Goal: Contribute content: Contribute content

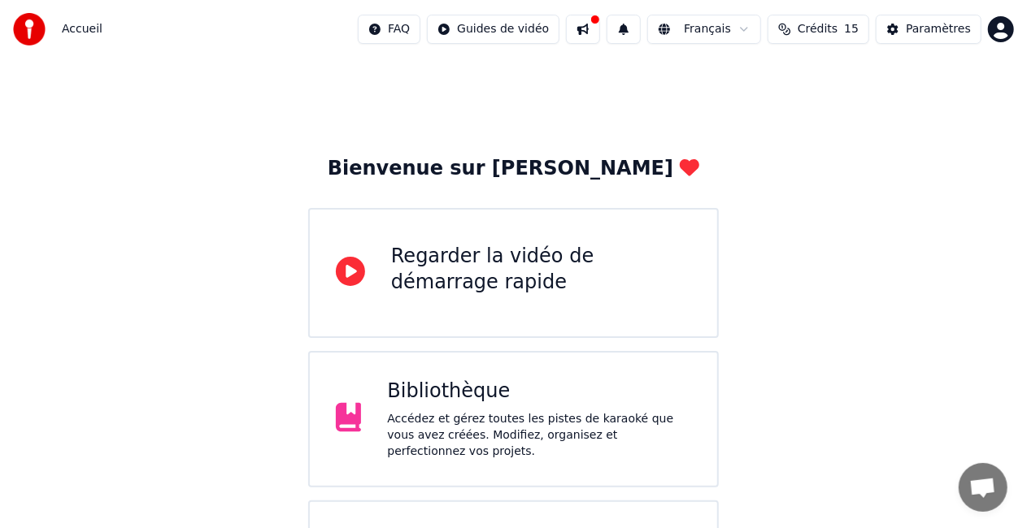
click at [542, 430] on div "Accédez et gérez toutes les pistes de karaoké que vous avez créées. Modifiez, o…" at bounding box center [539, 435] width 304 height 49
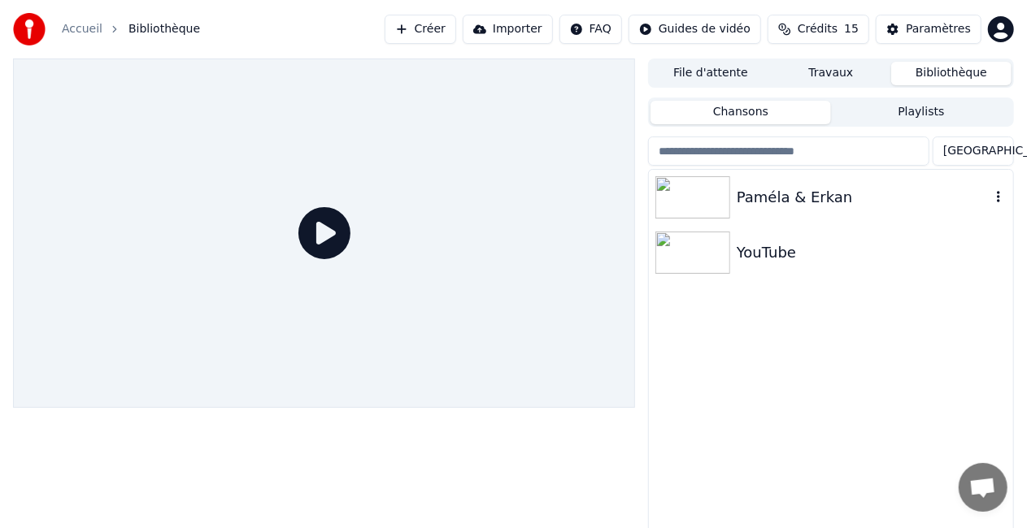
click at [790, 193] on div "Paméla & Erkan" at bounding box center [863, 197] width 254 height 23
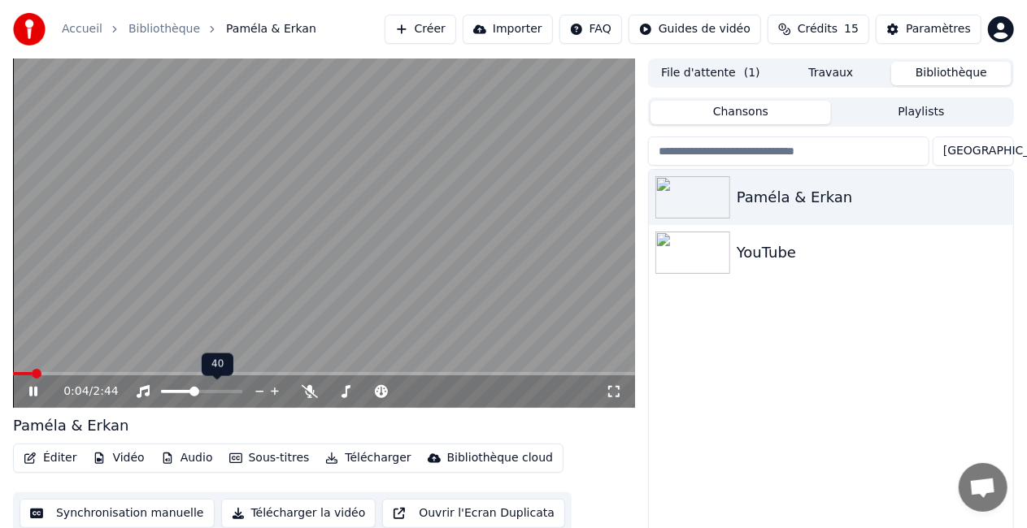
click at [193, 391] on span at bounding box center [194, 392] width 10 height 10
click at [816, 76] on button "Travaux" at bounding box center [831, 74] width 120 height 24
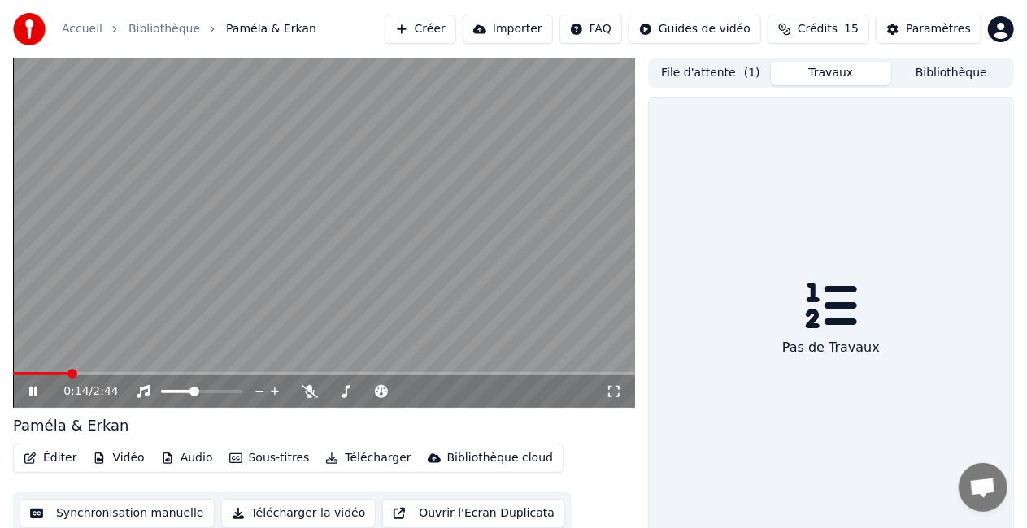
click at [719, 75] on button "File d'attente ( 1 )" at bounding box center [710, 74] width 120 height 24
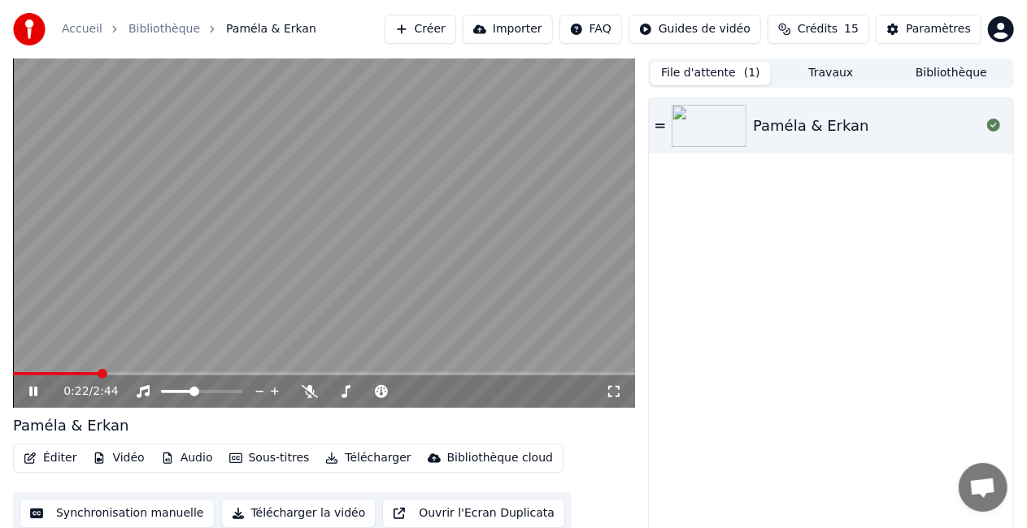
scroll to position [18, 0]
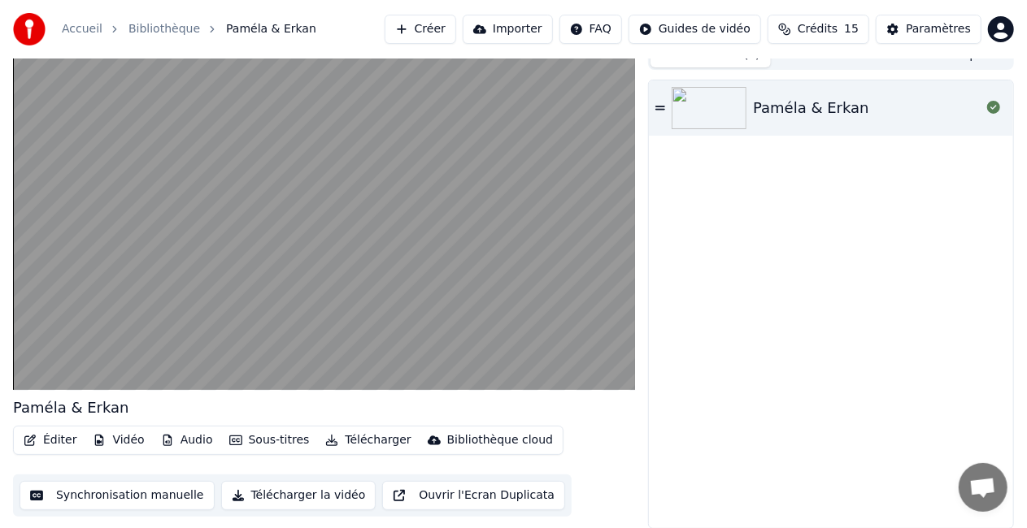
click at [128, 489] on button "Synchronisation manuelle" at bounding box center [117, 495] width 195 height 29
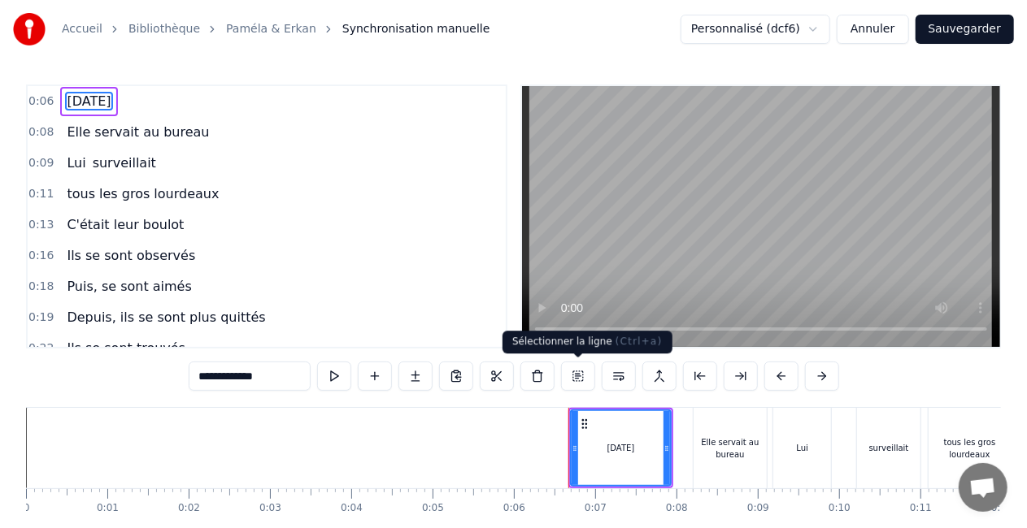
click at [567, 371] on button at bounding box center [578, 376] width 34 height 29
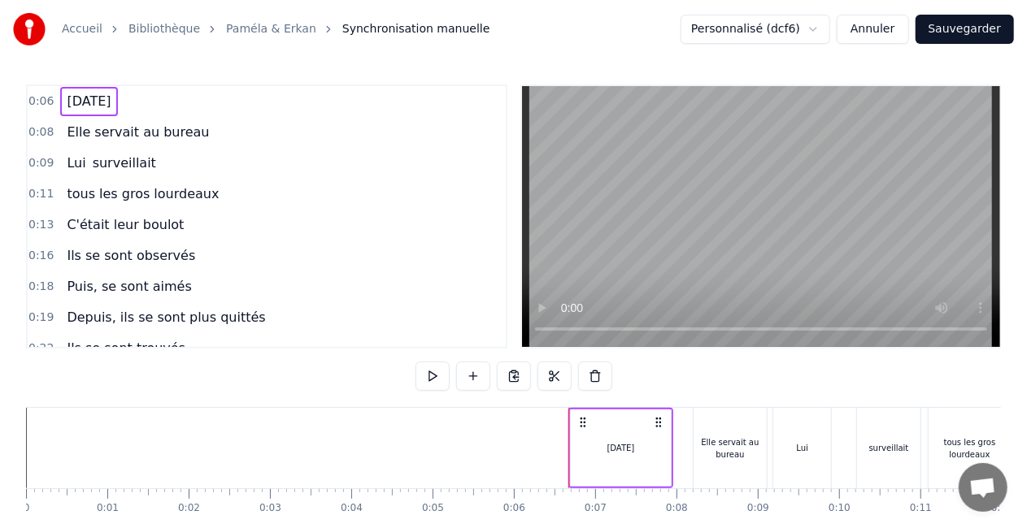
click at [109, 109] on span "[DATE]" at bounding box center [88, 101] width 47 height 19
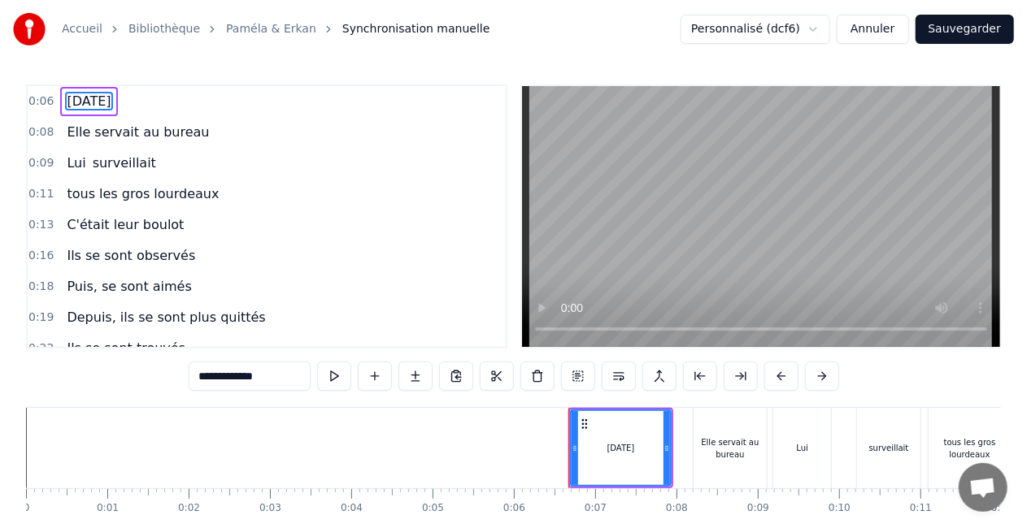
click at [184, 191] on span "tous les gros lourdeaux" at bounding box center [142, 194] width 155 height 19
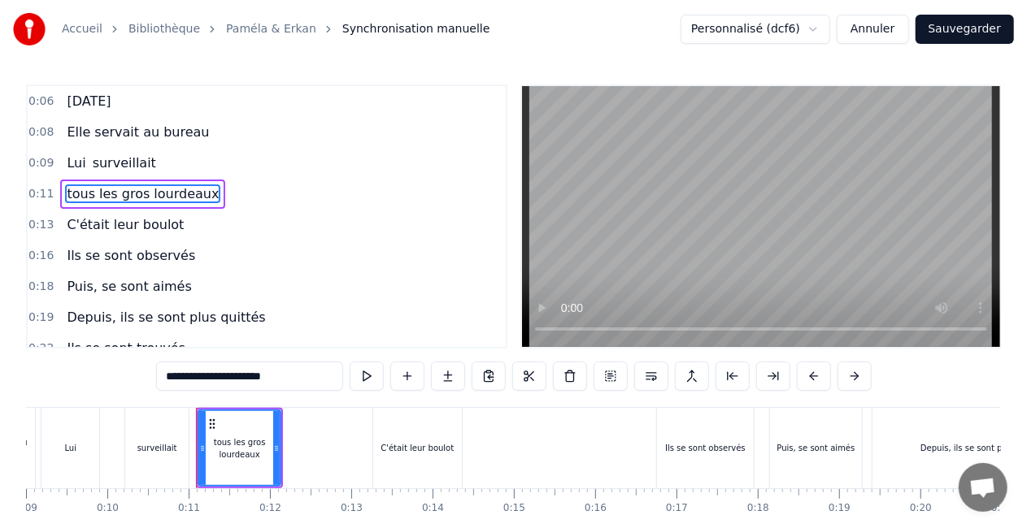
scroll to position [0, 820]
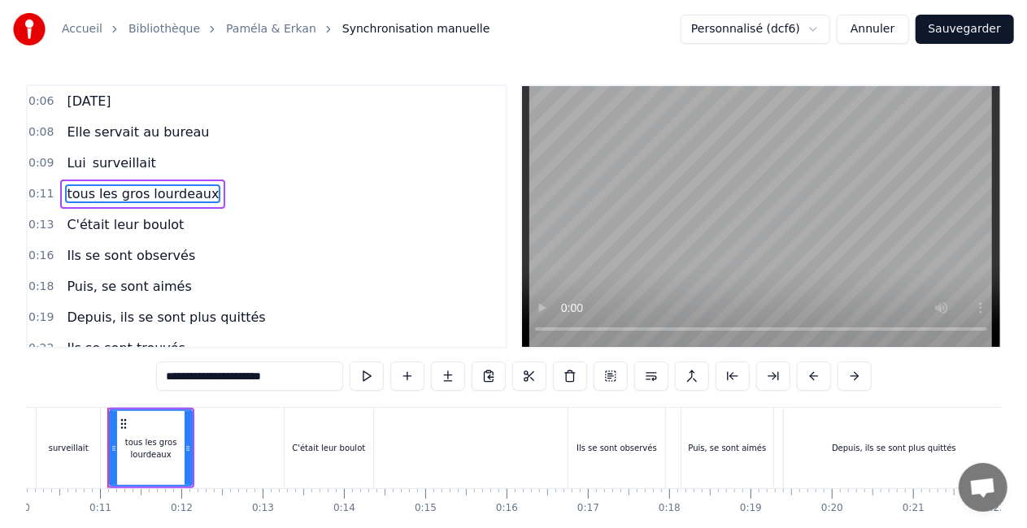
click at [228, 374] on input "**********" at bounding box center [249, 376] width 187 height 29
click at [222, 378] on input "**********" at bounding box center [249, 376] width 187 height 29
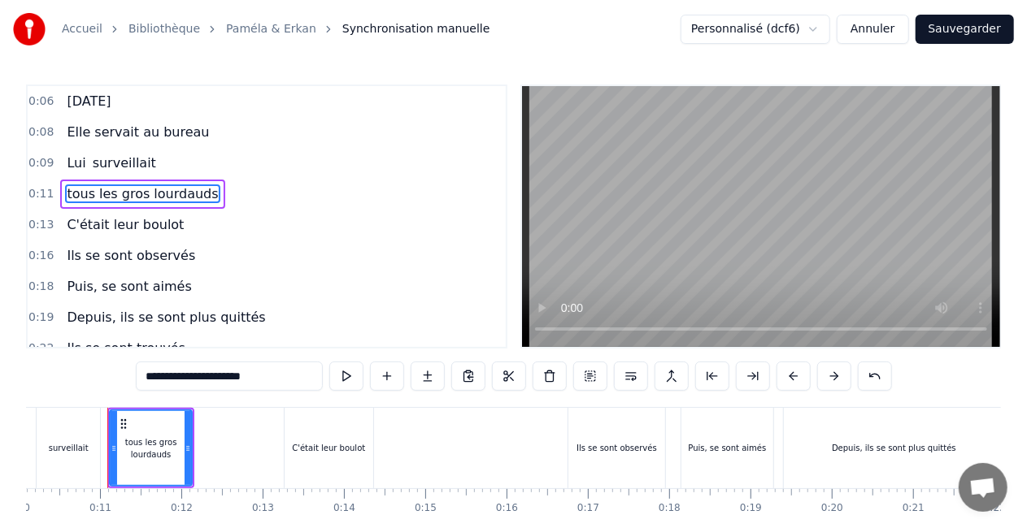
click at [157, 285] on span "Puis, se sont aimés" at bounding box center [129, 286] width 128 height 19
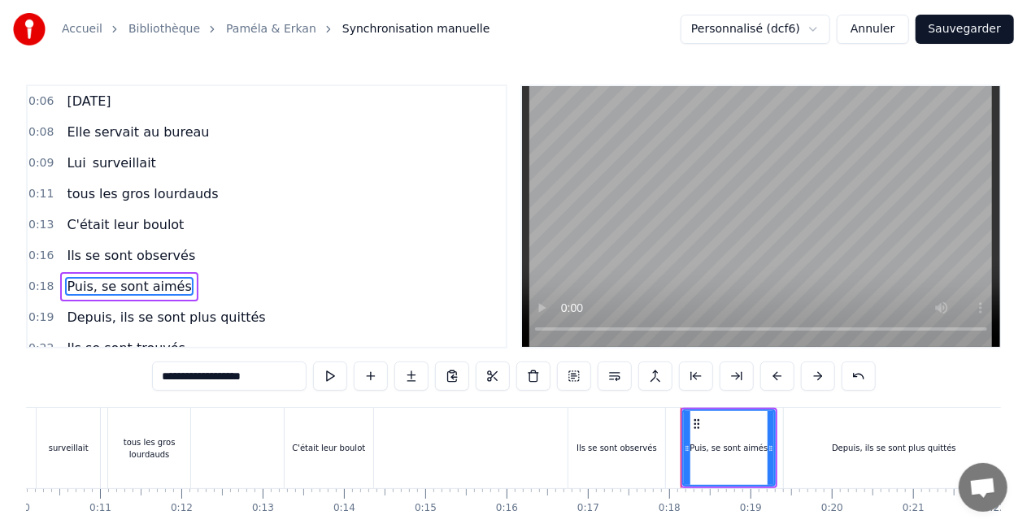
scroll to position [70, 0]
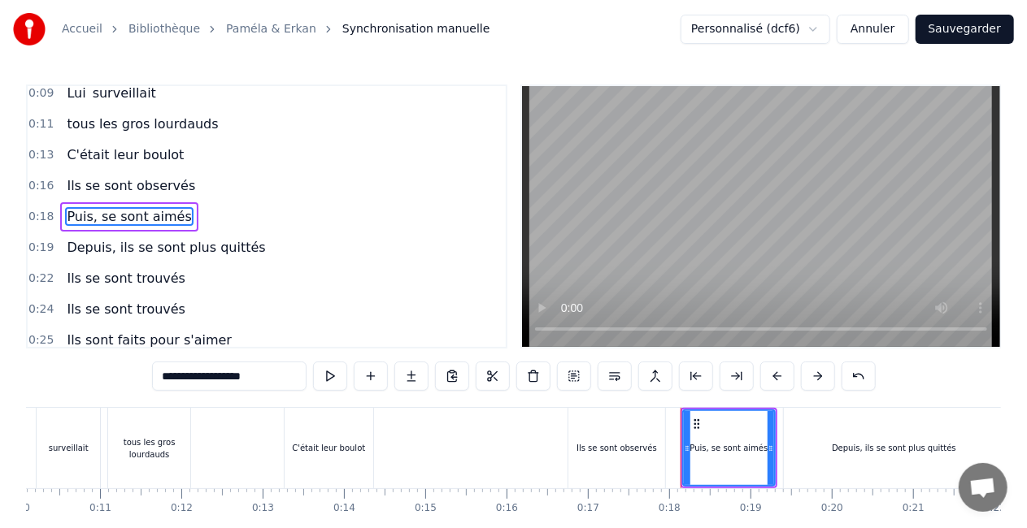
click at [100, 214] on span "Puis, se sont aimés" at bounding box center [129, 216] width 128 height 19
click at [152, 371] on input "**********" at bounding box center [229, 376] width 154 height 29
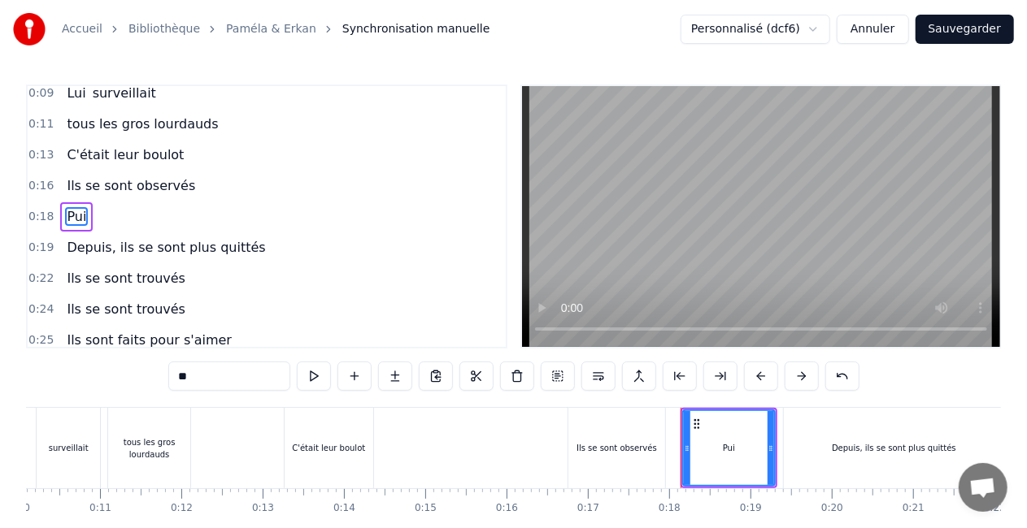
type input "*"
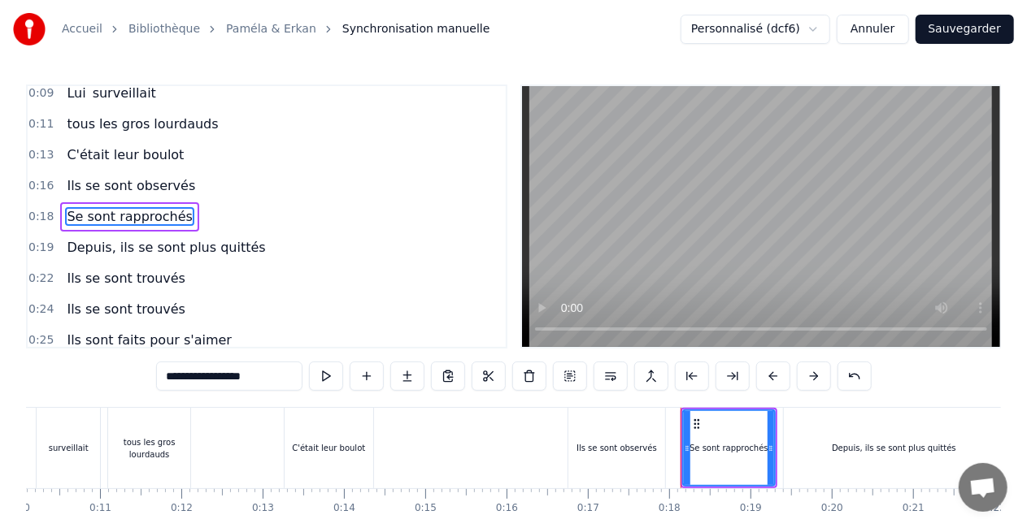
click at [193, 249] on span "Depuis, ils se sont plus quittés" at bounding box center [166, 247] width 202 height 19
type input "**********"
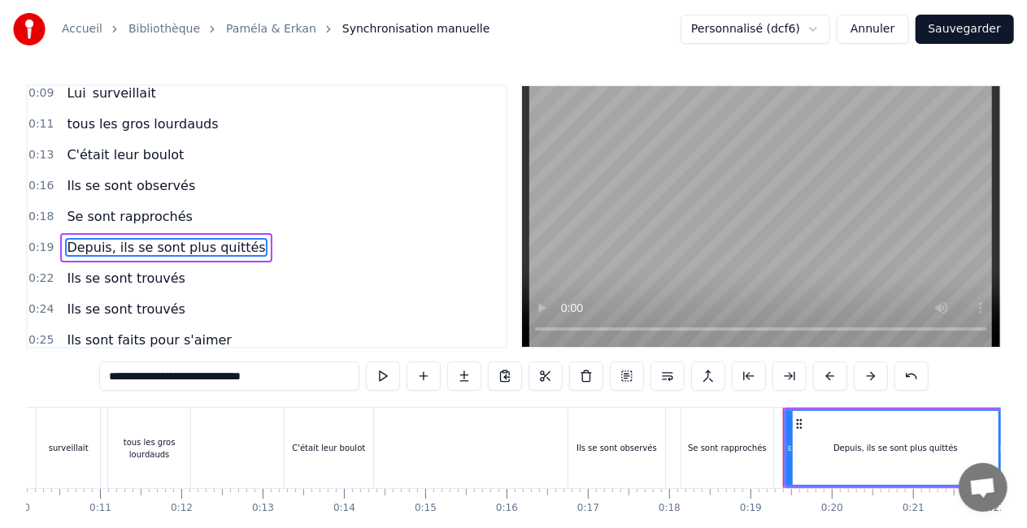
scroll to position [101, 0]
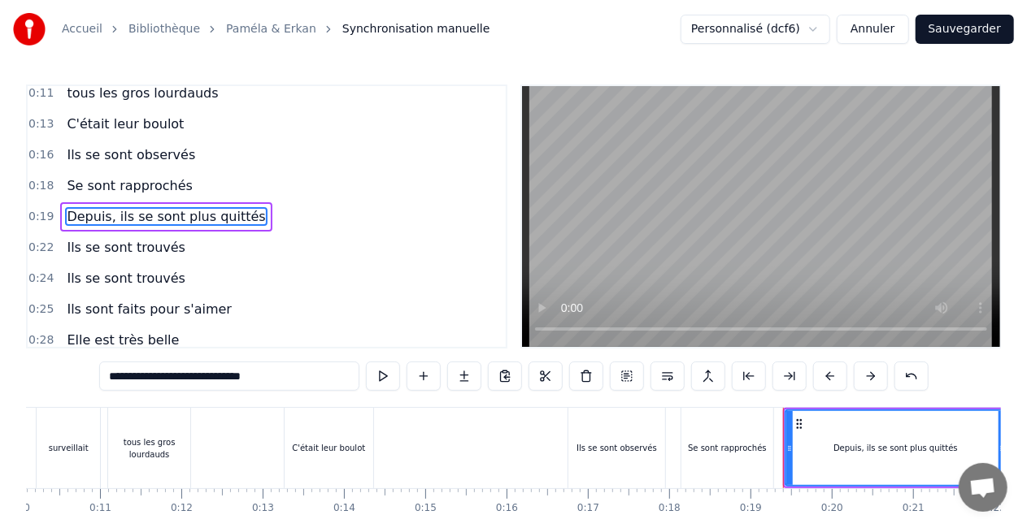
click at [159, 217] on span "Depuis, ils se sont plus quittés" at bounding box center [166, 216] width 202 height 19
click at [215, 371] on input "**********" at bounding box center [229, 376] width 260 height 29
drag, startPoint x: 219, startPoint y: 379, endPoint x: 47, endPoint y: 384, distance: 172.4
click at [47, 384] on div "0:06 [DATE] 0:08 Elle servait au bureau 0:09 Lui surveillait 0:11 tous les gros…" at bounding box center [513, 328] width 975 height 487
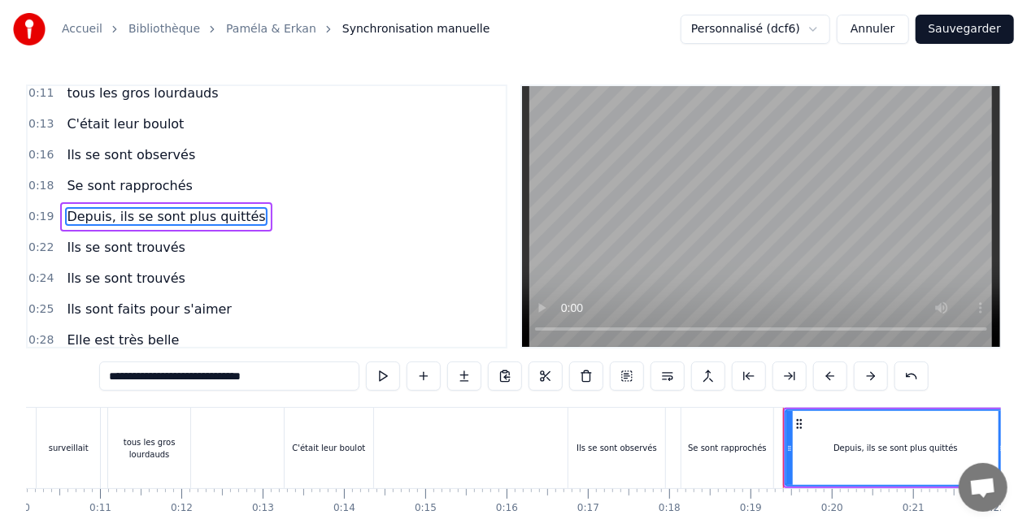
click at [211, 248] on div "0:22 Ils se sont trouvés" at bounding box center [267, 247] width 478 height 31
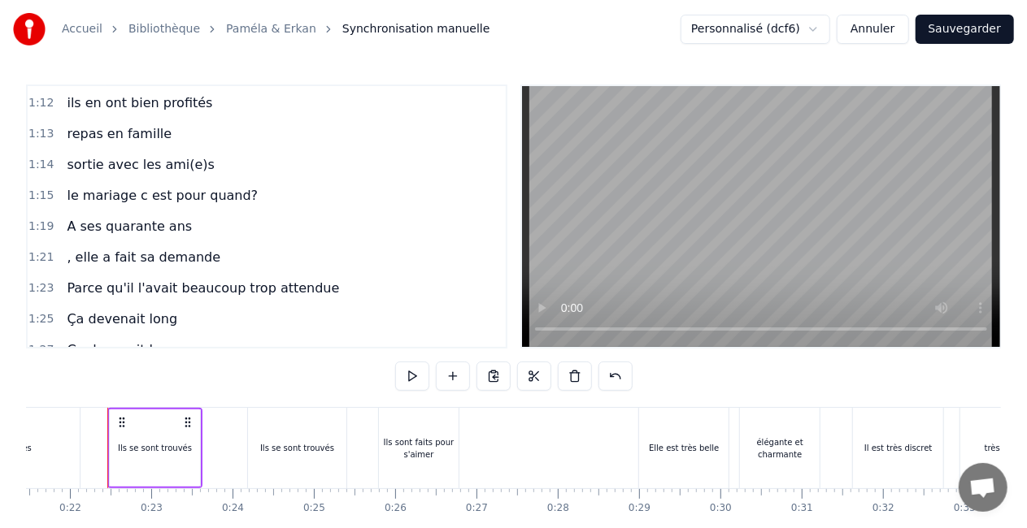
scroll to position [1005, 0]
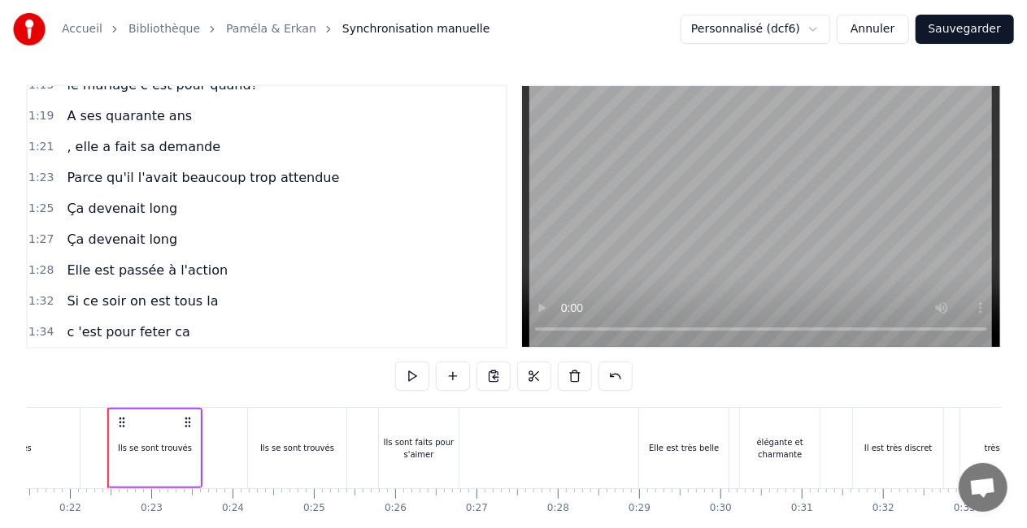
click at [206, 332] on div "1:34 c 'est pour feter ca" at bounding box center [267, 332] width 478 height 31
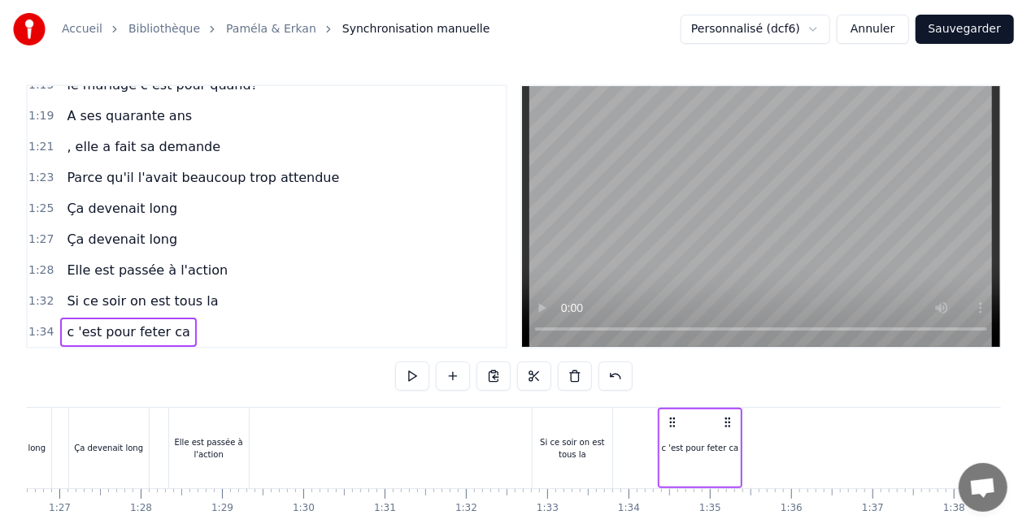
click at [192, 332] on div "1:34 c 'est pour feter ca" at bounding box center [267, 332] width 478 height 31
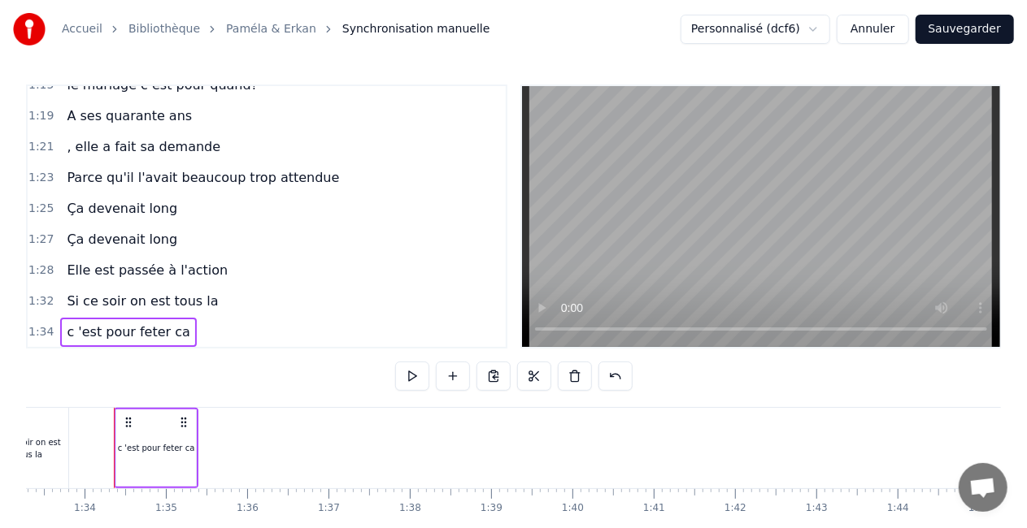
scroll to position [0, 7589]
click at [182, 333] on div "1:34 c 'est pour feter ca" at bounding box center [267, 332] width 478 height 31
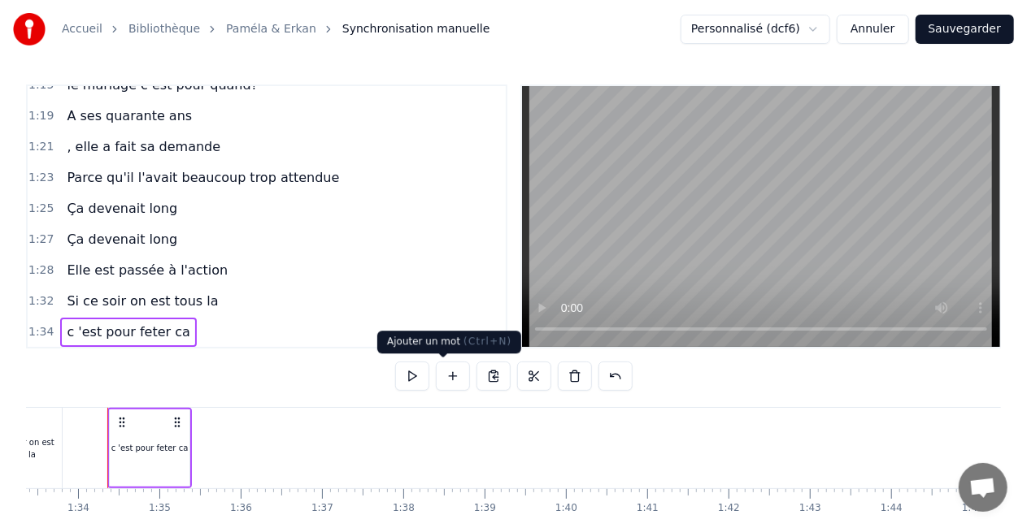
click at [445, 384] on button at bounding box center [453, 376] width 34 height 29
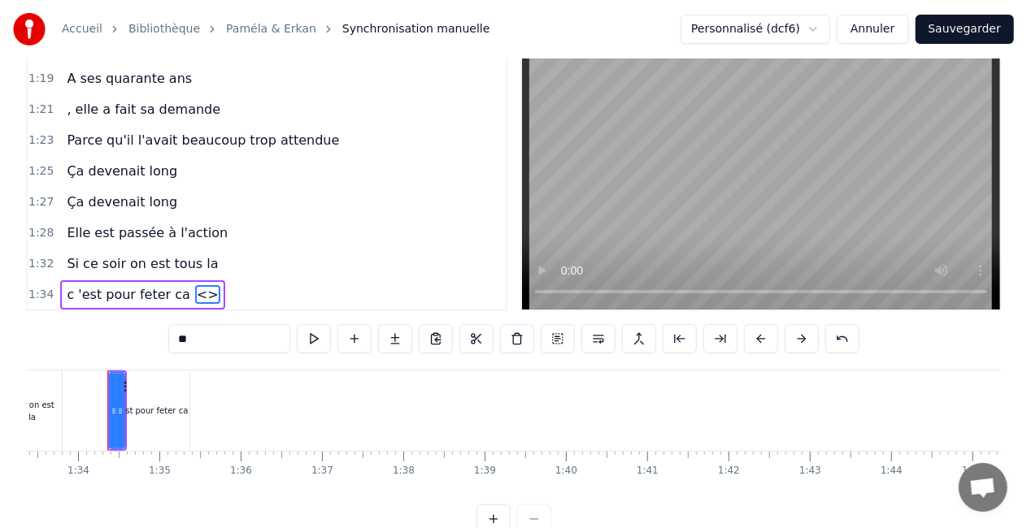
scroll to position [67, 0]
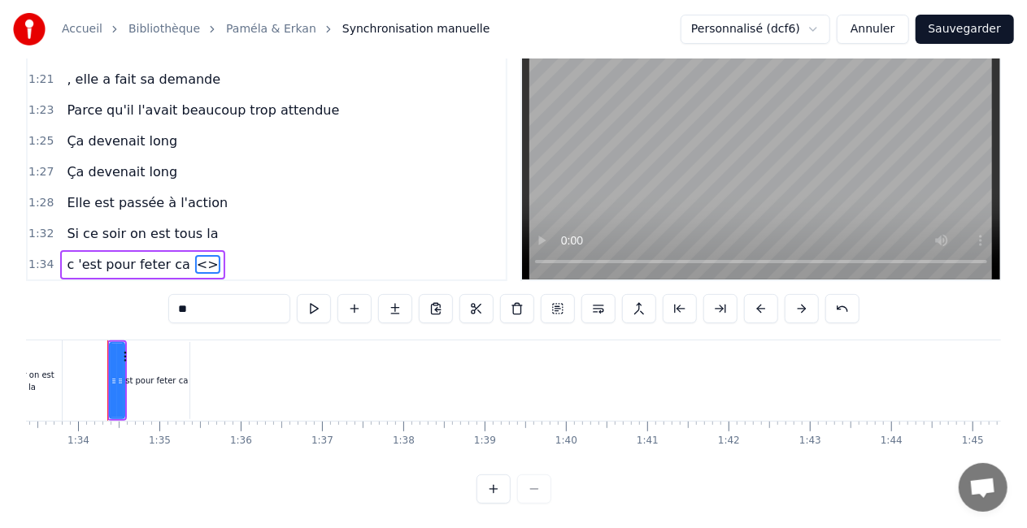
drag, startPoint x: 184, startPoint y: 263, endPoint x: 222, endPoint y: 279, distance: 41.2
click at [222, 279] on div "1:34 c 'est pour feter ca <>" at bounding box center [267, 265] width 478 height 31
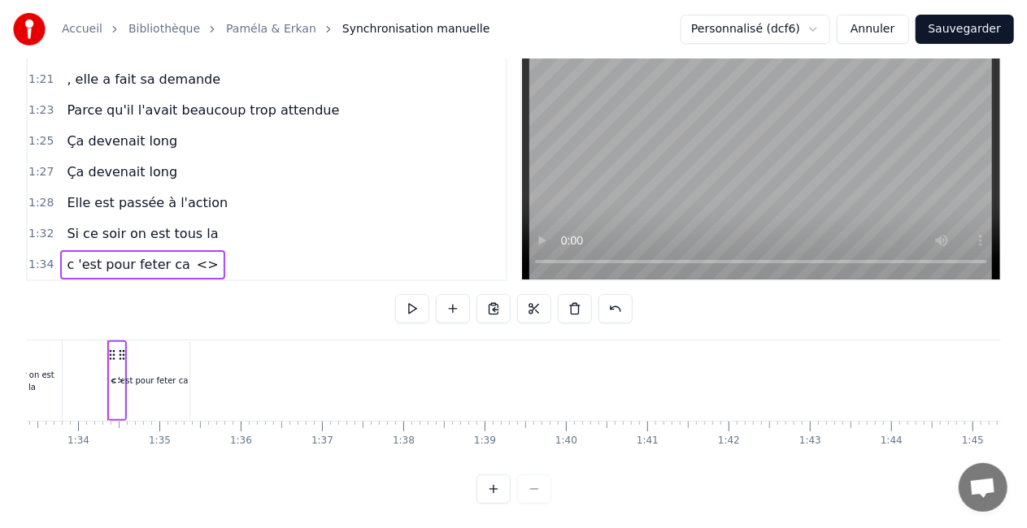
click at [195, 263] on span "<>" at bounding box center [207, 264] width 25 height 19
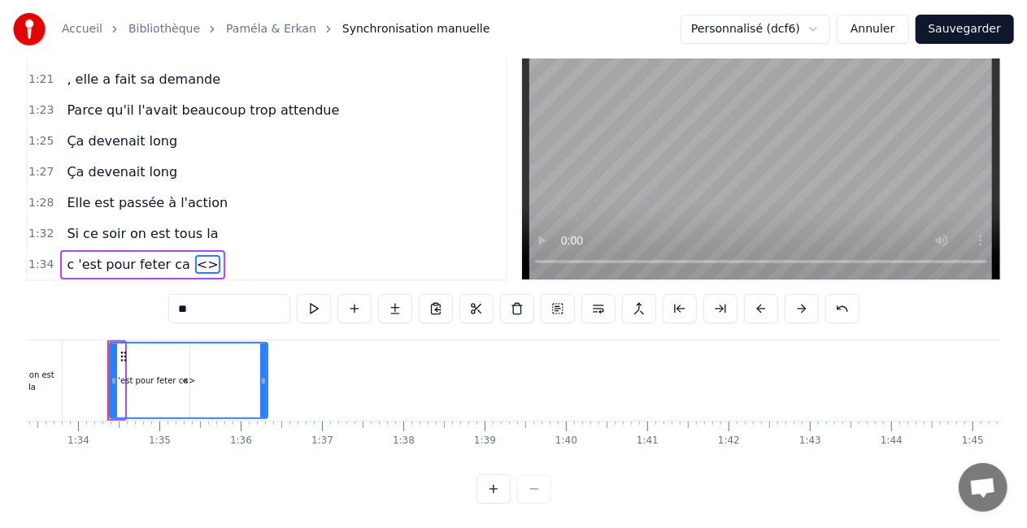
drag, startPoint x: 122, startPoint y: 381, endPoint x: 265, endPoint y: 390, distance: 143.3
click at [265, 390] on div at bounding box center [263, 381] width 7 height 74
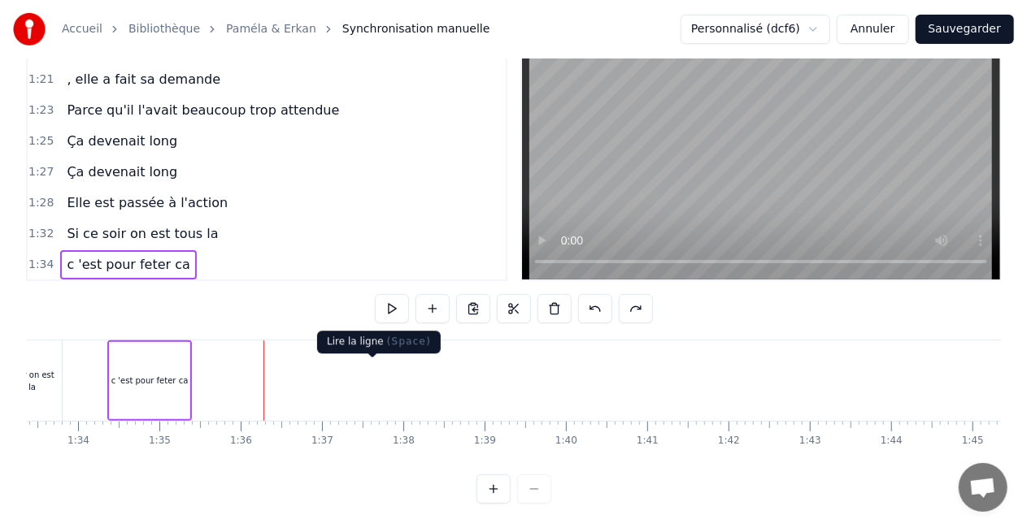
scroll to position [0, 0]
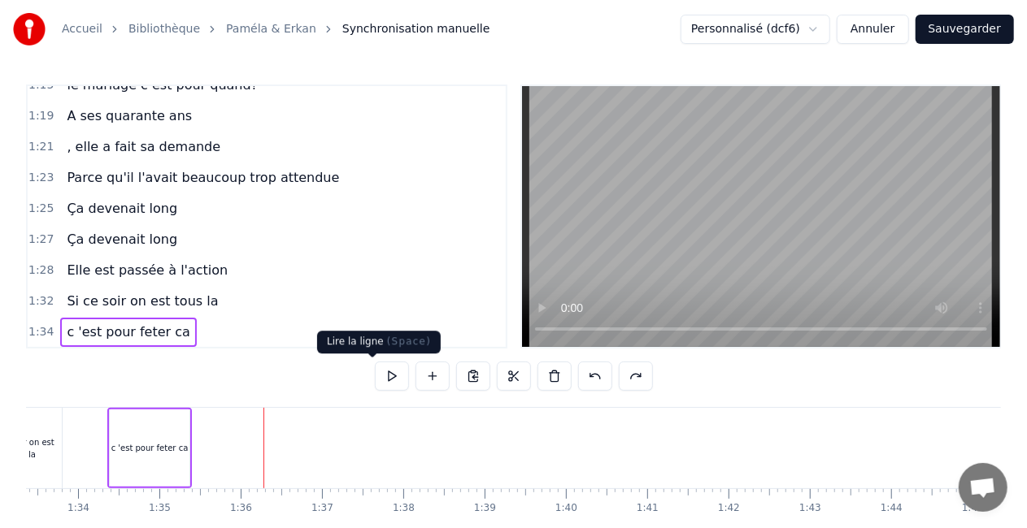
click at [375, 380] on button at bounding box center [392, 376] width 34 height 29
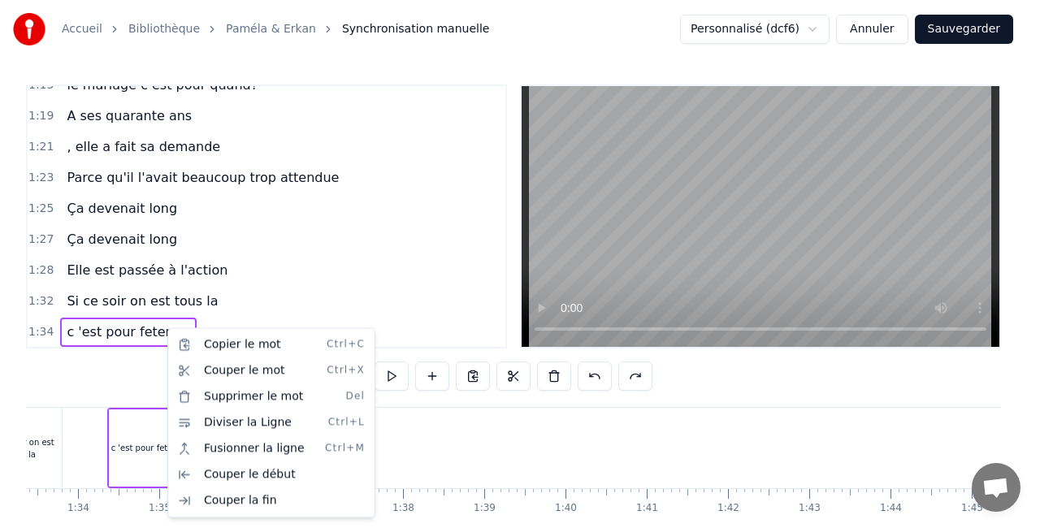
click at [174, 324] on html "Accueil Bibliothèque [PERSON_NAME] & [PERSON_NAME] manuelle Personnalisé (dcf6)…" at bounding box center [520, 298] width 1040 height 597
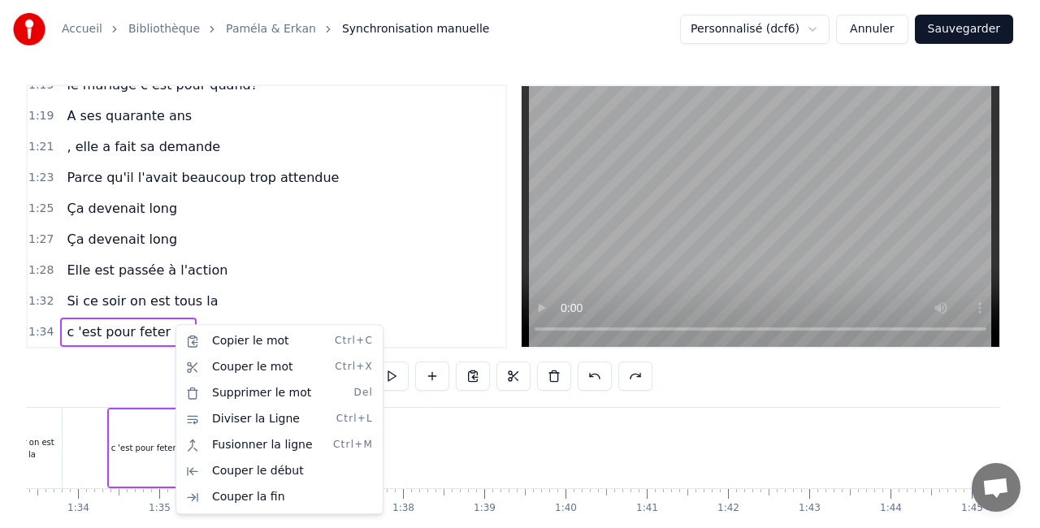
click at [197, 322] on html "Accueil Bibliothèque [PERSON_NAME] & [PERSON_NAME] manuelle Personnalisé (dcf6)…" at bounding box center [520, 298] width 1040 height 597
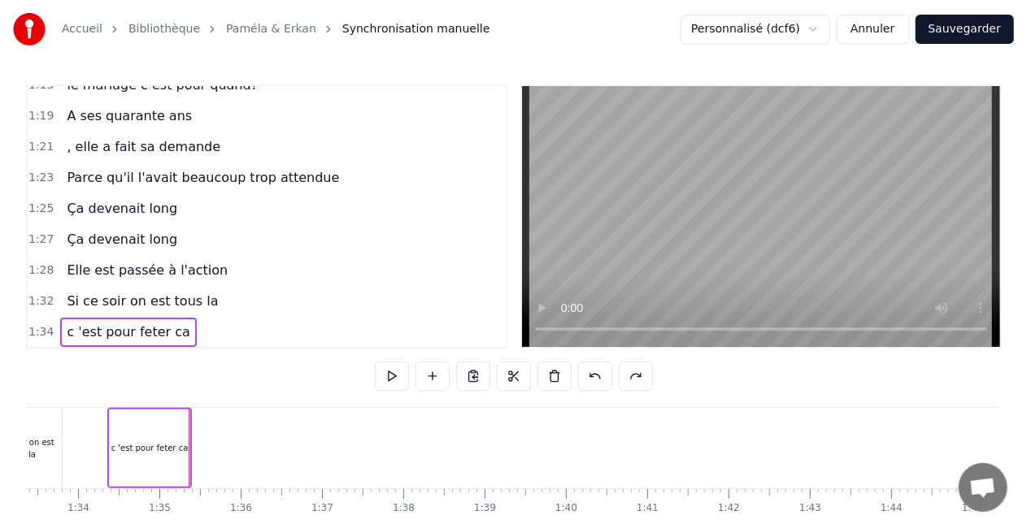
click at [769, 32] on html "Accueil Bibliothèque [PERSON_NAME] & [PERSON_NAME] manuelle Personnalisé (dcf6)…" at bounding box center [513, 298] width 1027 height 597
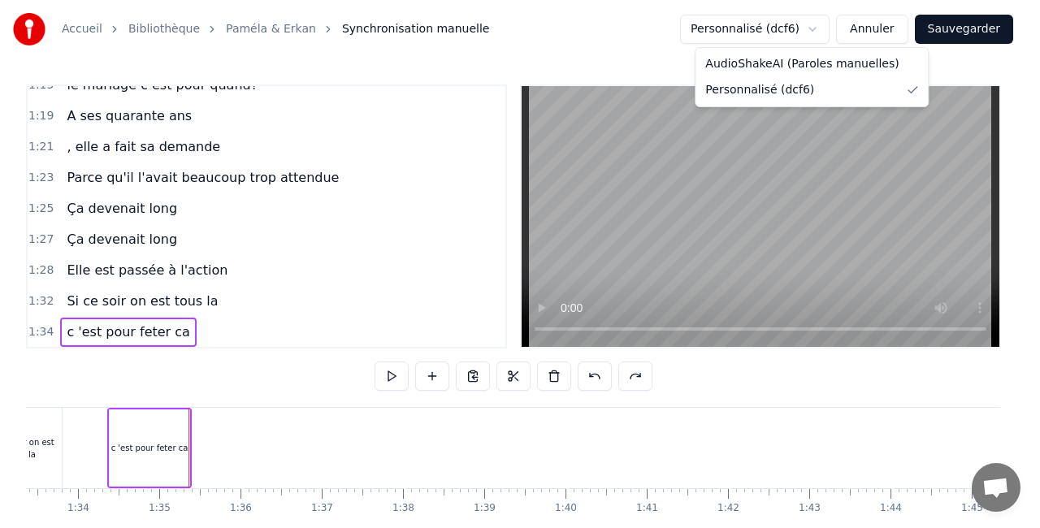
click at [769, 32] on html "Accueil Bibliothèque [PERSON_NAME] & [PERSON_NAME] manuelle Personnalisé (dcf6)…" at bounding box center [520, 298] width 1040 height 597
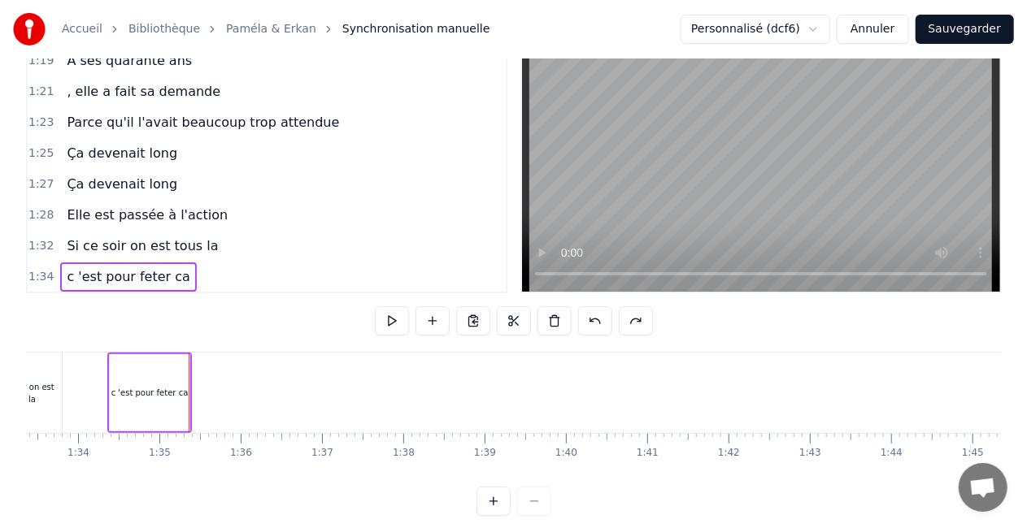
scroll to position [83, 0]
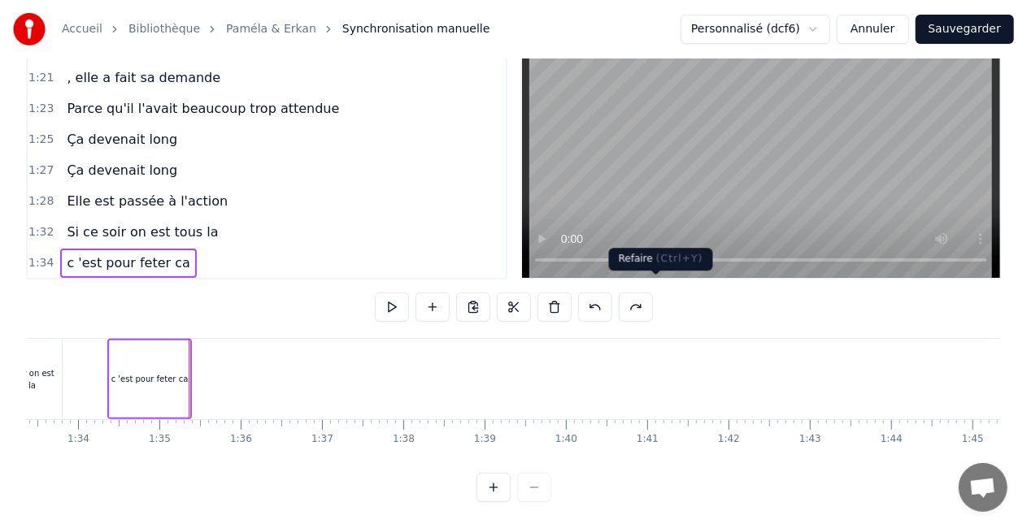
click at [651, 299] on button at bounding box center [636, 307] width 34 height 29
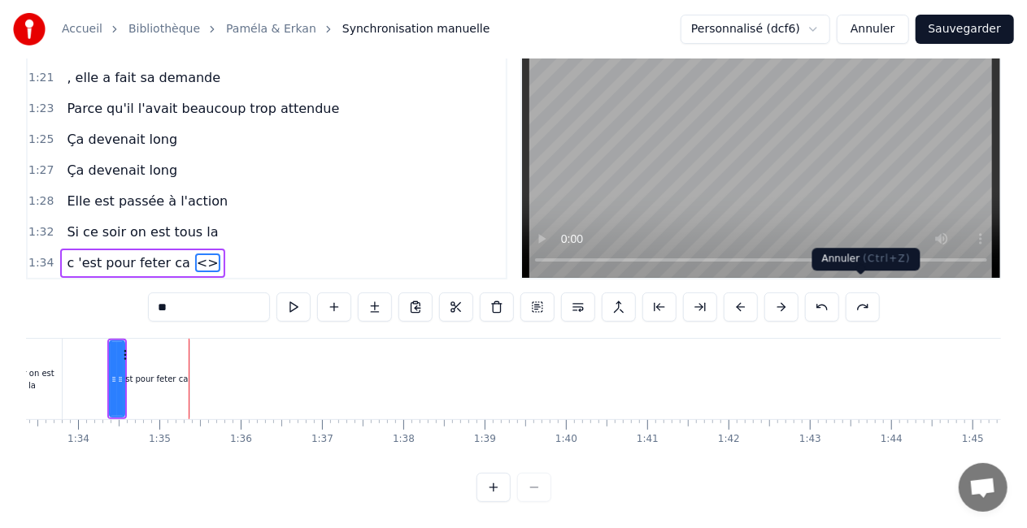
click at [839, 294] on button at bounding box center [822, 307] width 34 height 29
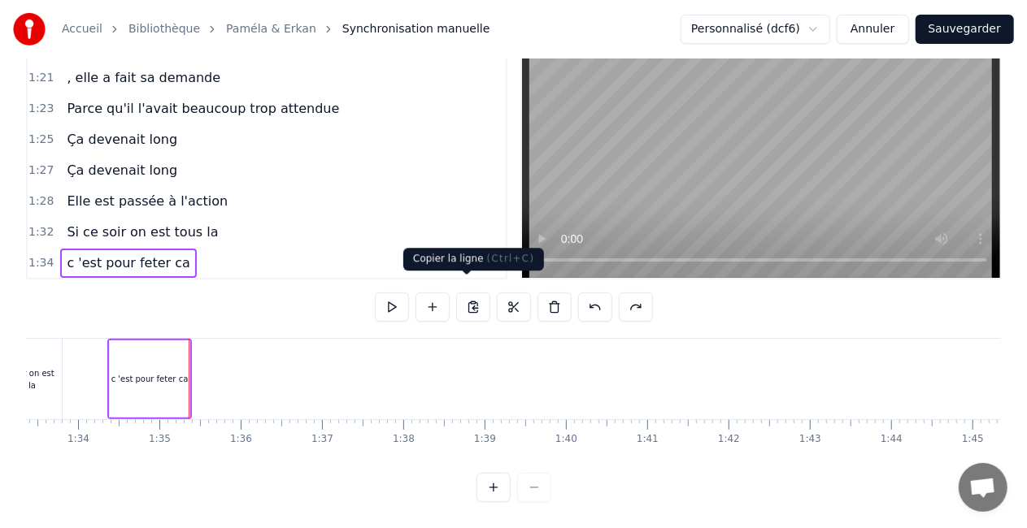
click at [463, 295] on button at bounding box center [473, 307] width 34 height 29
click at [210, 250] on div "1:34 c 'est pour feter ca" at bounding box center [267, 263] width 478 height 31
click at [135, 254] on span "c 'est pour feter ca" at bounding box center [128, 263] width 126 height 19
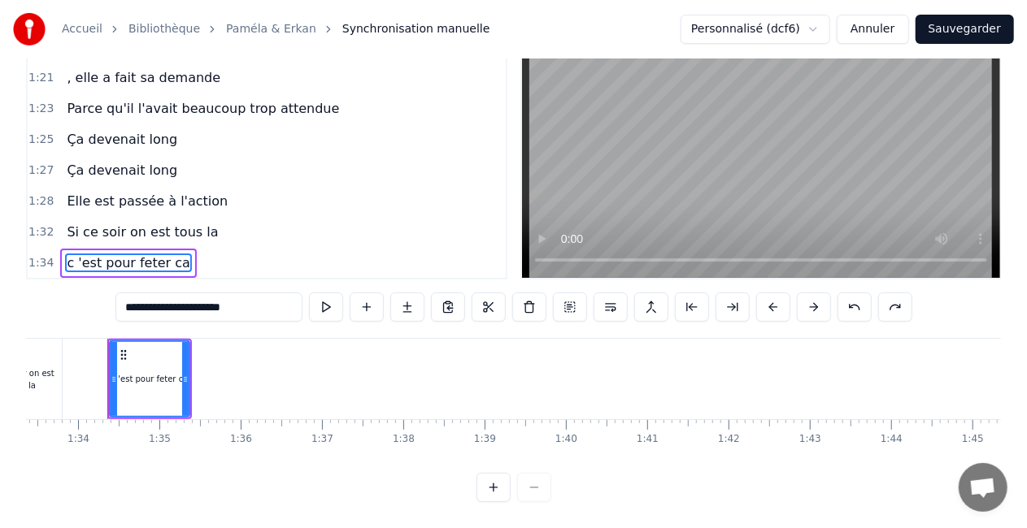
scroll to position [67, 0]
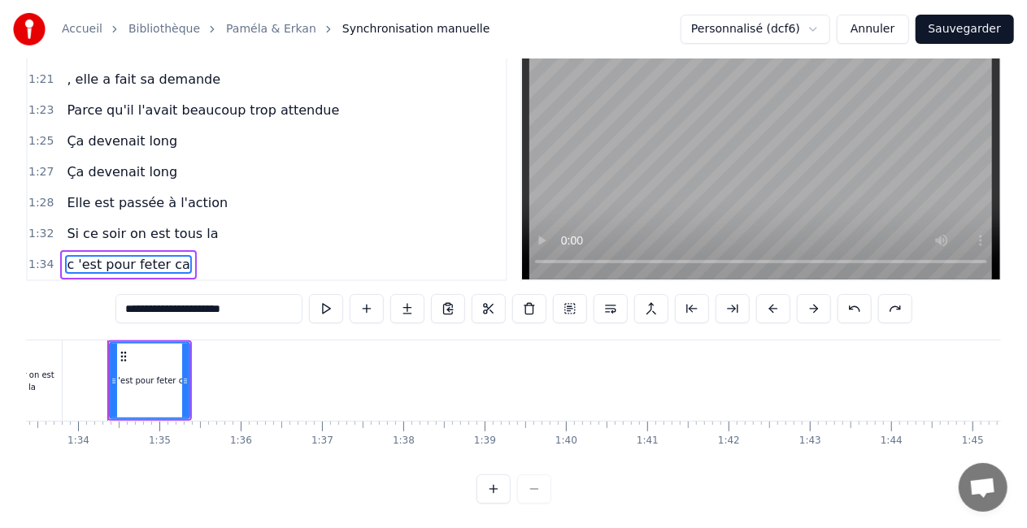
drag, startPoint x: 139, startPoint y: 267, endPoint x: 224, endPoint y: 257, distance: 85.1
click at [224, 257] on div "1:34 c 'est pour feter ca" at bounding box center [267, 265] width 478 height 31
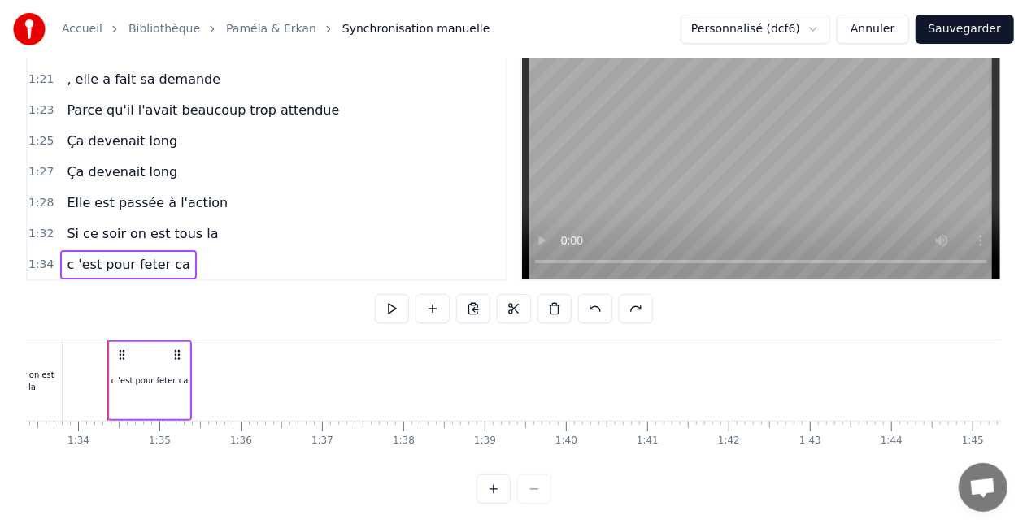
click at [214, 264] on div "1:34 c 'est pour feter ca" at bounding box center [267, 265] width 478 height 31
click at [192, 270] on div "1:34 c 'est pour feter ca" at bounding box center [267, 265] width 478 height 31
click at [189, 267] on div "1:34 c 'est pour feter ca" at bounding box center [267, 265] width 478 height 31
click at [130, 264] on span "c 'est pour feter ca" at bounding box center [128, 264] width 126 height 19
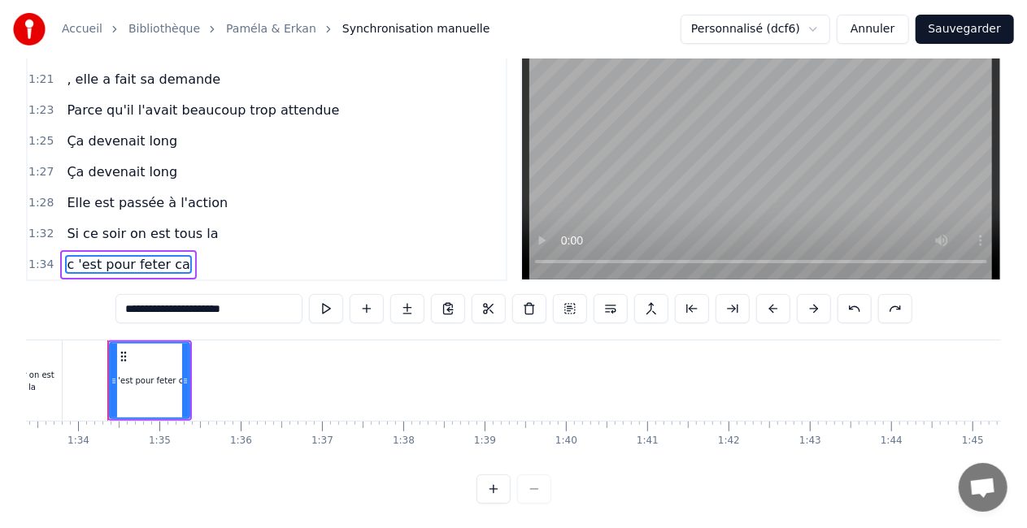
click at [36, 262] on span "1:34" at bounding box center [40, 265] width 25 height 16
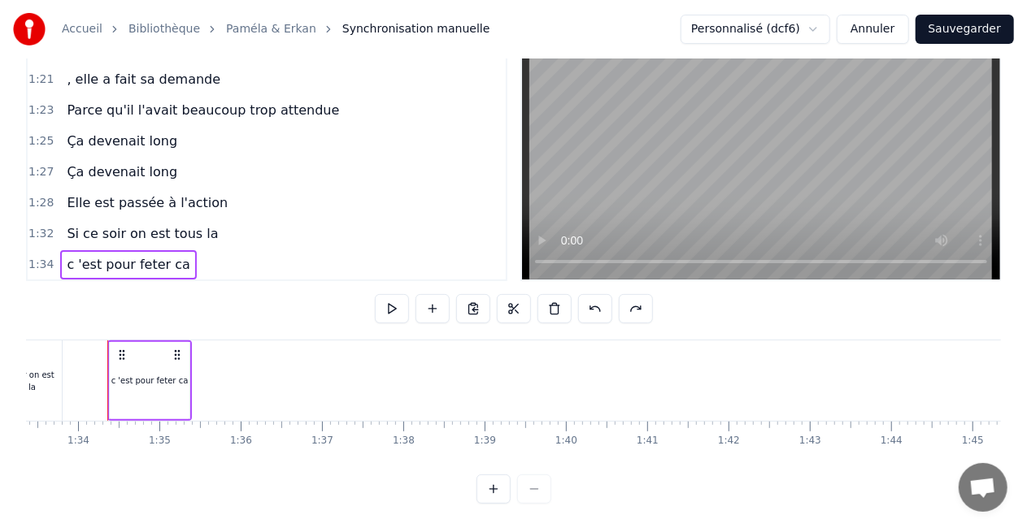
click at [41, 262] on span "1:34" at bounding box center [40, 265] width 25 height 16
click at [172, 356] on icon at bounding box center [177, 355] width 13 height 13
click at [179, 355] on circle at bounding box center [178, 354] width 1 height 1
click at [127, 354] on icon at bounding box center [121, 355] width 13 height 13
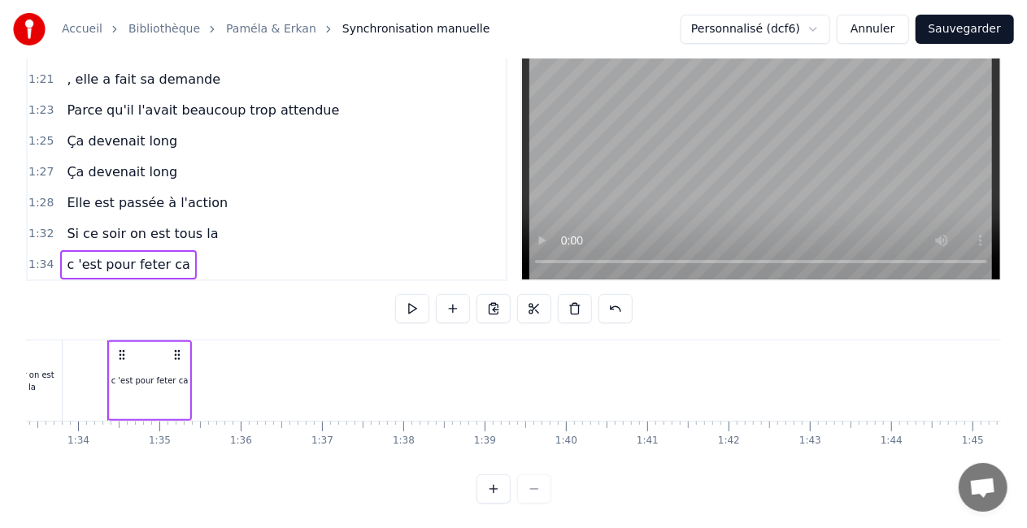
click at [122, 356] on icon at bounding box center [121, 355] width 13 height 13
click at [143, 385] on div "c 'est pour feter ca" at bounding box center [149, 381] width 77 height 12
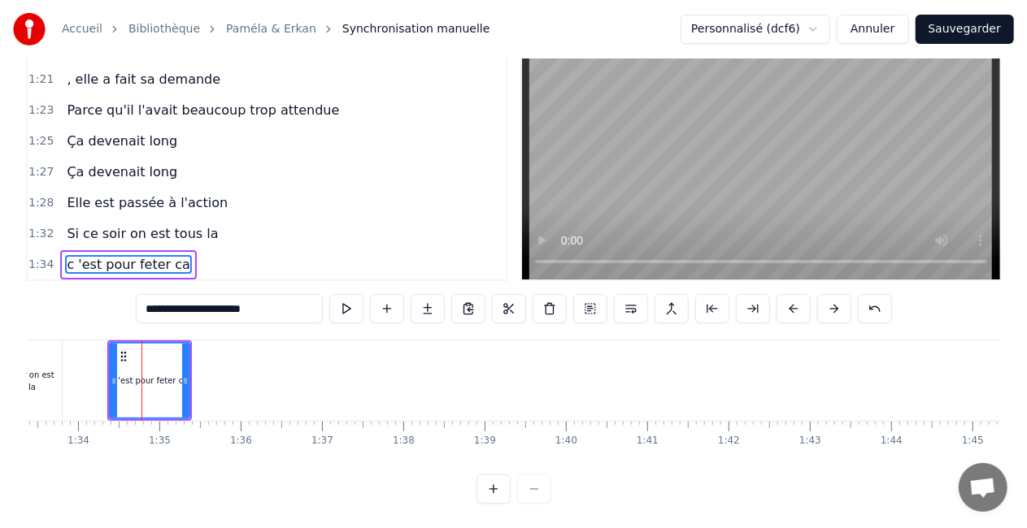
scroll to position [0, 0]
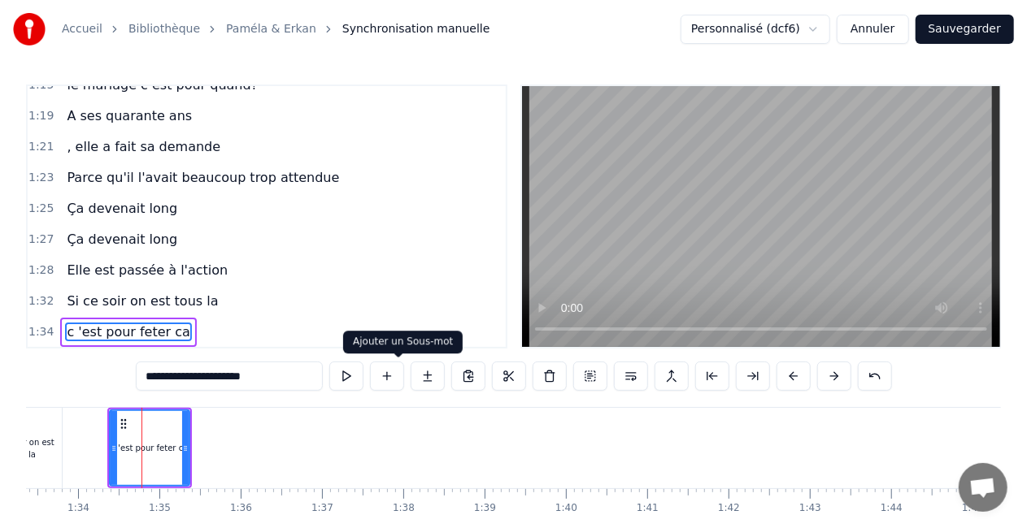
click at [410, 376] on button at bounding box center [427, 376] width 34 height 29
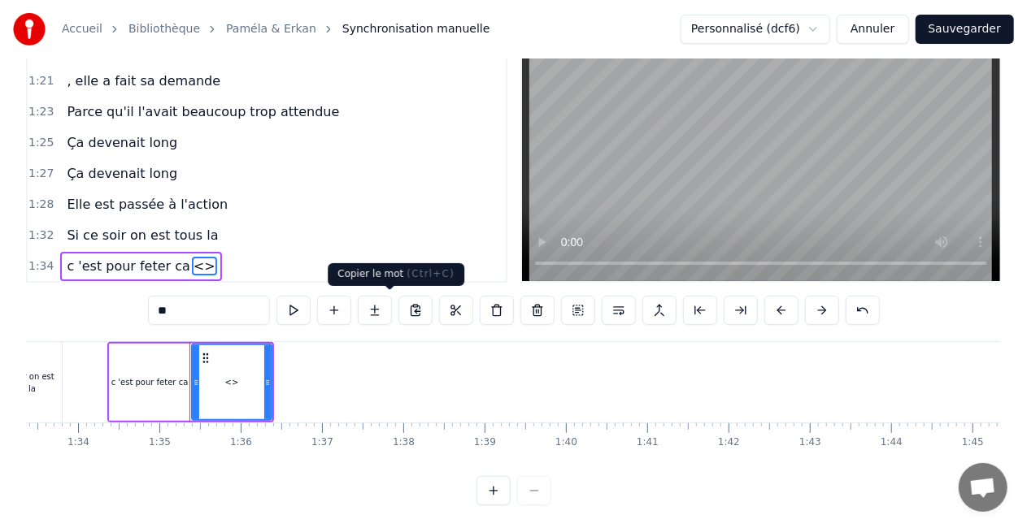
scroll to position [67, 0]
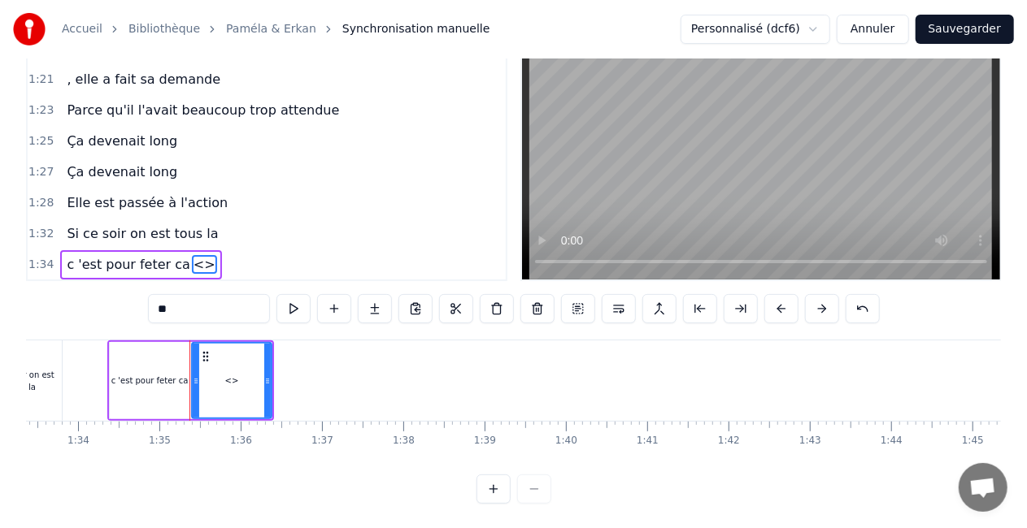
drag, startPoint x: 187, startPoint y: 259, endPoint x: 258, endPoint y: 280, distance: 74.4
click at [258, 280] on div "0:06 [DATE] 0:08 Elle servait au bureau 0:09 Lui surveillait 0:11 tous les gros…" at bounding box center [266, 149] width 481 height 264
click at [233, 370] on div "<>" at bounding box center [232, 381] width 78 height 74
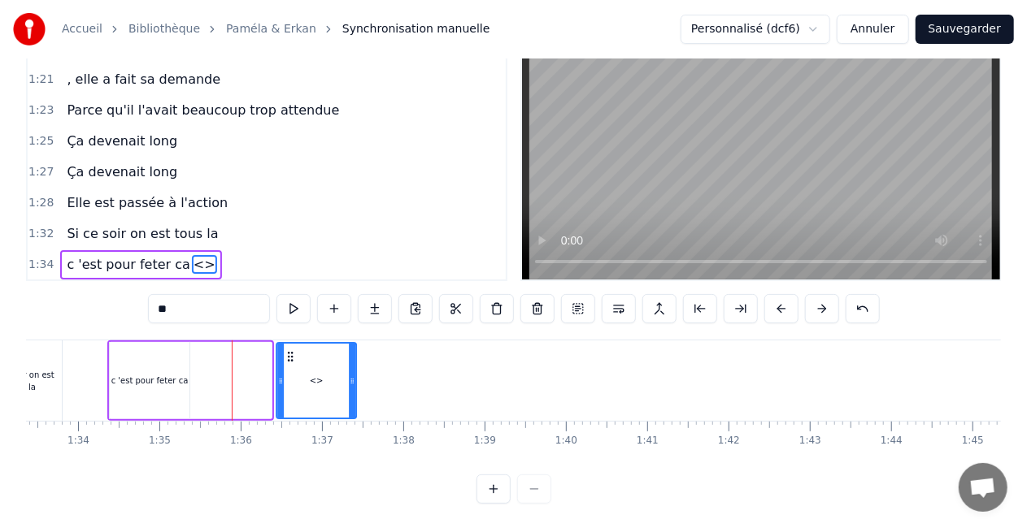
drag, startPoint x: 206, startPoint y: 358, endPoint x: 291, endPoint y: 390, distance: 90.3
click at [291, 390] on div "<>" at bounding box center [317, 381] width 78 height 74
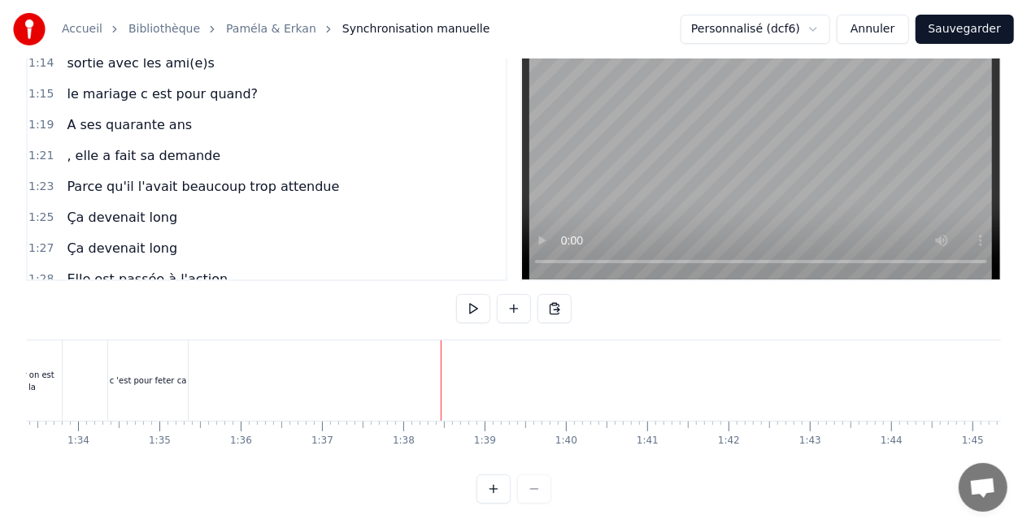
scroll to position [1005, 0]
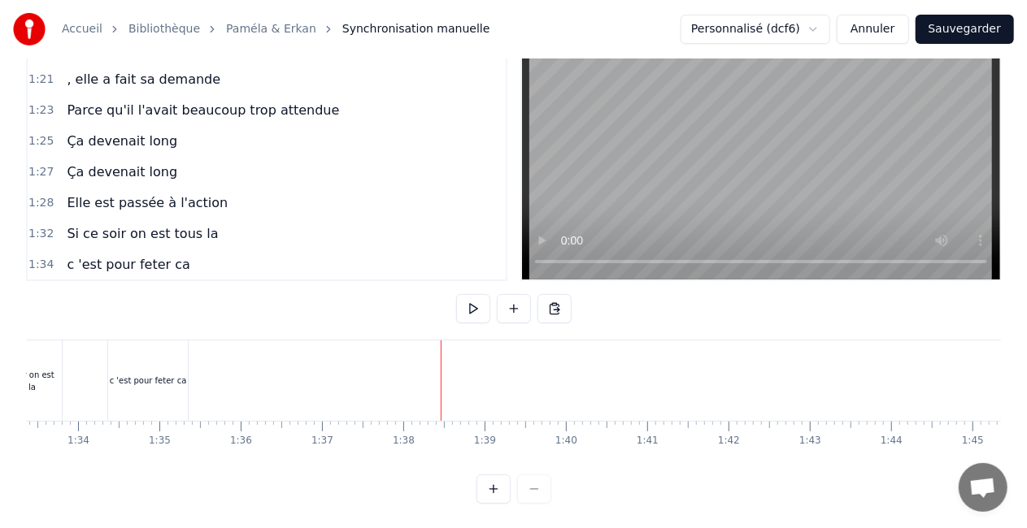
click at [218, 265] on div "1:34 c 'est pour feter ca" at bounding box center [267, 265] width 478 height 31
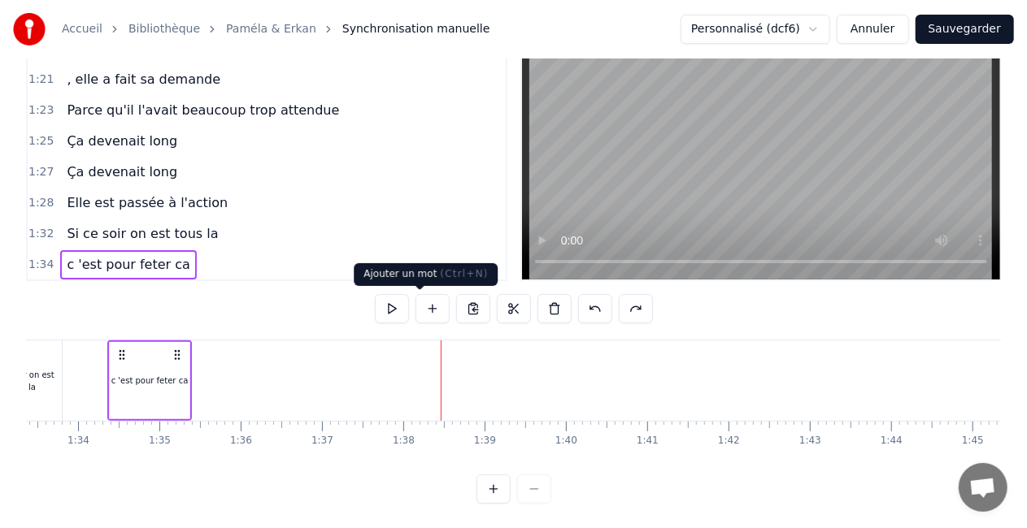
click at [421, 302] on button at bounding box center [432, 308] width 34 height 29
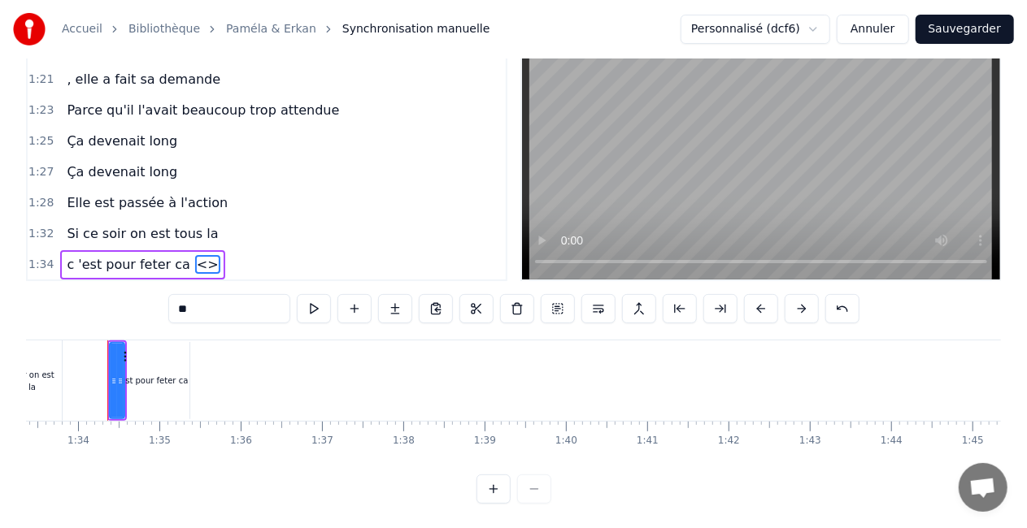
click at [421, 302] on button at bounding box center [436, 308] width 34 height 29
click at [148, 312] on input "**" at bounding box center [209, 308] width 122 height 29
click at [195, 263] on span "<>" at bounding box center [207, 264] width 25 height 19
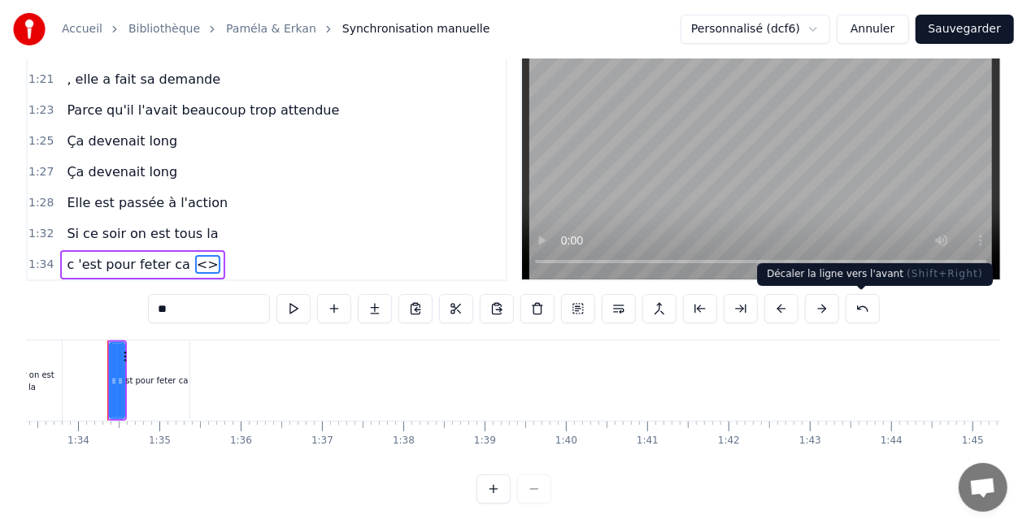
click at [839, 308] on button at bounding box center [822, 308] width 34 height 29
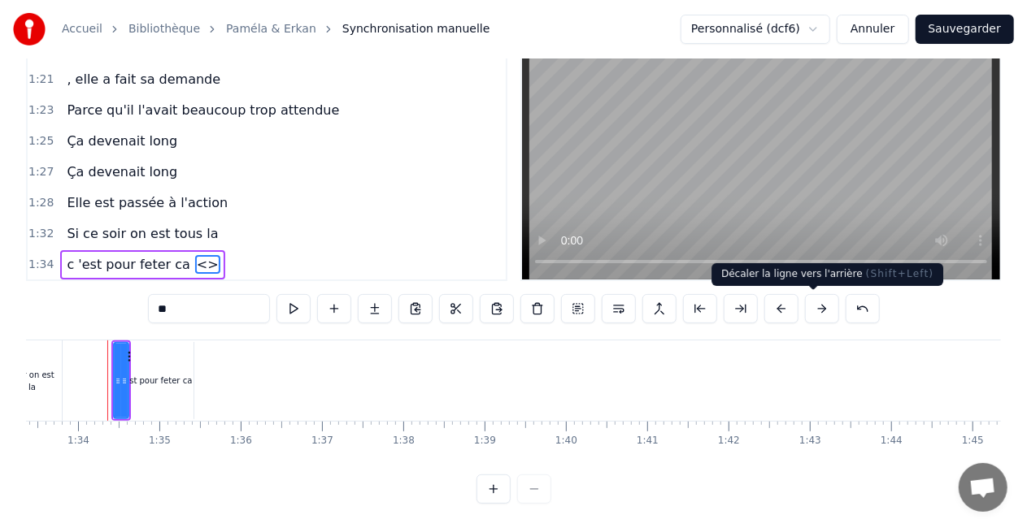
click at [798, 307] on button at bounding box center [781, 308] width 34 height 29
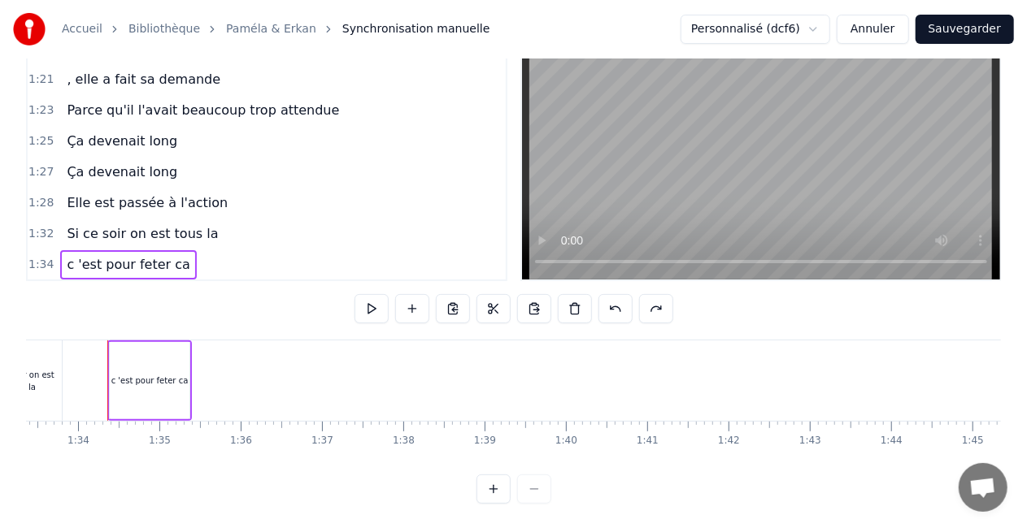
click at [337, 234] on div "1:32 Si ce soir on est tous la" at bounding box center [267, 234] width 478 height 31
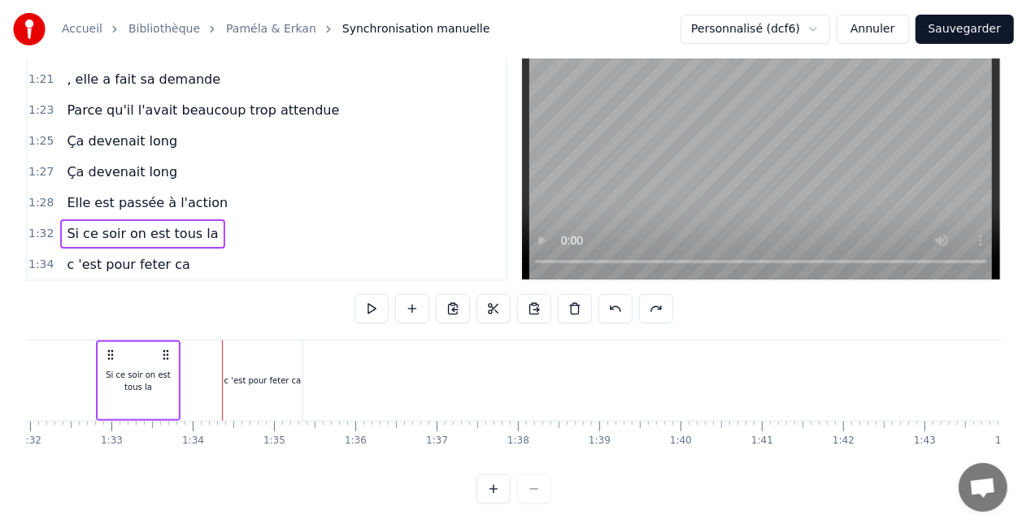
scroll to position [0, 7463]
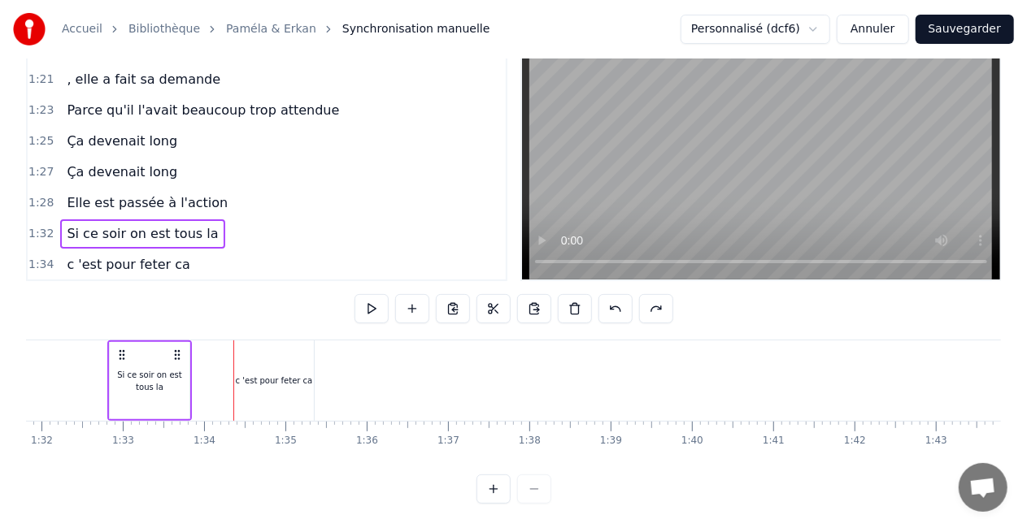
click at [180, 267] on div "1:34 c 'est pour feter ca" at bounding box center [267, 265] width 478 height 31
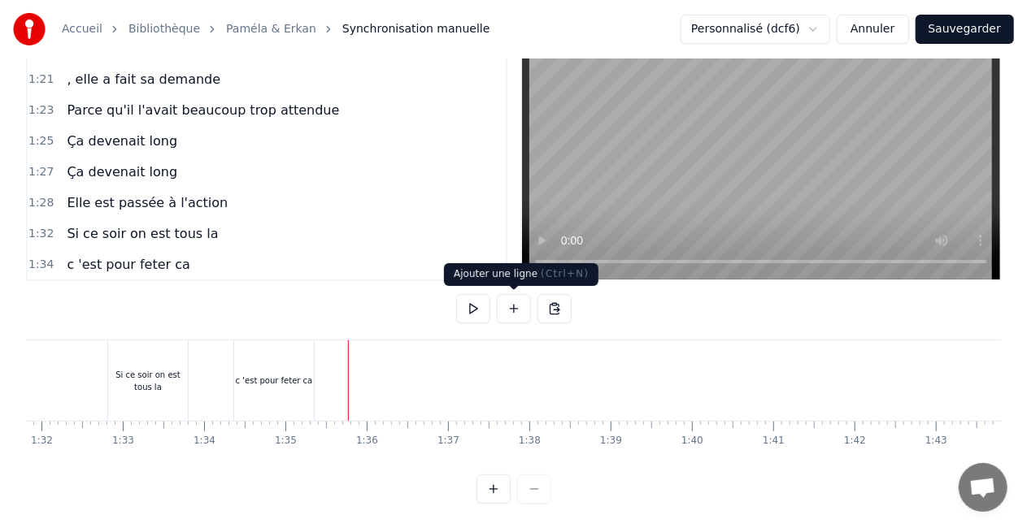
click at [519, 314] on button at bounding box center [514, 308] width 34 height 29
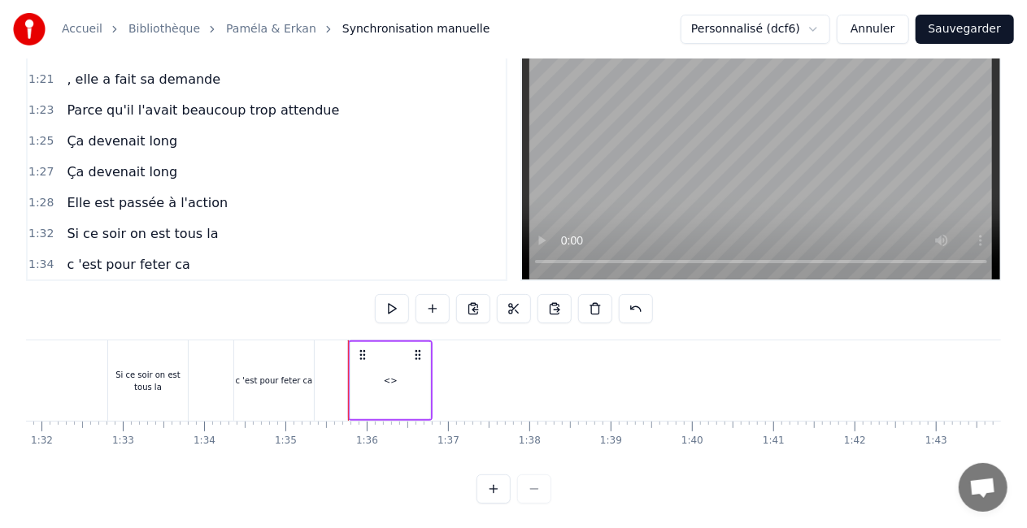
scroll to position [1036, 0]
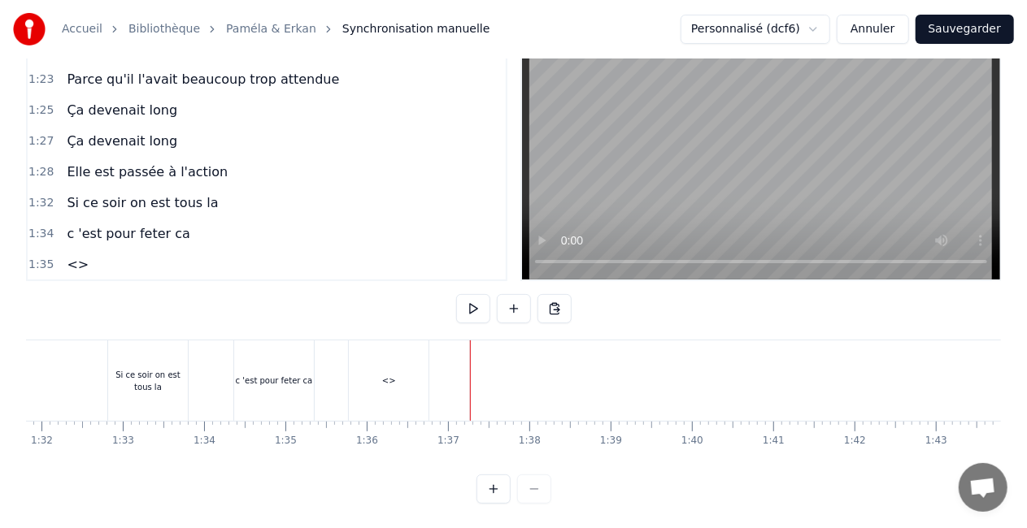
click at [384, 384] on div "<>" at bounding box center [389, 381] width 14 height 12
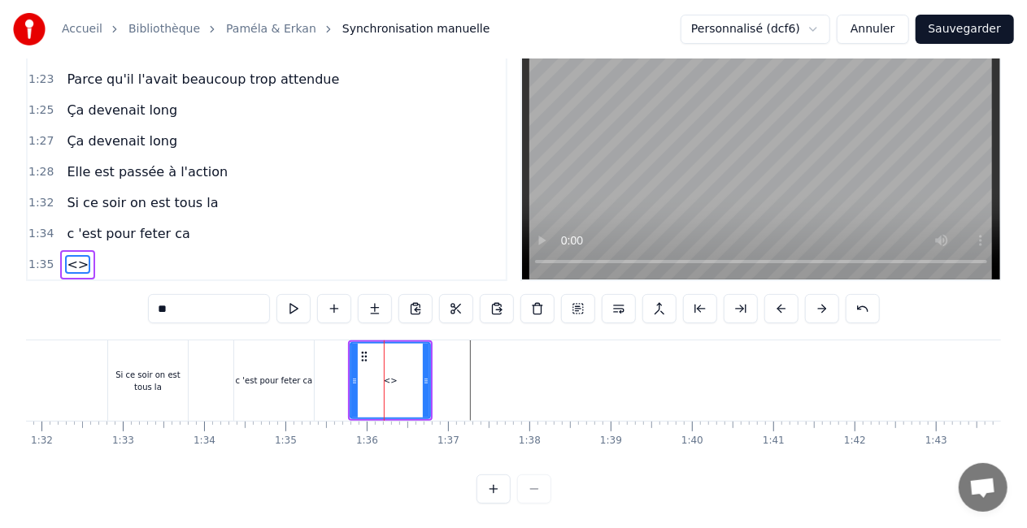
drag, startPoint x: 83, startPoint y: 262, endPoint x: 262, endPoint y: 192, distance: 192.0
click at [262, 192] on div "0:06 [DATE] 0:08 Elle servait au bureau 0:09 Lui surveillait 0:11 tous les gros…" at bounding box center [266, 149] width 481 height 264
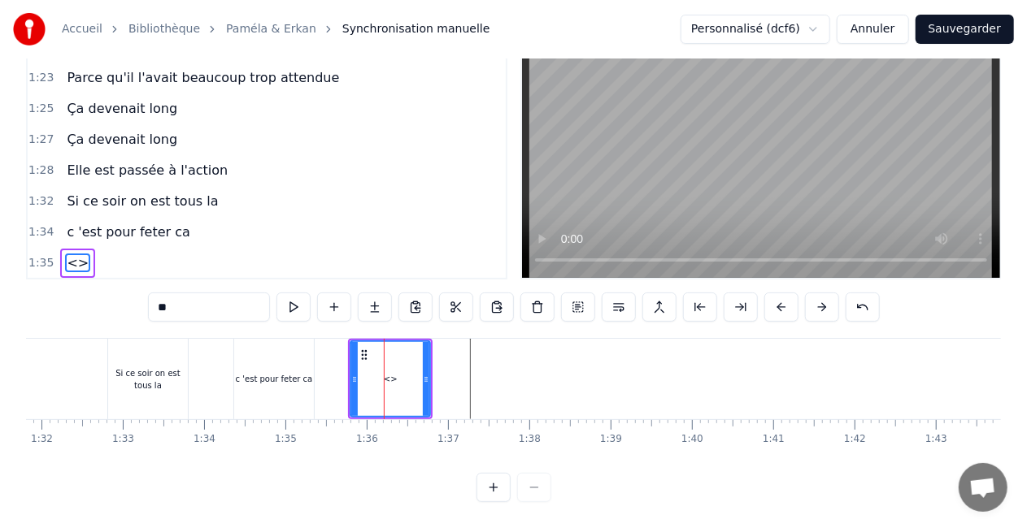
scroll to position [83, 0]
click at [256, 373] on div "c 'est pour feter ca" at bounding box center [274, 379] width 77 height 12
type input "**********"
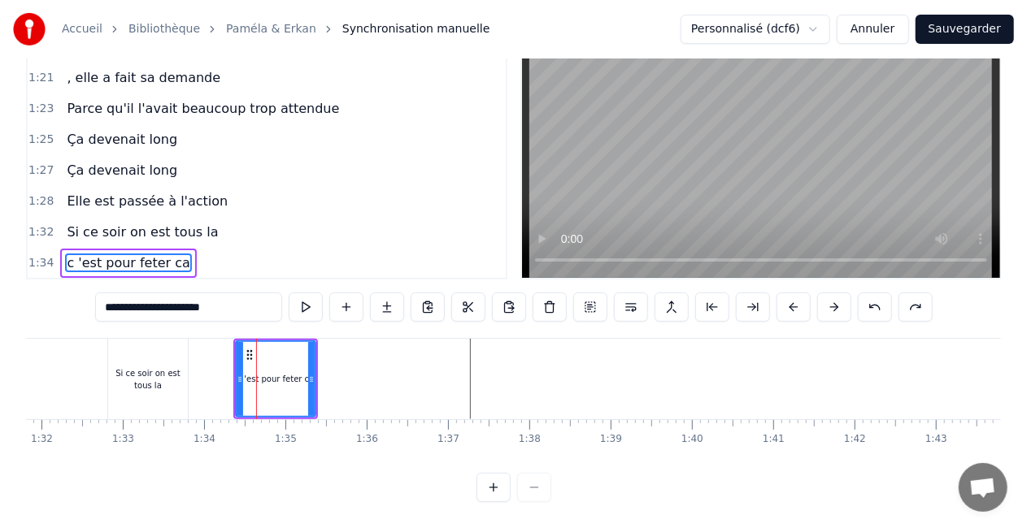
click at [226, 271] on div "0:06 [DATE] 0:08 Elle servait au bureau 0:09 Lui surveillait 0:11 tous les gros…" at bounding box center [513, 258] width 975 height 487
click at [229, 248] on div "1:34 c 'est pour feter ca" at bounding box center [267, 263] width 478 height 31
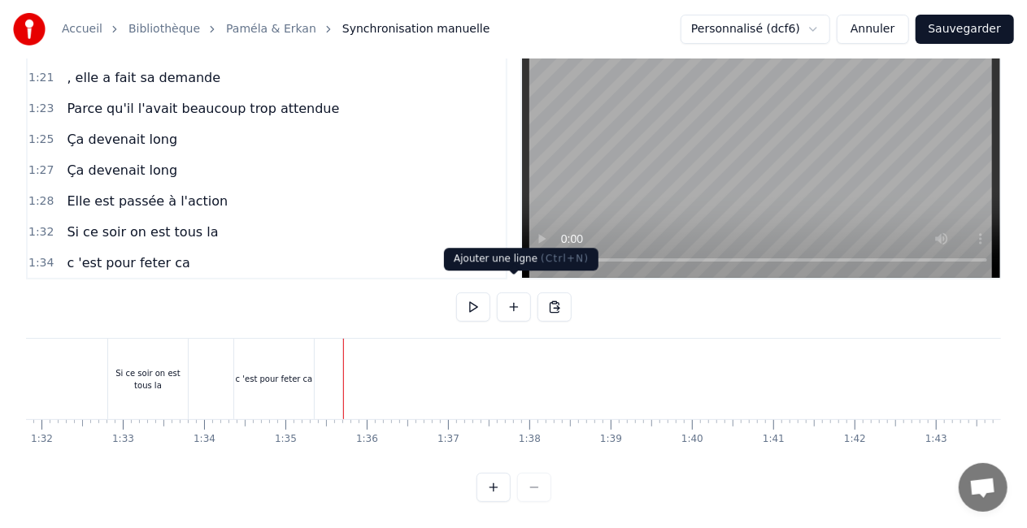
click at [512, 294] on button at bounding box center [514, 307] width 34 height 29
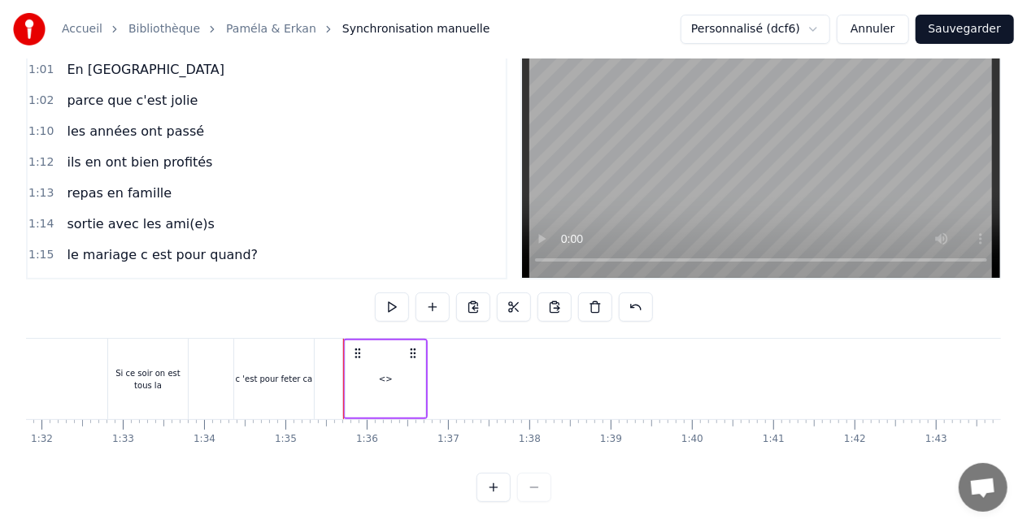
scroll to position [1036, 0]
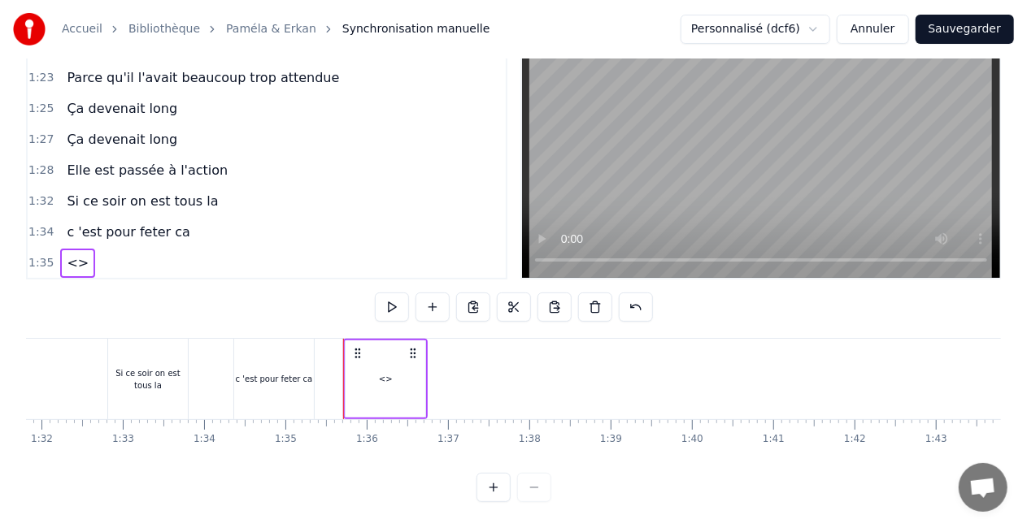
click at [154, 223] on span "c 'est pour feter ca" at bounding box center [128, 232] width 126 height 19
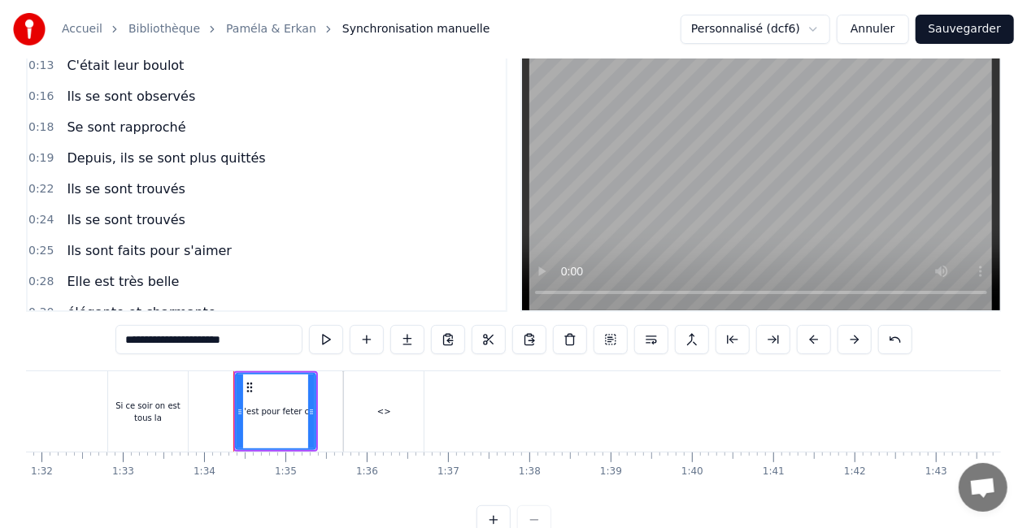
scroll to position [96, 0]
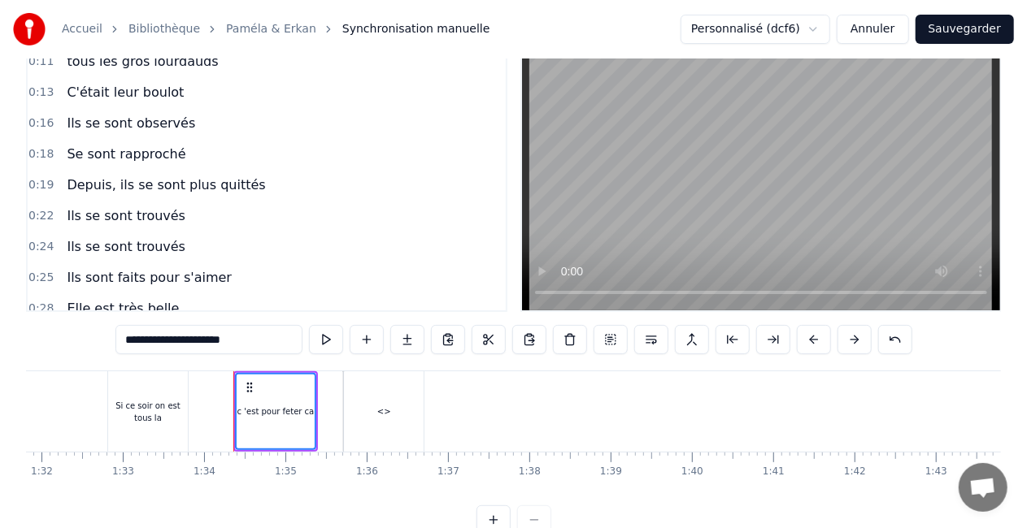
click at [215, 190] on span "Depuis, ils se sont plus quittés" at bounding box center [166, 185] width 202 height 19
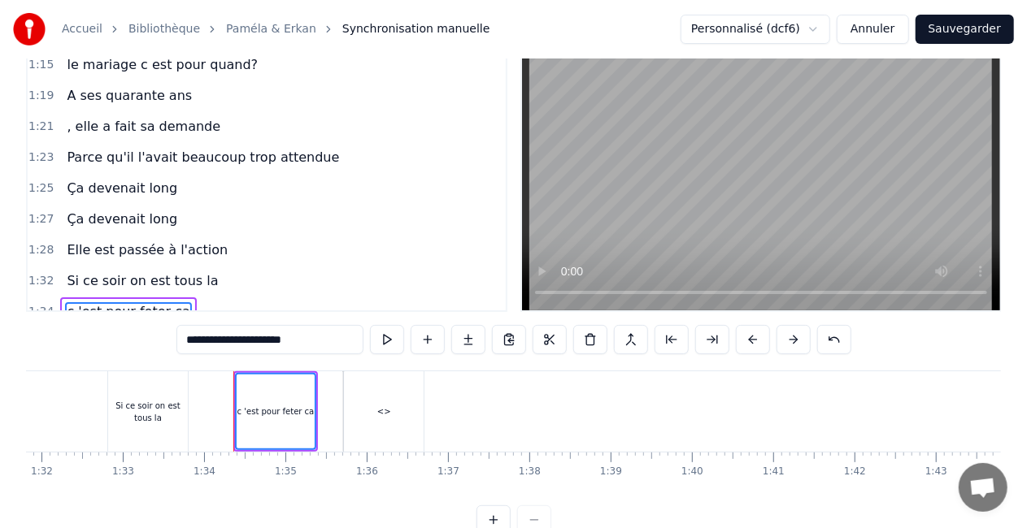
scroll to position [1036, 0]
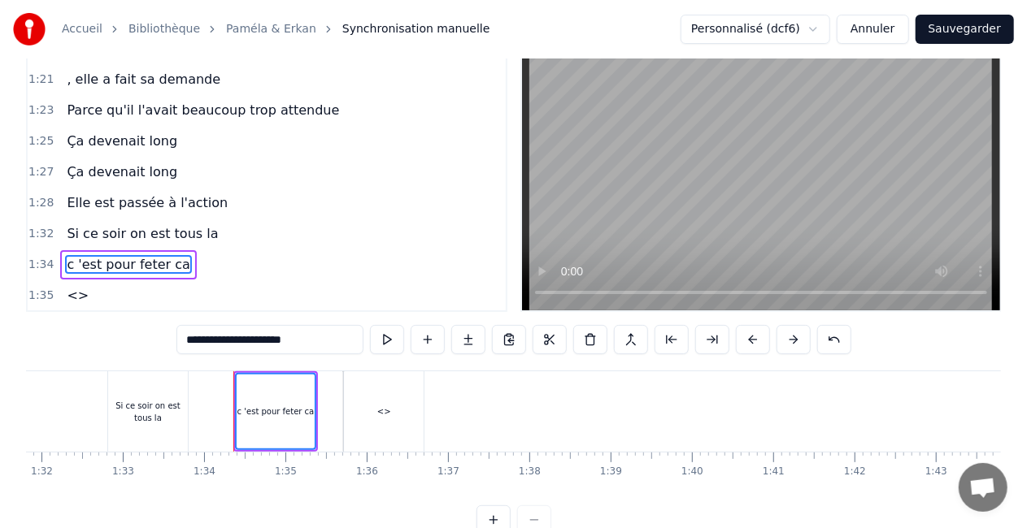
click at [423, 413] on div "<>" at bounding box center [383, 411] width 81 height 80
type input "**"
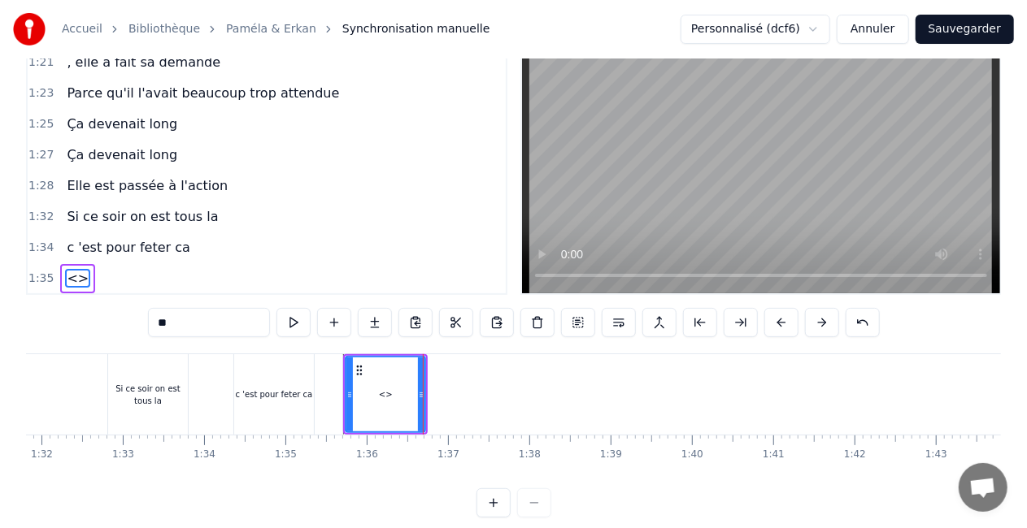
scroll to position [67, 0]
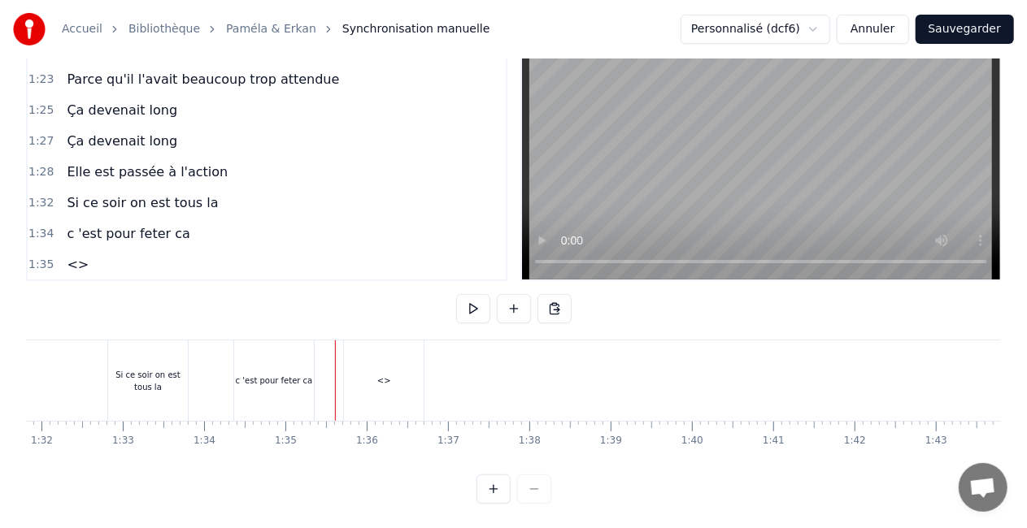
click at [384, 388] on div "<>" at bounding box center [384, 381] width 80 height 80
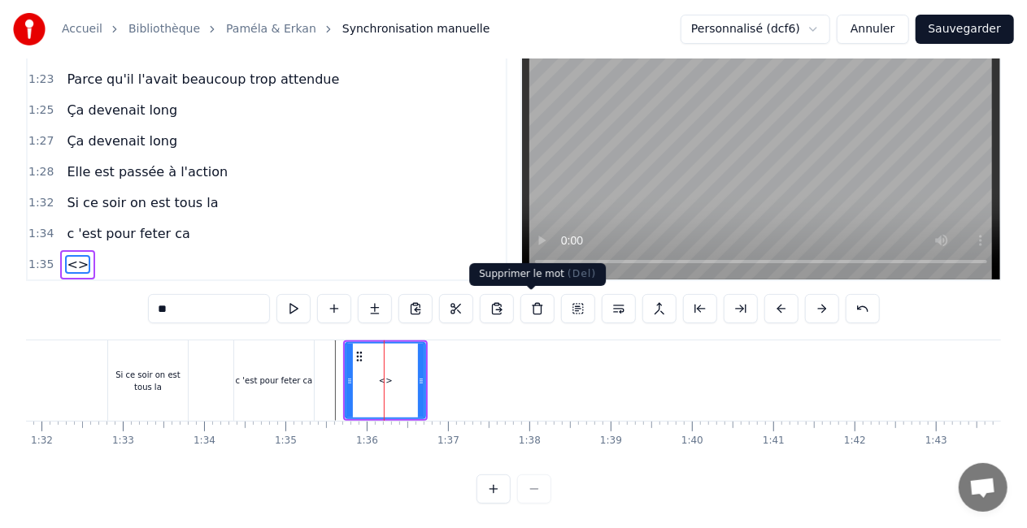
click at [536, 313] on button at bounding box center [537, 308] width 34 height 29
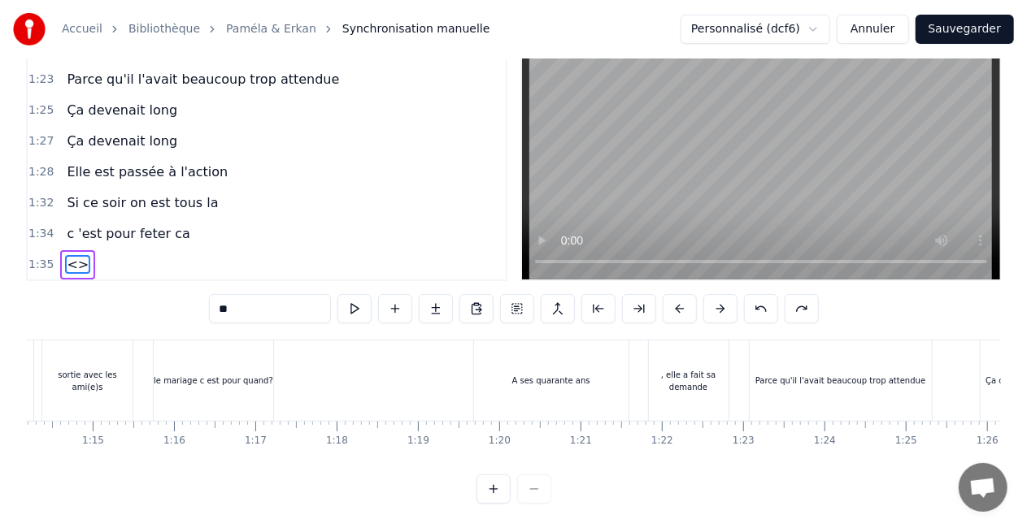
scroll to position [0, 5887]
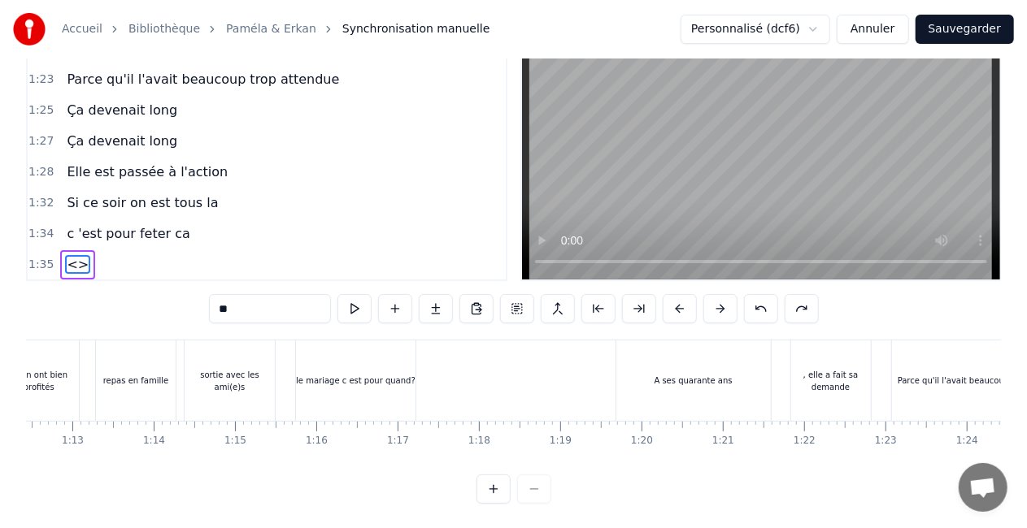
drag, startPoint x: 405, startPoint y: 372, endPoint x: 296, endPoint y: 385, distance: 109.7
click at [296, 385] on div "[DATE] Elle servait au bureau Lui surveillait tous les gros lourdauds C'était l…" at bounding box center [812, 380] width 13347 height 81
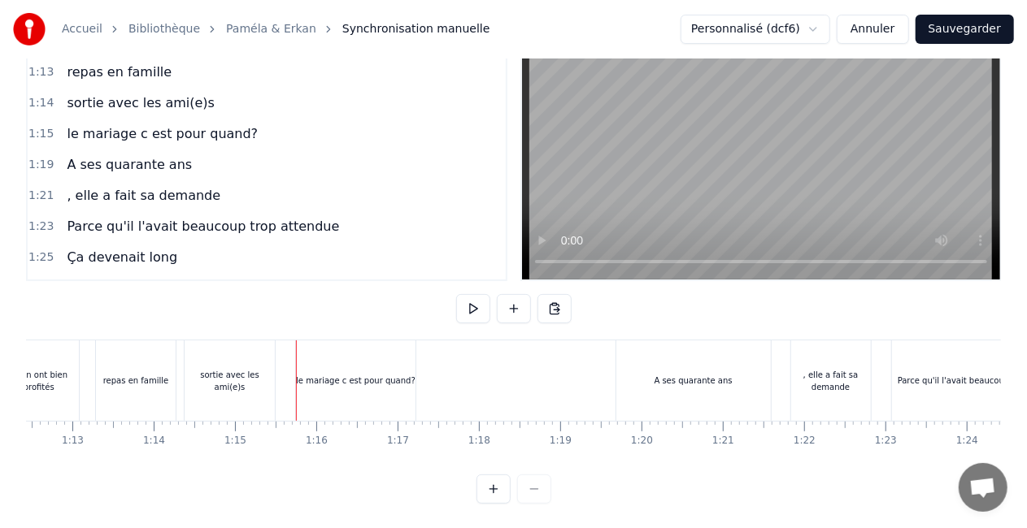
scroll to position [1036, 0]
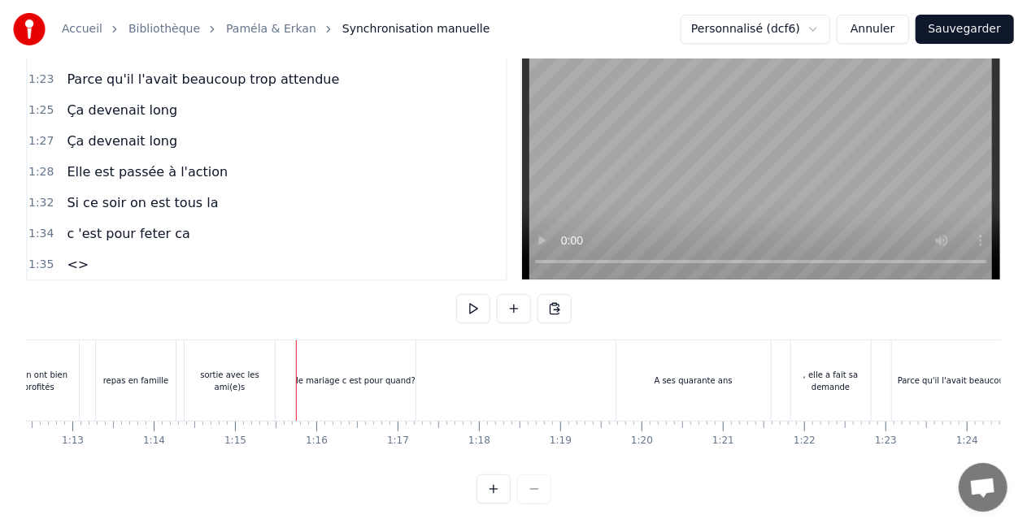
click at [76, 271] on span "<>" at bounding box center [77, 264] width 25 height 19
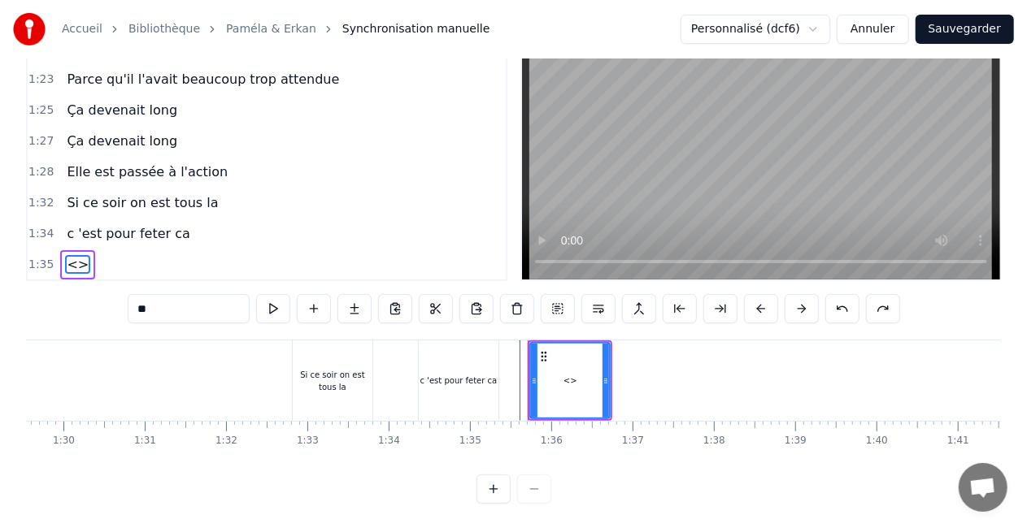
scroll to position [0, 7699]
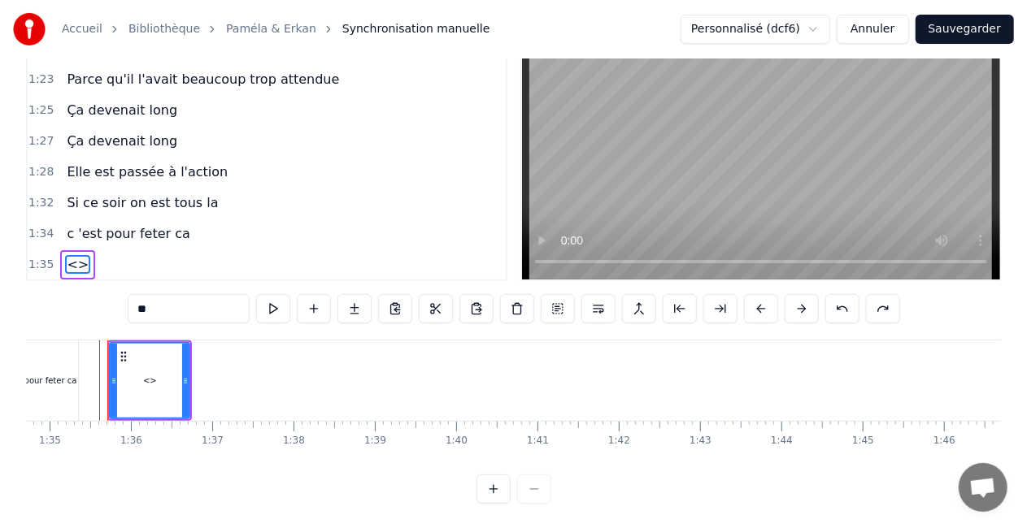
drag, startPoint x: 148, startPoint y: 381, endPoint x: 42, endPoint y: 376, distance: 105.8
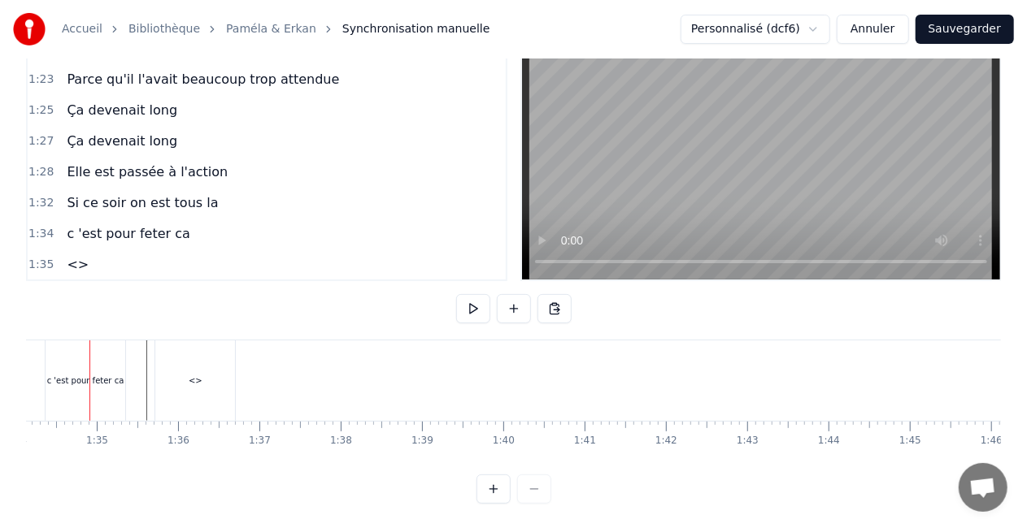
scroll to position [0, 7634]
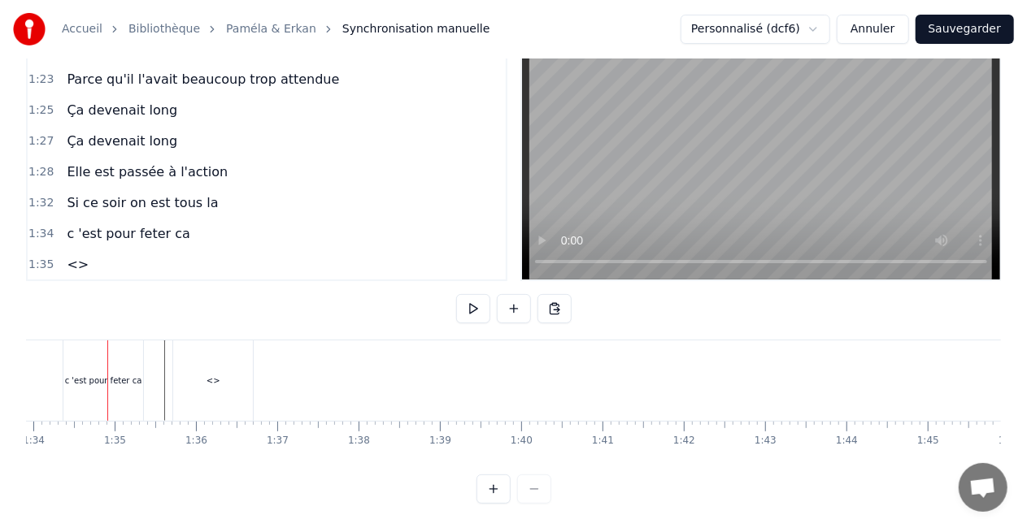
click at [216, 385] on div "<>" at bounding box center [213, 381] width 14 height 12
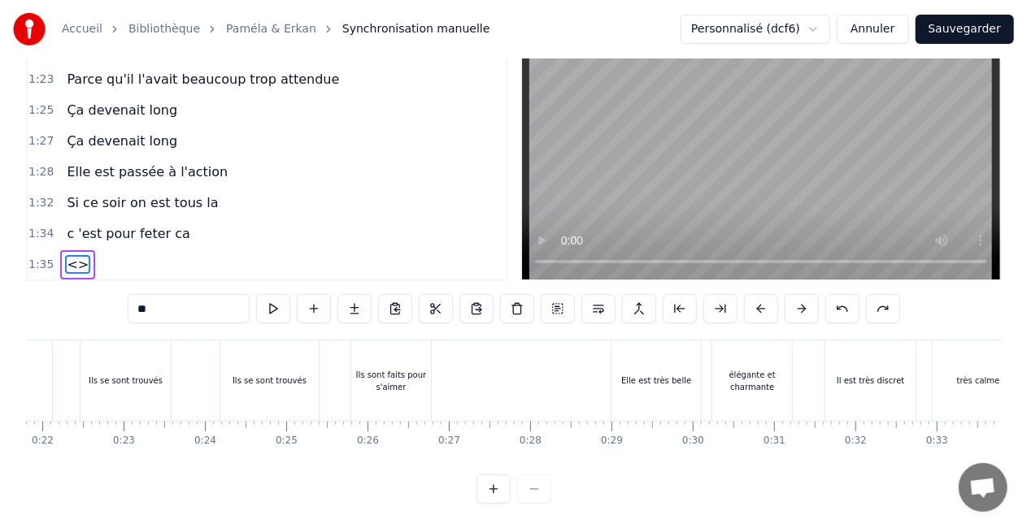
scroll to position [0, 1566]
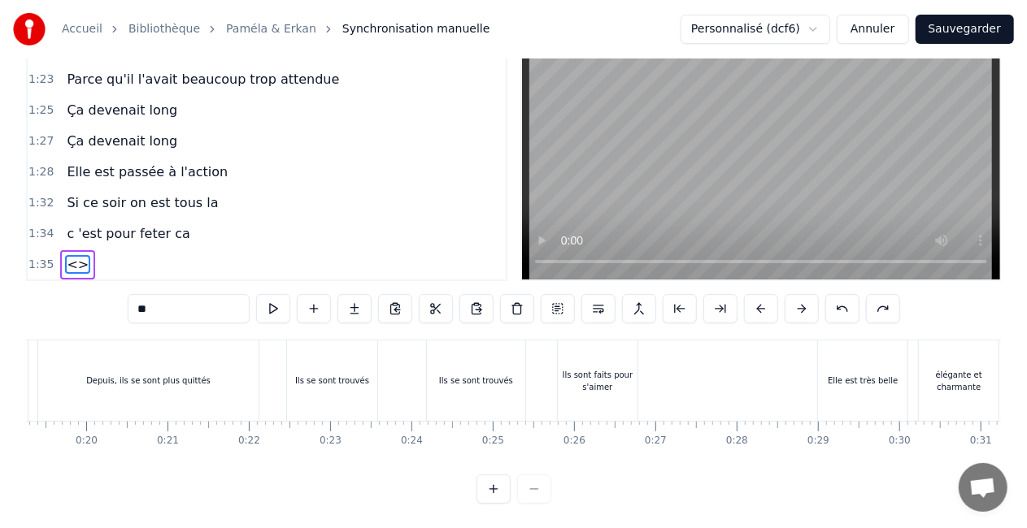
click at [271, 377] on div at bounding box center [271, 381] width 1 height 80
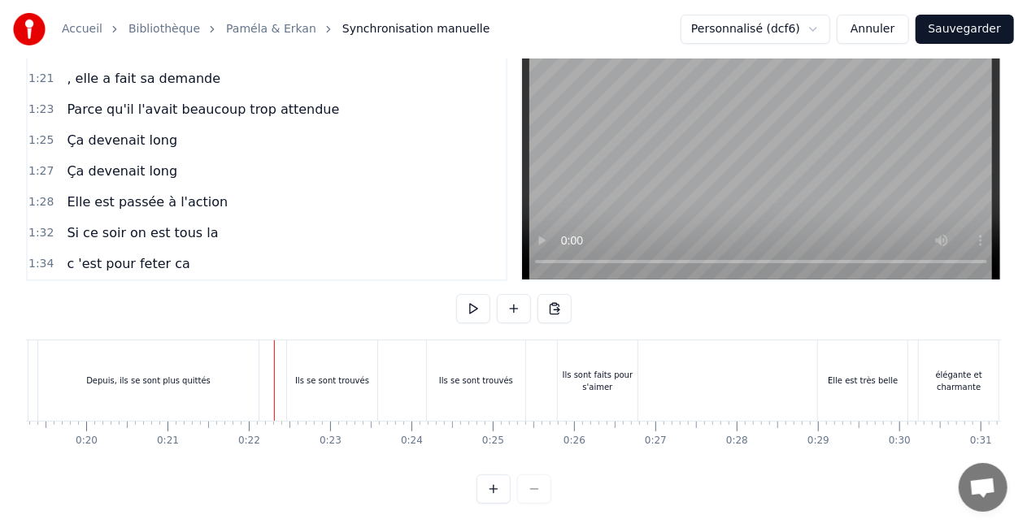
scroll to position [1005, 0]
click at [219, 350] on div "Depuis, ils se sont plus quittés" at bounding box center [148, 381] width 220 height 80
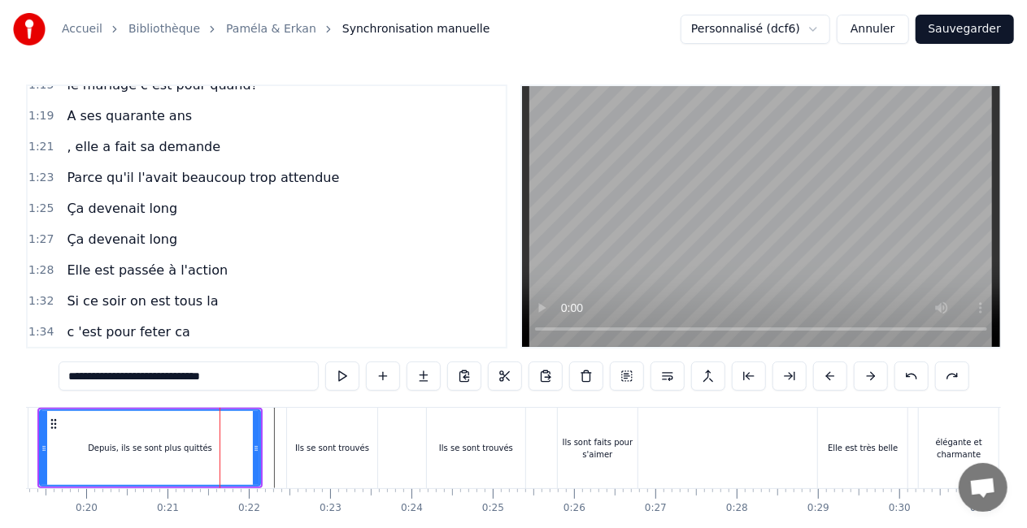
click at [202, 333] on div "1:34 c 'est pour feter ca" at bounding box center [267, 332] width 478 height 31
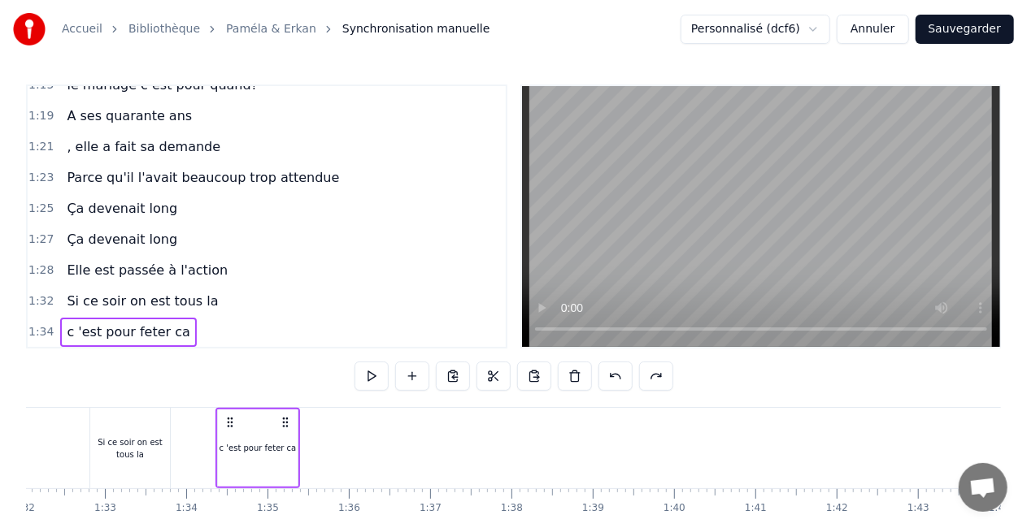
scroll to position [0, 7589]
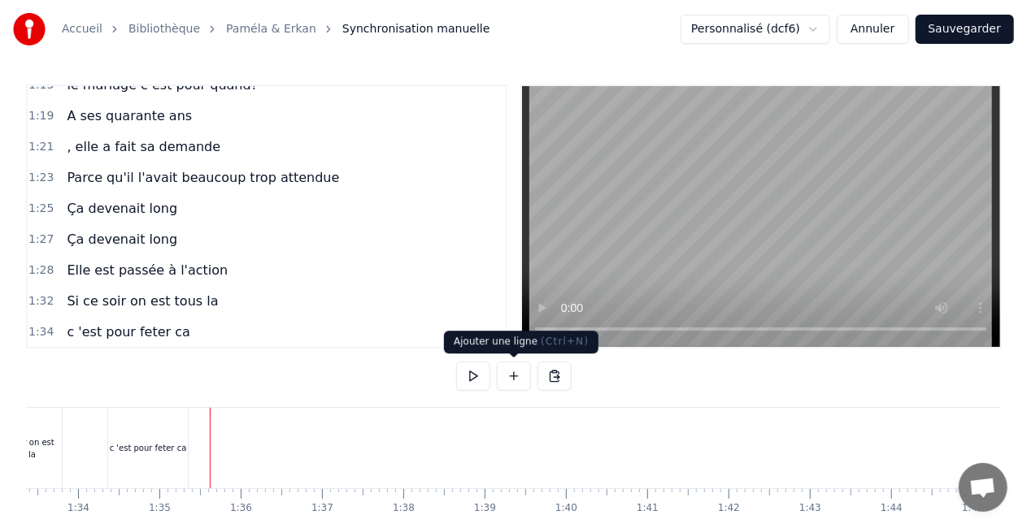
click at [515, 381] on button at bounding box center [514, 376] width 34 height 29
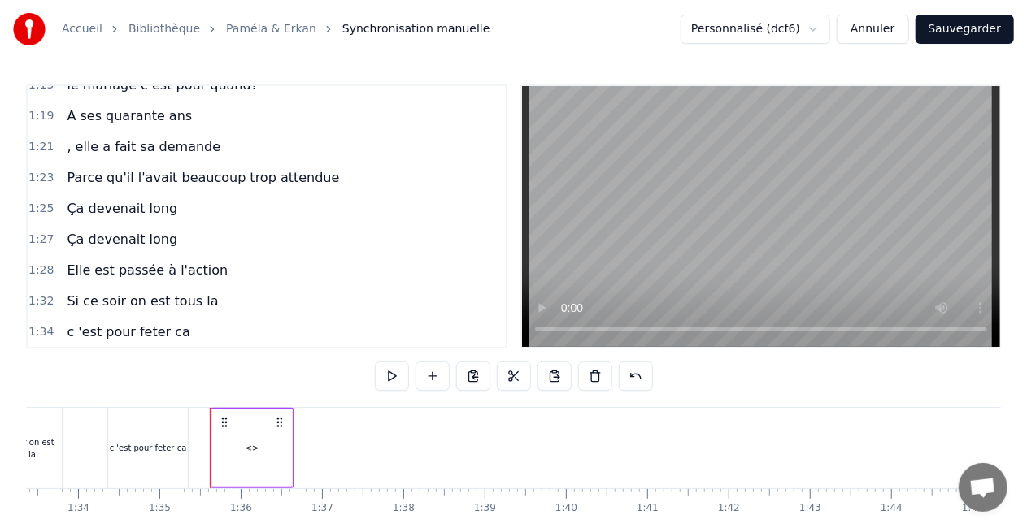
click at [271, 441] on div "<>" at bounding box center [252, 448] width 80 height 77
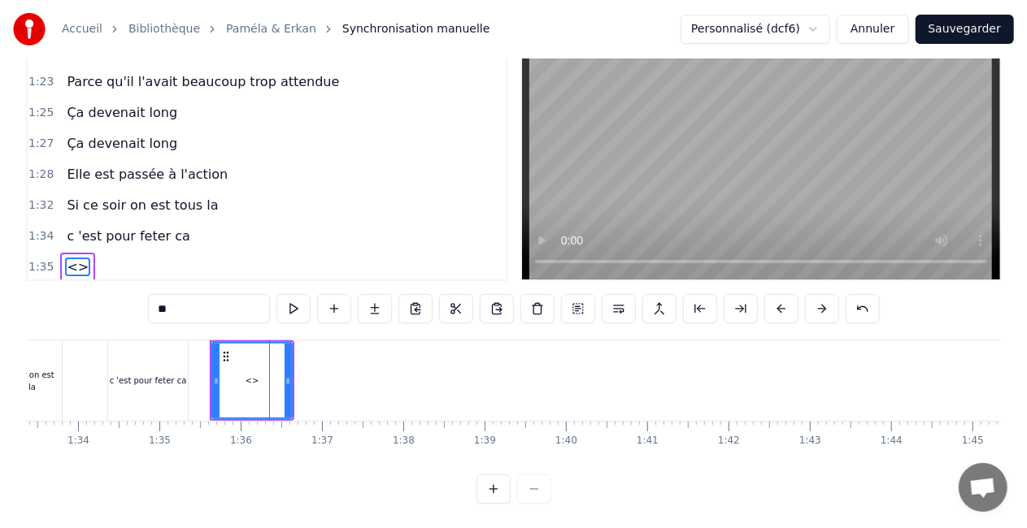
scroll to position [1036, 0]
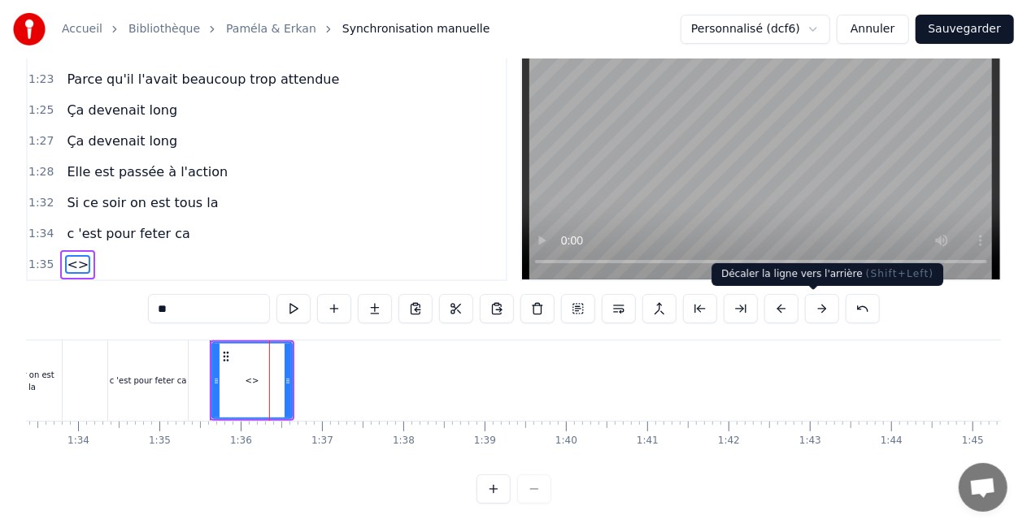
click at [798, 307] on button at bounding box center [781, 308] width 34 height 29
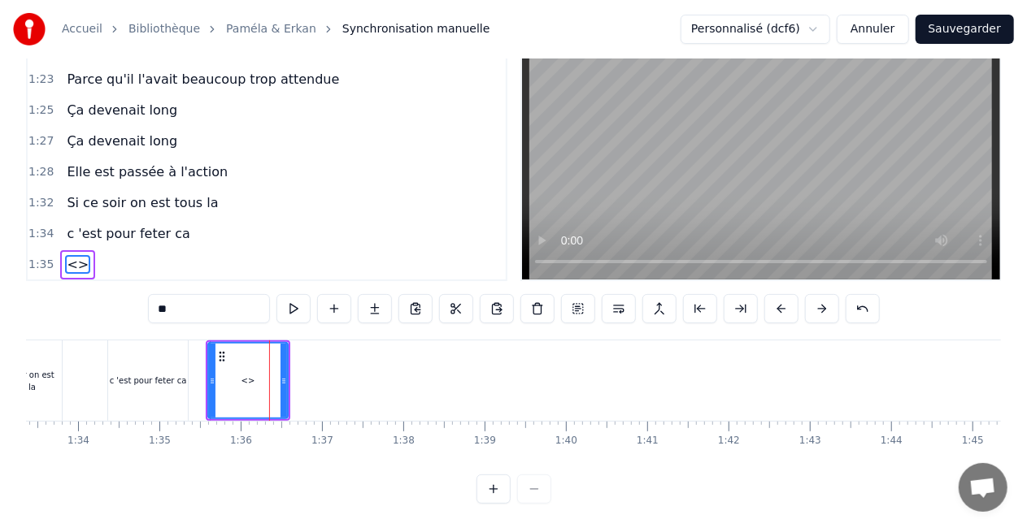
click at [798, 307] on button at bounding box center [781, 308] width 34 height 29
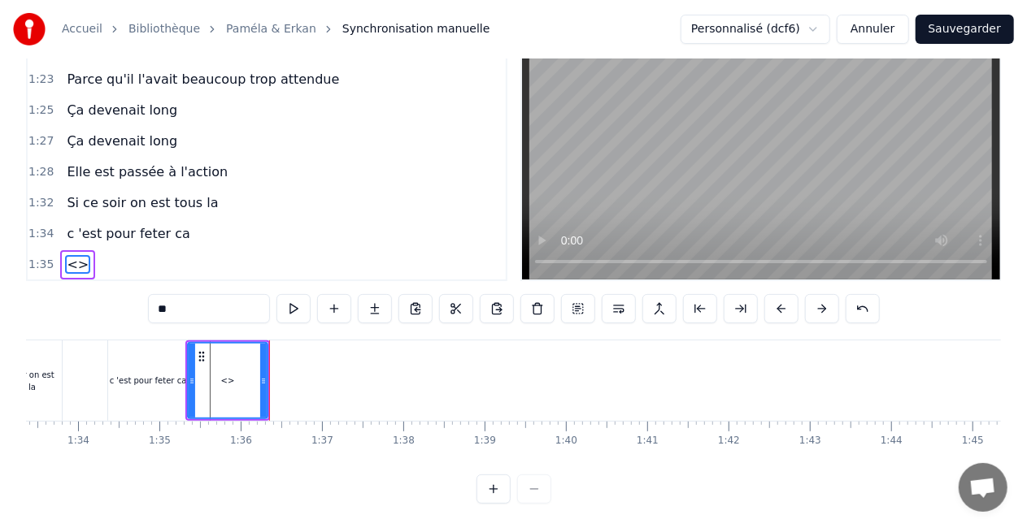
click at [798, 307] on button at bounding box center [781, 308] width 34 height 29
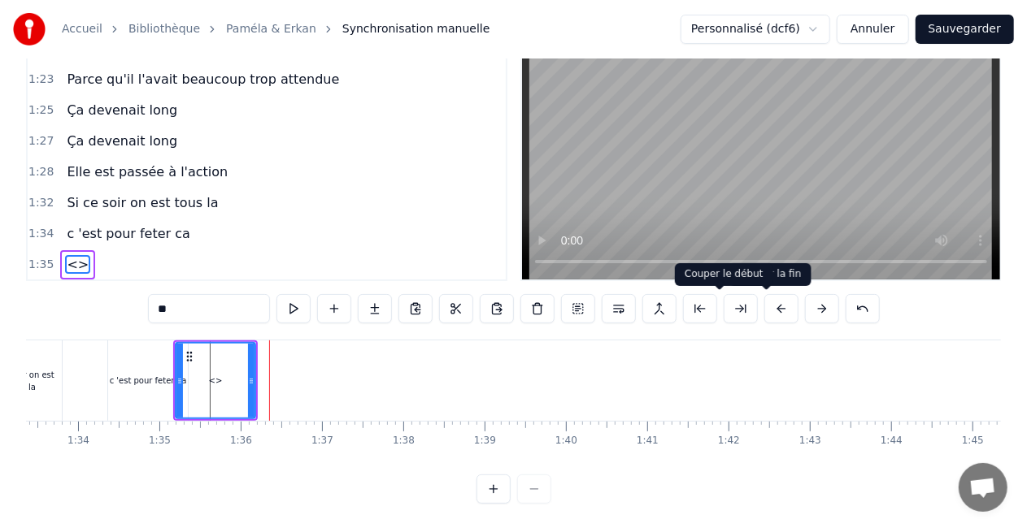
click at [717, 309] on button at bounding box center [700, 308] width 34 height 29
click at [617, 311] on button at bounding box center [619, 308] width 34 height 29
click at [186, 168] on span "Elle est passée à l'action" at bounding box center [147, 172] width 164 height 19
type input "**********"
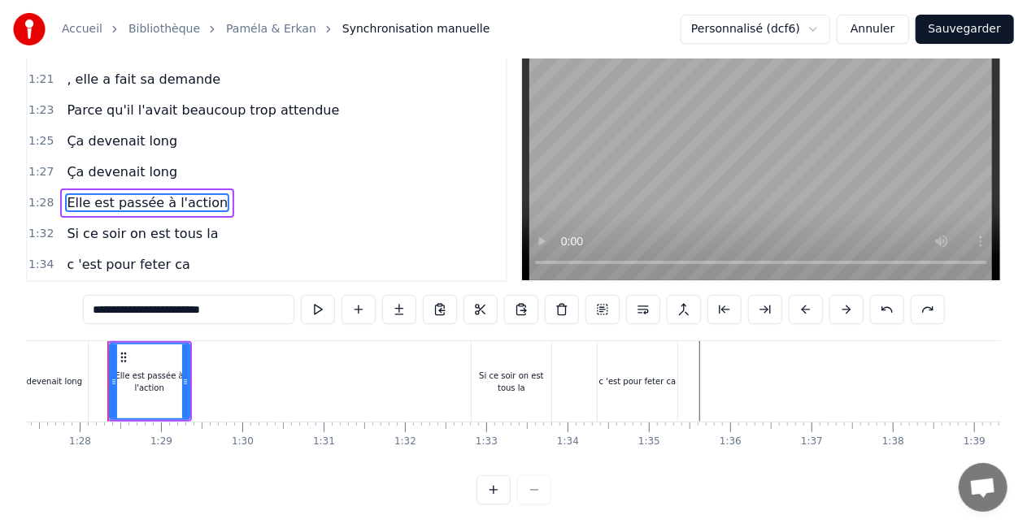
scroll to position [1005, 0]
click at [82, 153] on div "Ça devenait long" at bounding box center [122, 142] width 124 height 29
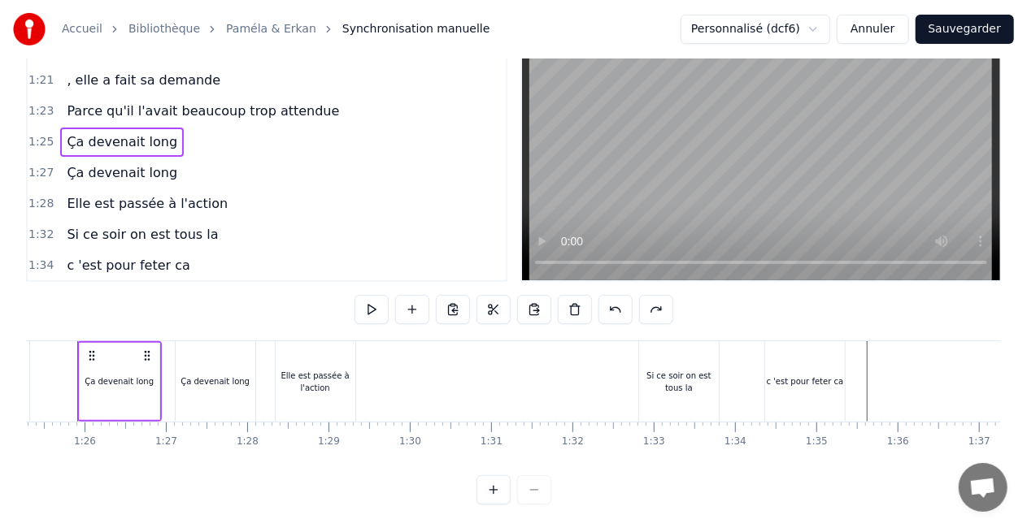
scroll to position [0, 6901]
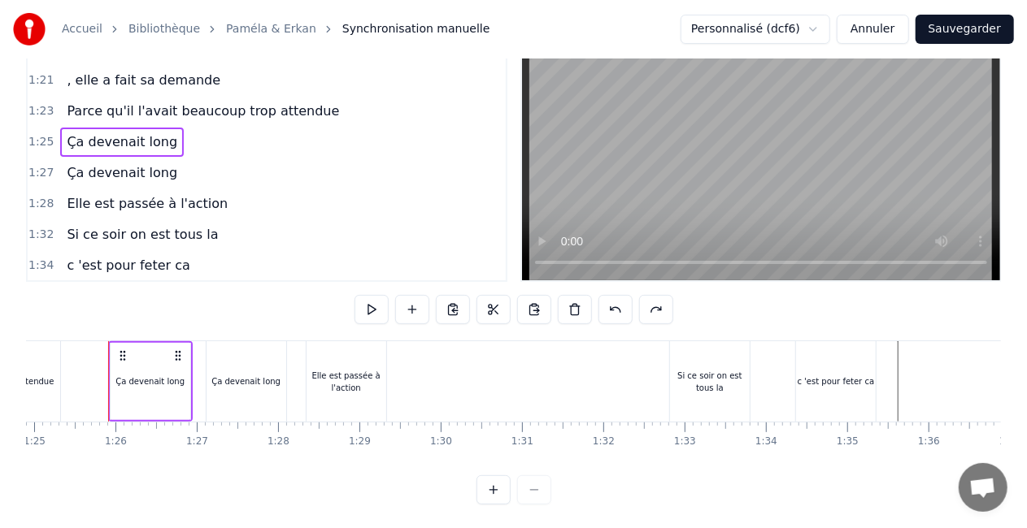
click at [124, 355] on circle at bounding box center [124, 355] width 1 height 1
click at [86, 25] on link "Accueil" at bounding box center [82, 29] width 41 height 16
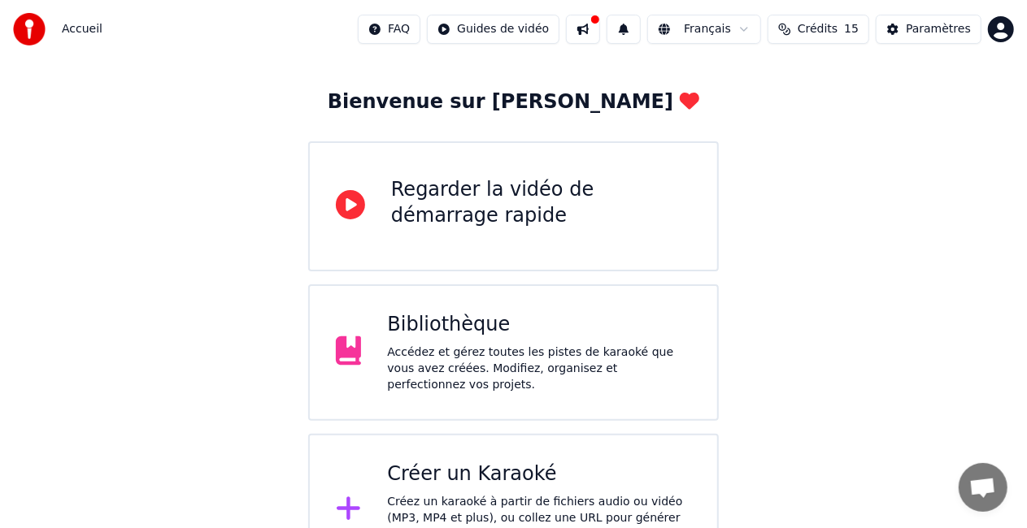
click at [463, 473] on div "Créer un Karaoké" at bounding box center [539, 475] width 304 height 26
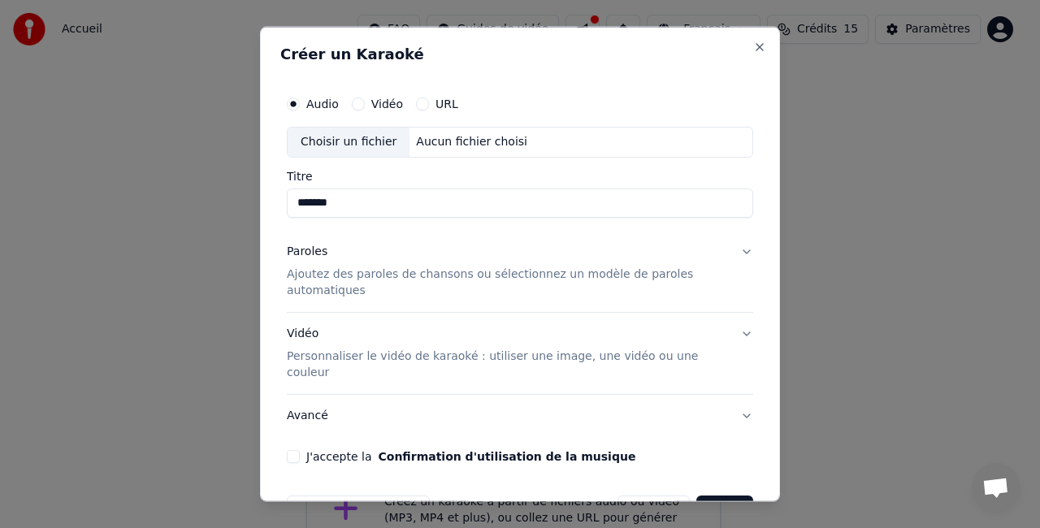
type input "*******"
click at [360, 106] on button "Vidéo" at bounding box center [358, 104] width 13 height 13
click at [754, 49] on button "Close" at bounding box center [760, 47] width 13 height 13
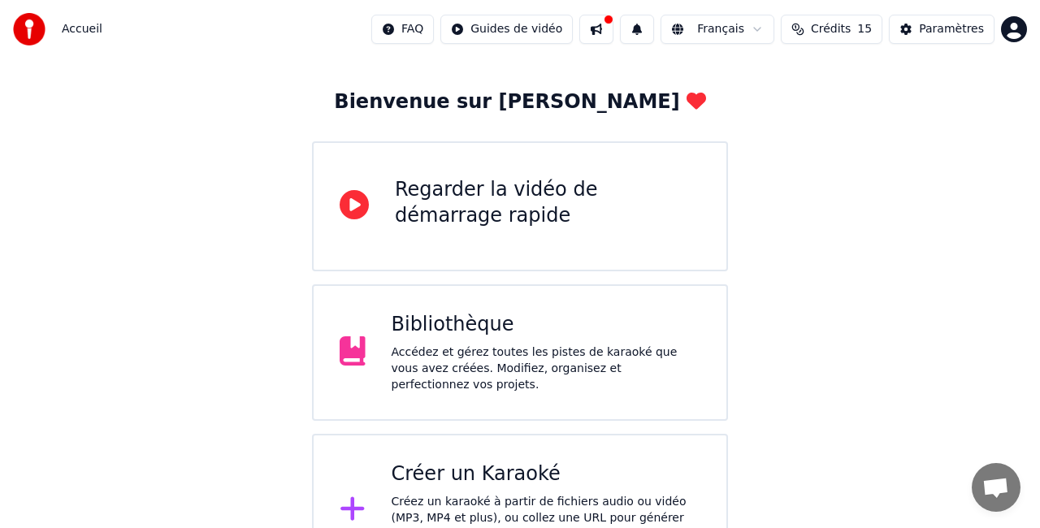
click at [496, 31] on html "Accueil FAQ Guides de vidéo Français Crédits 15 Paramètres Bienvenue sur Youka …" at bounding box center [520, 364] width 1040 height 862
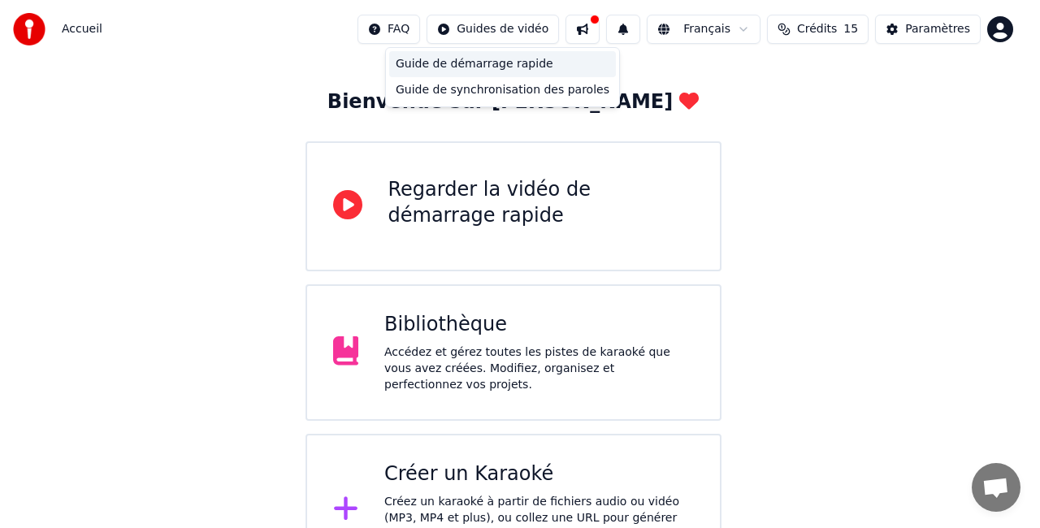
click at [502, 59] on div "Guide de démarrage rapide" at bounding box center [502, 64] width 227 height 26
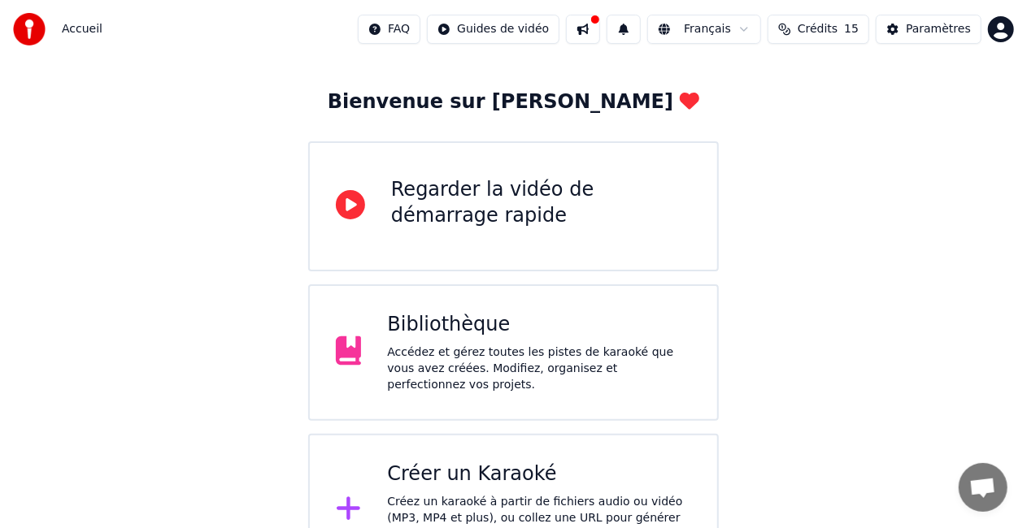
click at [593, 33] on button at bounding box center [583, 29] width 34 height 29
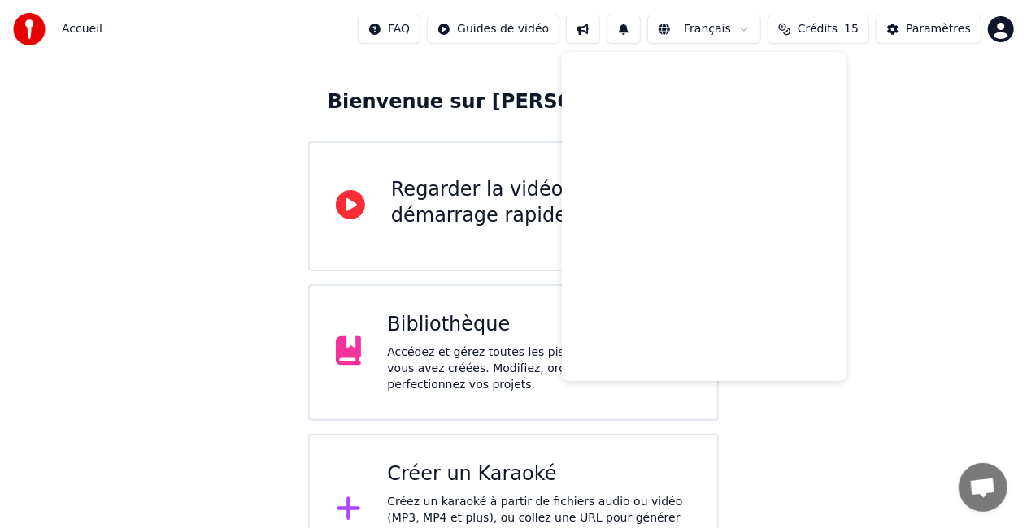
click at [487, 39] on html "Accueil FAQ Guides de vidéo Français Crédits 15 Paramètres Bienvenue sur Youka …" at bounding box center [513, 364] width 1027 height 862
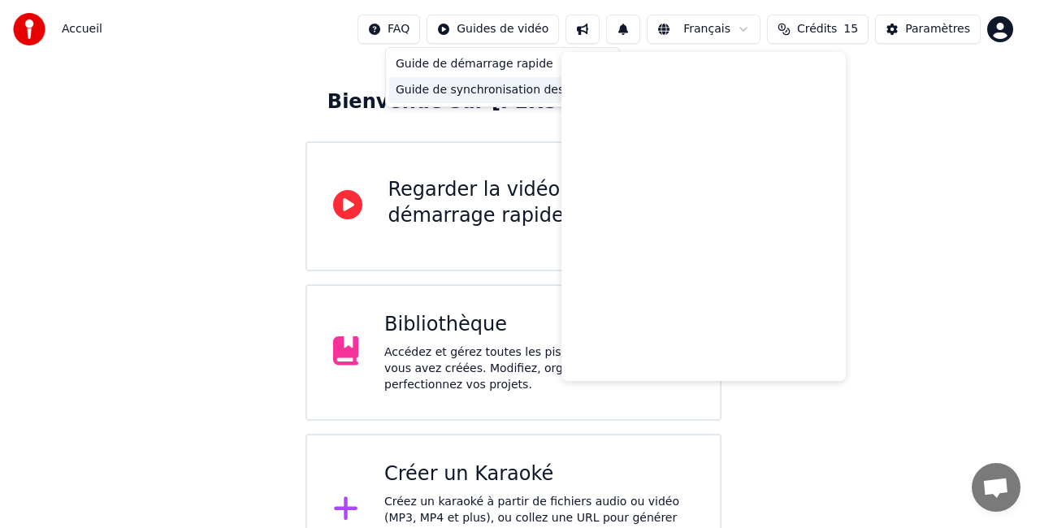
click at [505, 87] on div "Guide de synchronisation des paroles" at bounding box center [502, 90] width 227 height 26
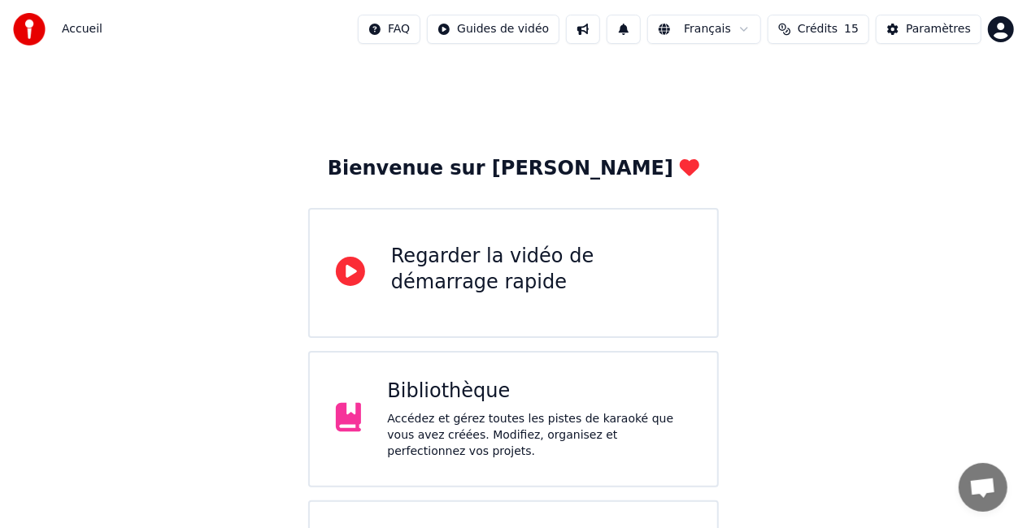
click at [554, 400] on div "Bibliothèque" at bounding box center [539, 392] width 304 height 26
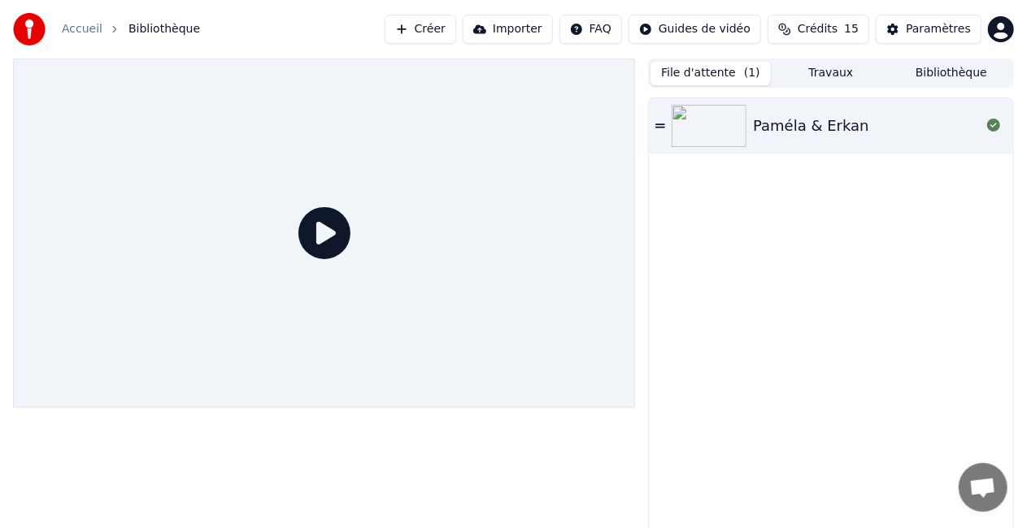
click at [819, 72] on button "Travaux" at bounding box center [831, 74] width 120 height 24
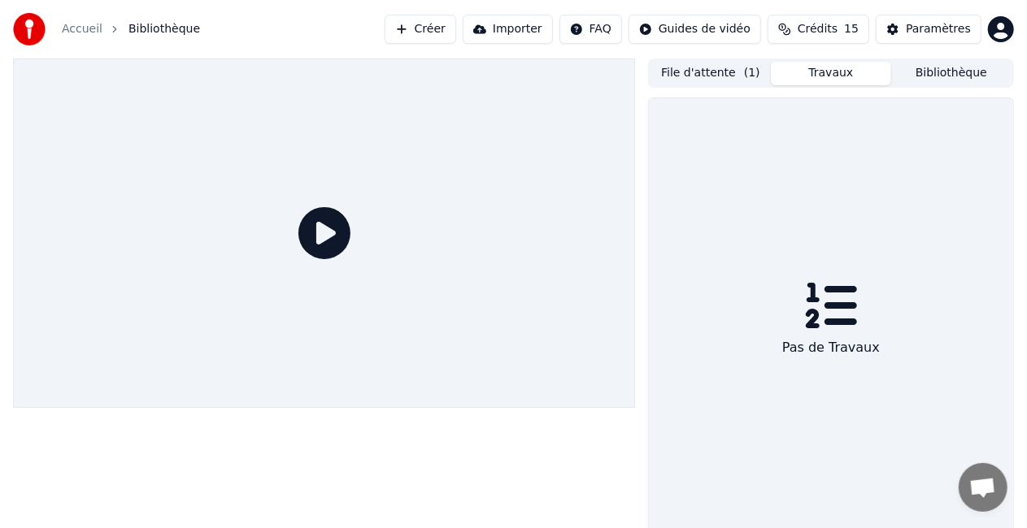
click at [934, 76] on button "Bibliothèque" at bounding box center [951, 74] width 120 height 24
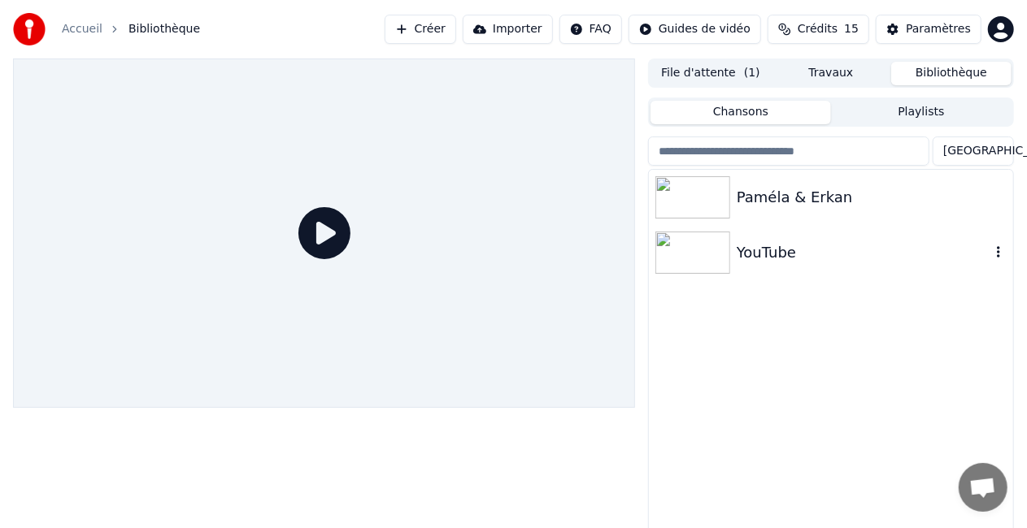
click at [745, 253] on div "YouTube" at bounding box center [863, 252] width 254 height 23
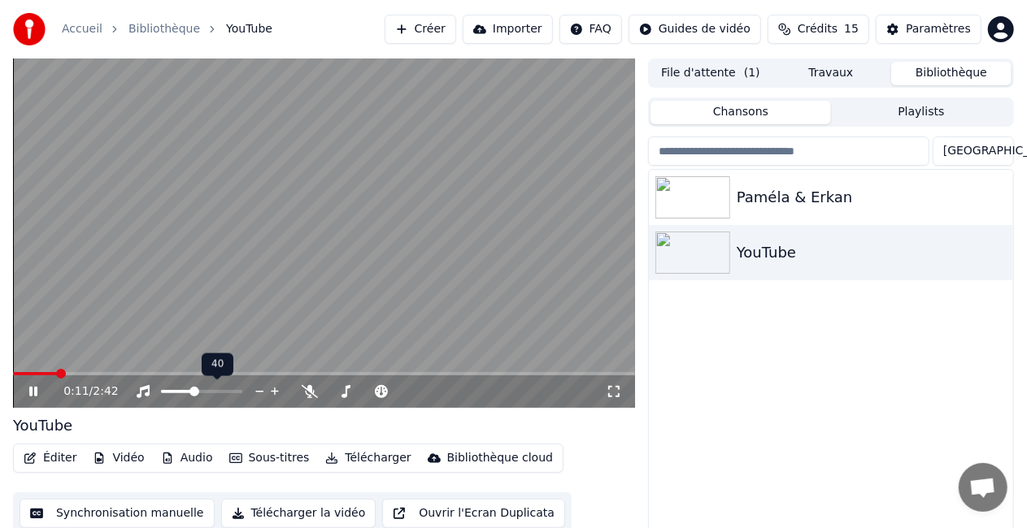
click at [194, 391] on span at bounding box center [194, 392] width 10 height 10
click at [225, 219] on video at bounding box center [324, 234] width 622 height 350
click at [55, 458] on button "Éditer" at bounding box center [50, 458] width 66 height 23
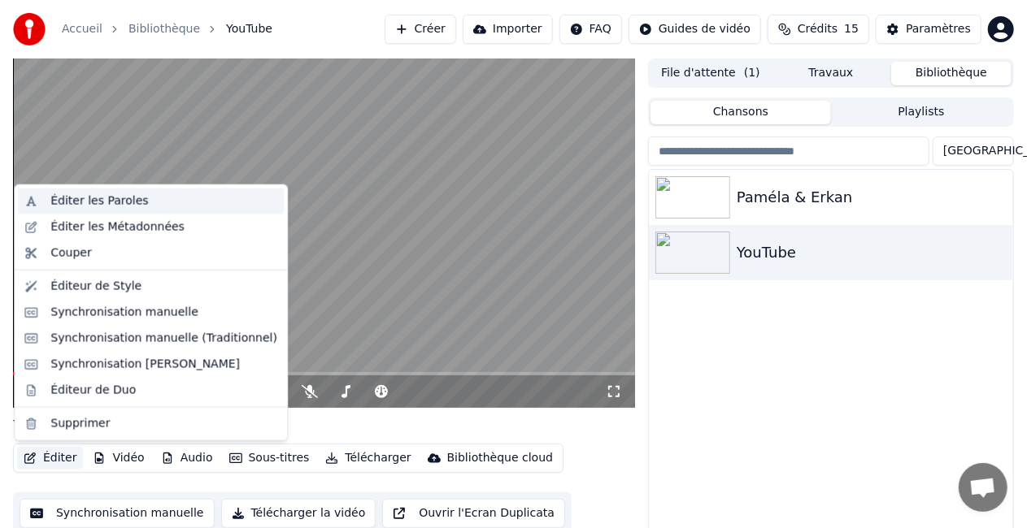
click at [85, 199] on div "Éditer les Paroles" at bounding box center [99, 201] width 98 height 16
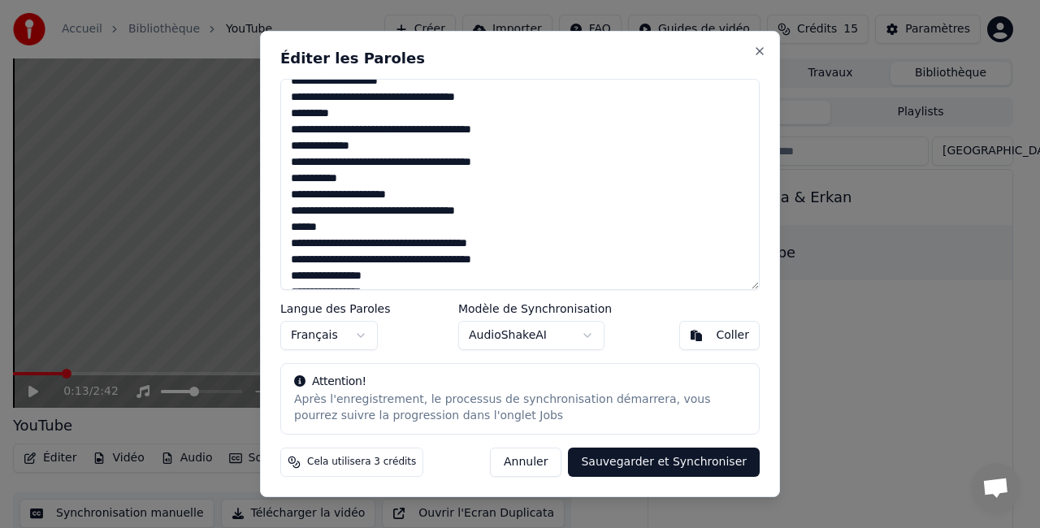
scroll to position [339, 0]
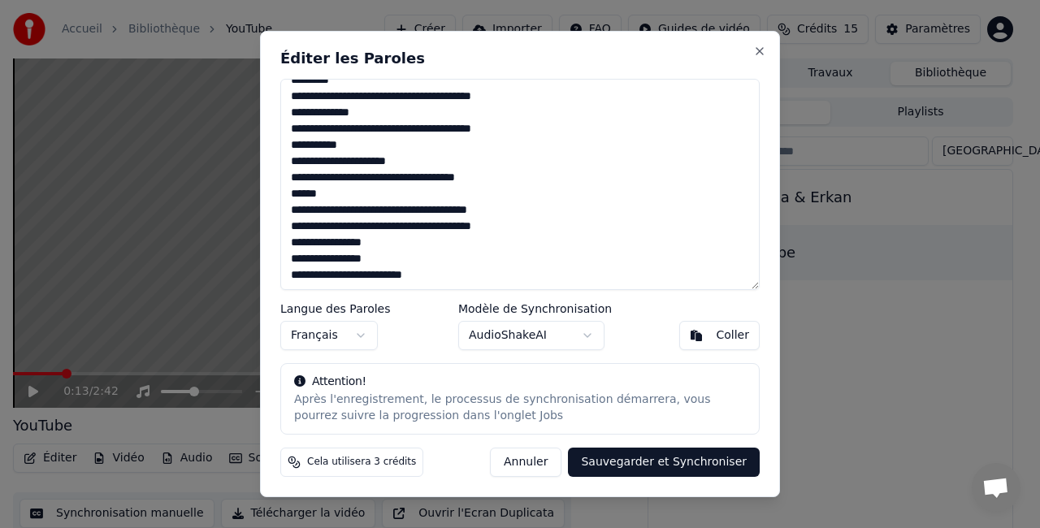
drag, startPoint x: 289, startPoint y: 91, endPoint x: 601, endPoint y: 301, distance: 375.4
click at [601, 301] on div "**********" at bounding box center [520, 264] width 520 height 467
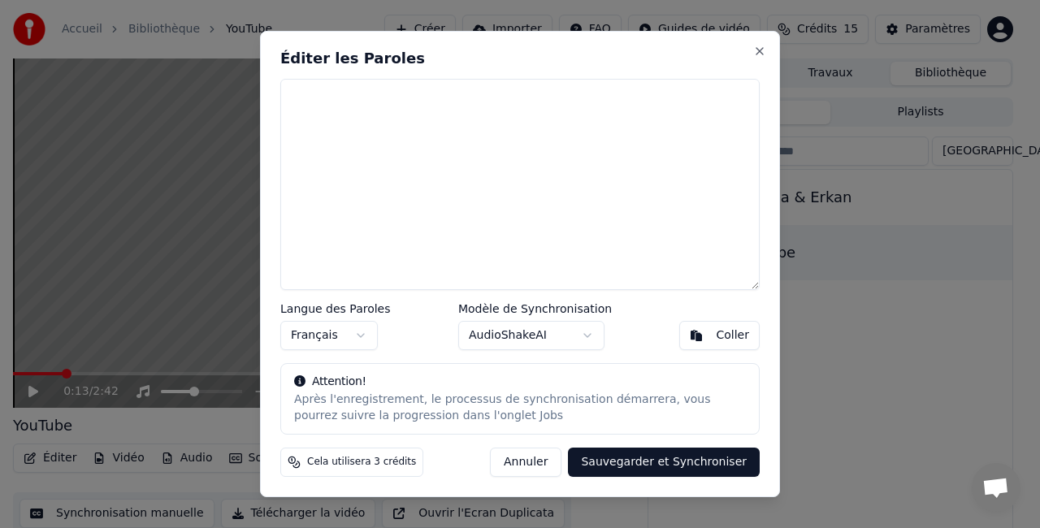
scroll to position [0, 0]
paste textarea "**********"
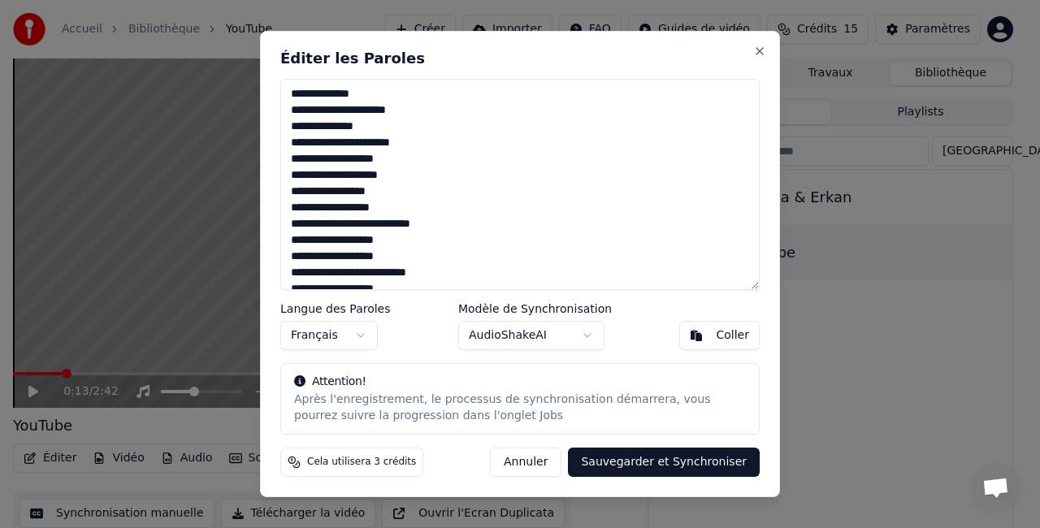
scroll to position [722, 0]
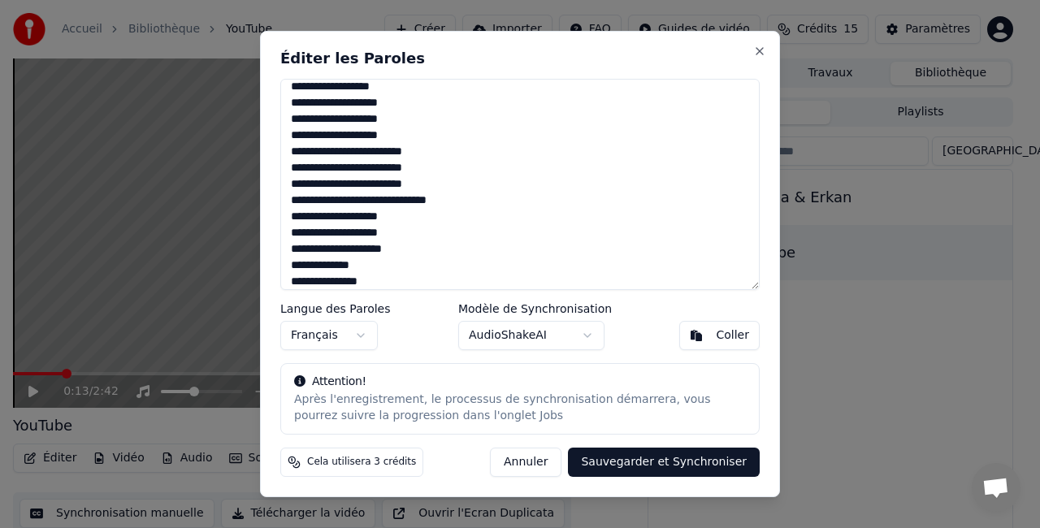
type textarea "**********"
click at [579, 341] on button "AudioShakeAI" at bounding box center [531, 335] width 146 height 29
click at [580, 340] on body "Accueil Bibliothèque YouTube Créer Importer FAQ Guides de vidéo Crédits 15 Para…" at bounding box center [513, 264] width 1027 height 528
click at [657, 464] on button "Sauvegarder et Synchroniser" at bounding box center [664, 462] width 192 height 29
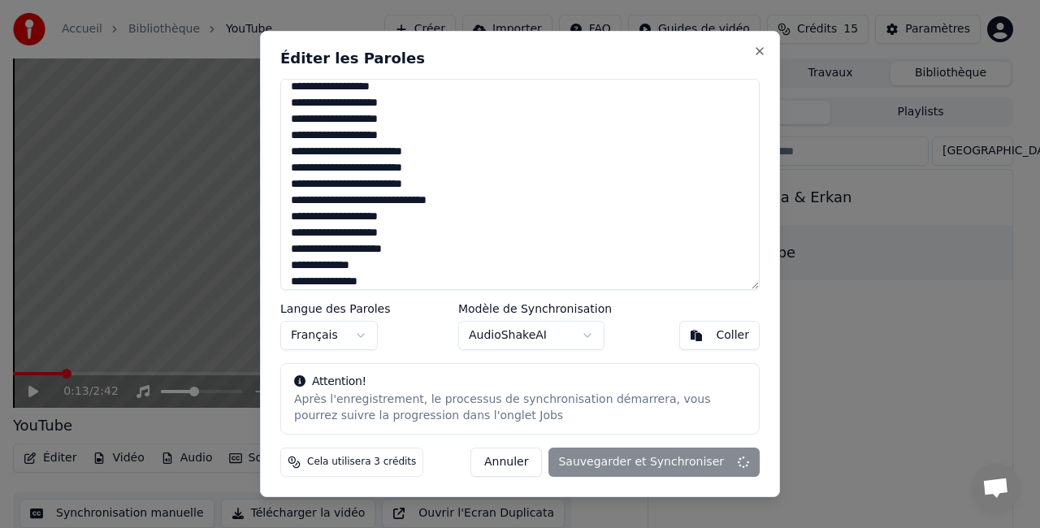
click at [657, 464] on div "Annuler Sauvegarder et Synchroniser" at bounding box center [615, 462] width 289 height 29
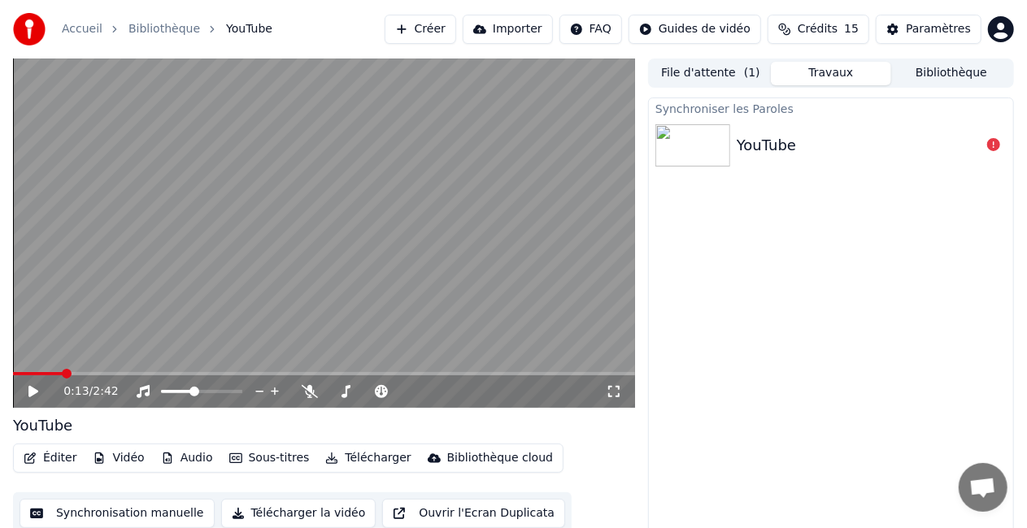
click at [709, 151] on img at bounding box center [692, 145] width 75 height 42
click at [13, 379] on span at bounding box center [18, 374] width 10 height 10
click at [32, 396] on icon at bounding box center [33, 391] width 10 height 11
click at [256, 460] on button "Sous-titres" at bounding box center [269, 458] width 93 height 23
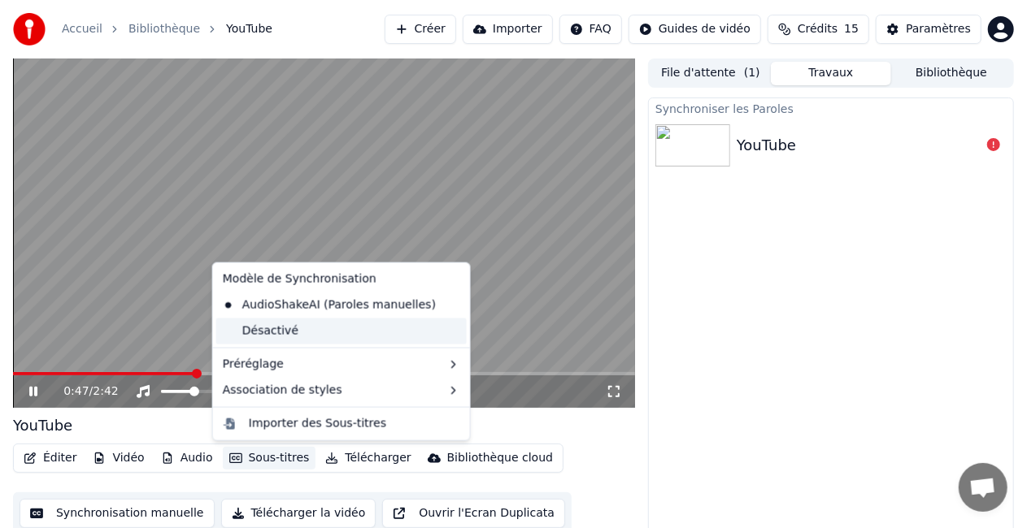
click at [269, 338] on div "Désactivé" at bounding box center [341, 332] width 250 height 26
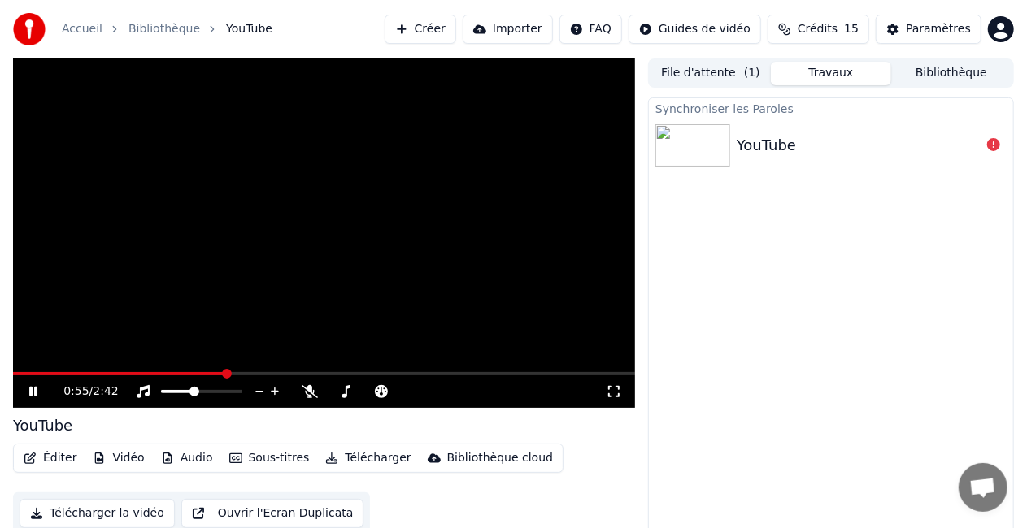
click at [306, 325] on video at bounding box center [324, 234] width 622 height 350
click at [13, 376] on span at bounding box center [18, 374] width 10 height 10
click at [58, 462] on button "Éditer" at bounding box center [50, 458] width 66 height 23
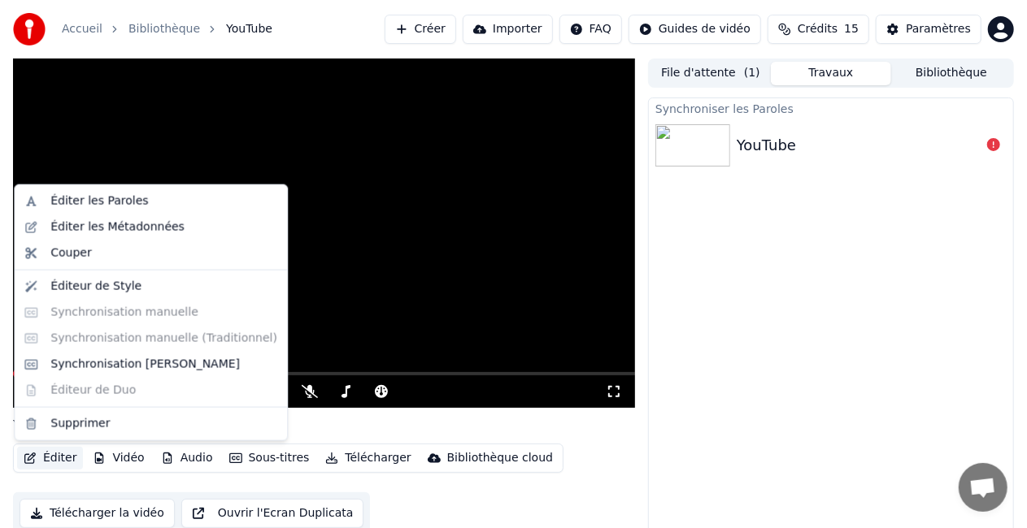
click at [302, 270] on video at bounding box center [324, 234] width 622 height 350
click at [59, 454] on button "Éditer" at bounding box center [50, 458] width 66 height 23
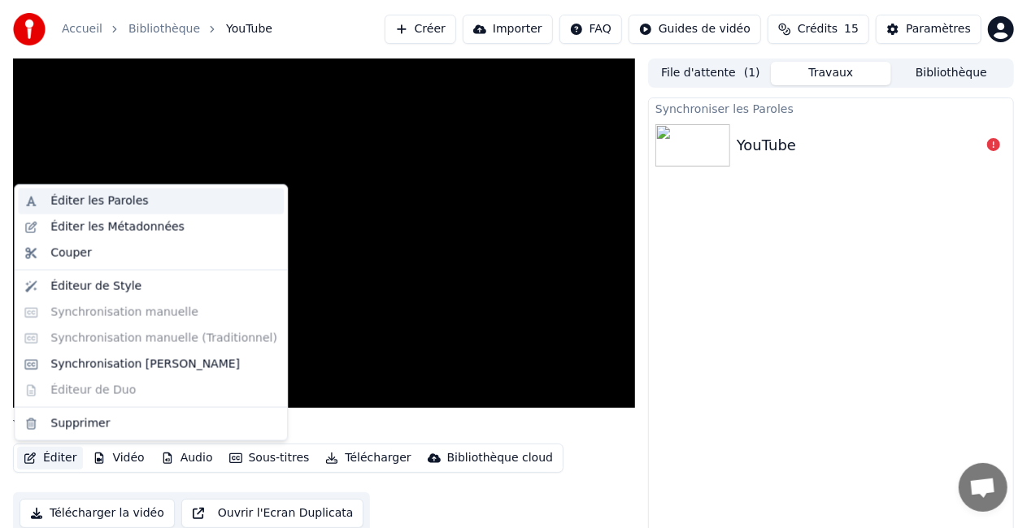
click at [144, 200] on div "Éditer les Paroles" at bounding box center [163, 201] width 227 height 16
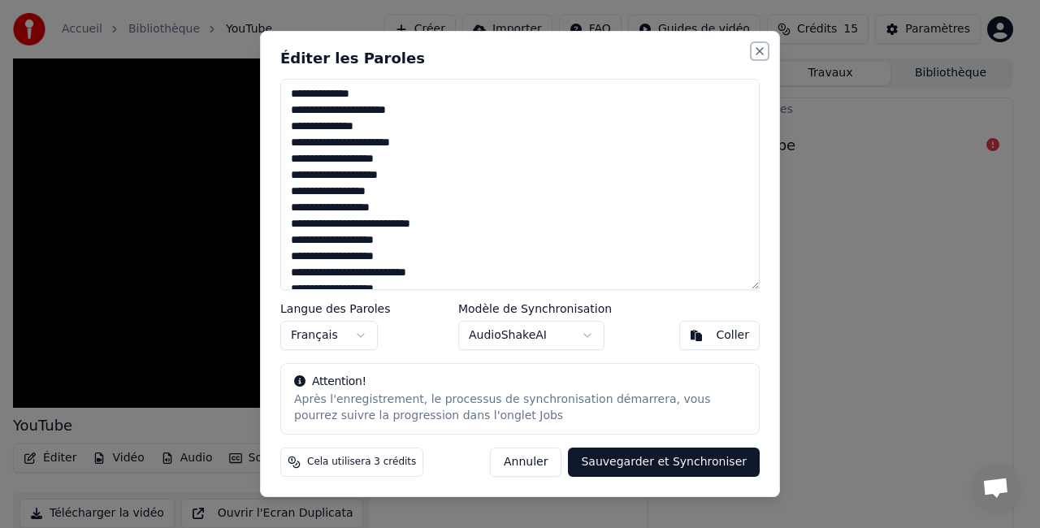
click at [759, 52] on button "Close" at bounding box center [760, 51] width 13 height 13
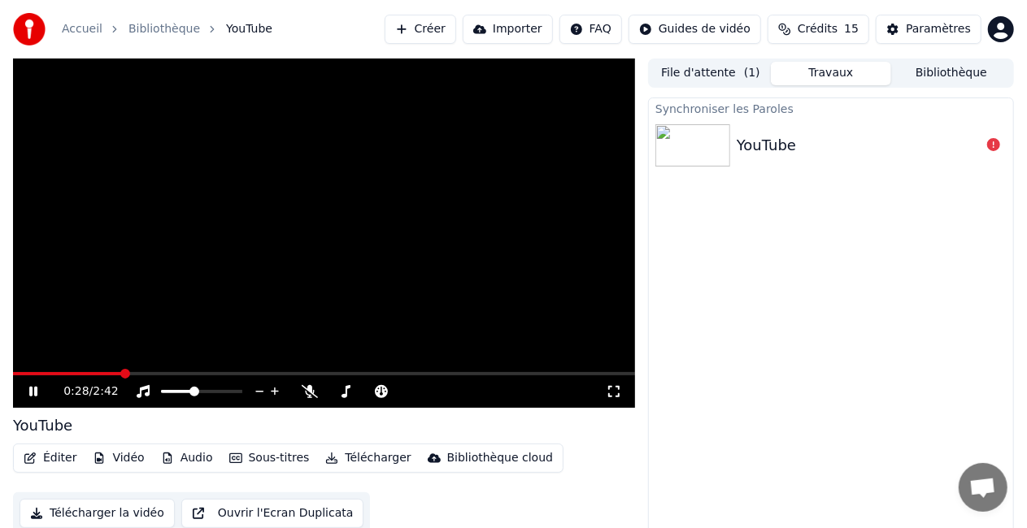
click at [476, 230] on video at bounding box center [324, 234] width 622 height 350
click at [994, 145] on icon at bounding box center [993, 144] width 13 height 13
click at [252, 457] on button "Sous-titres" at bounding box center [269, 458] width 93 height 23
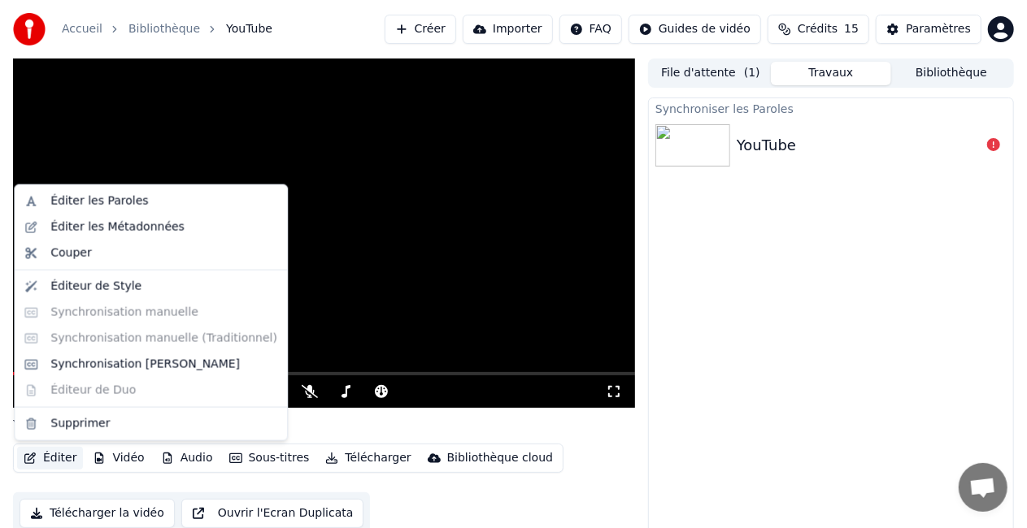
click at [48, 454] on button "Éditer" at bounding box center [50, 458] width 66 height 23
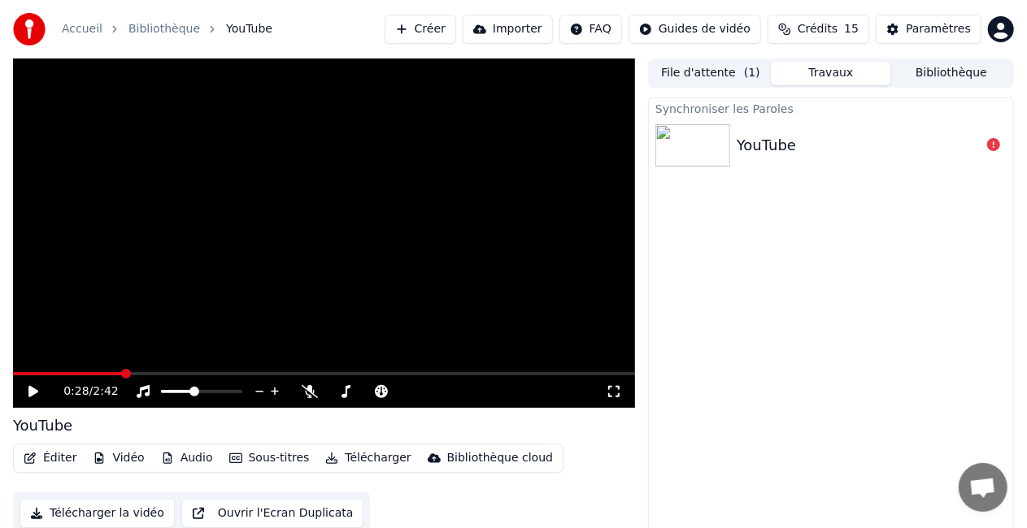
click at [72, 458] on button "Éditer" at bounding box center [50, 458] width 66 height 23
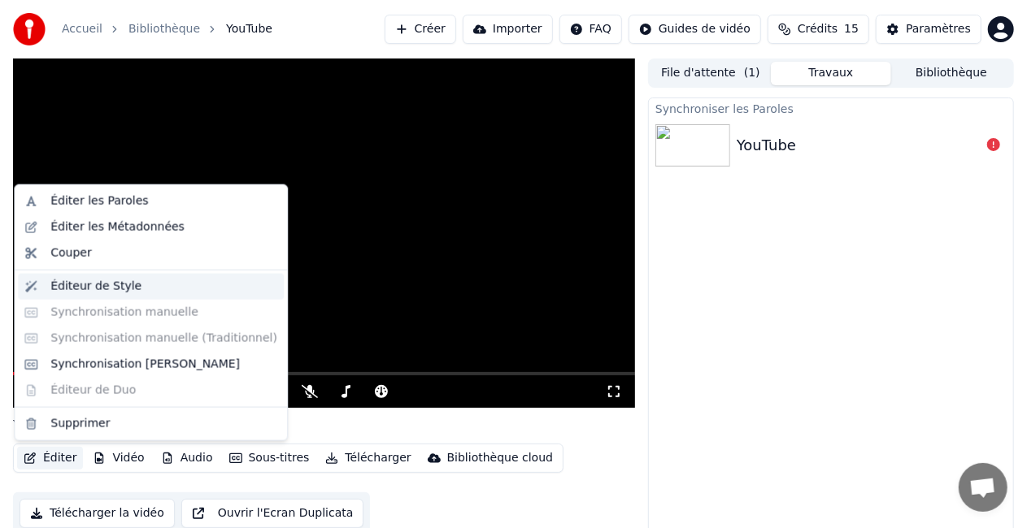
click at [112, 277] on div "Éditeur de Style" at bounding box center [151, 287] width 266 height 26
